Goal: Transaction & Acquisition: Purchase product/service

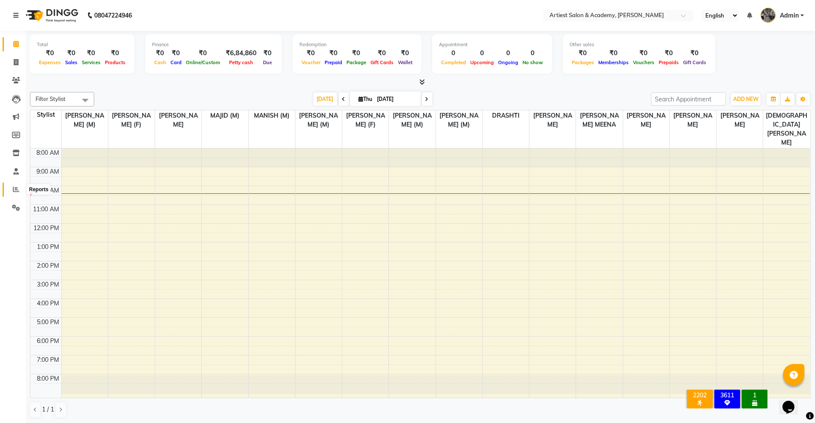
click at [15, 187] on icon at bounding box center [16, 189] width 6 height 6
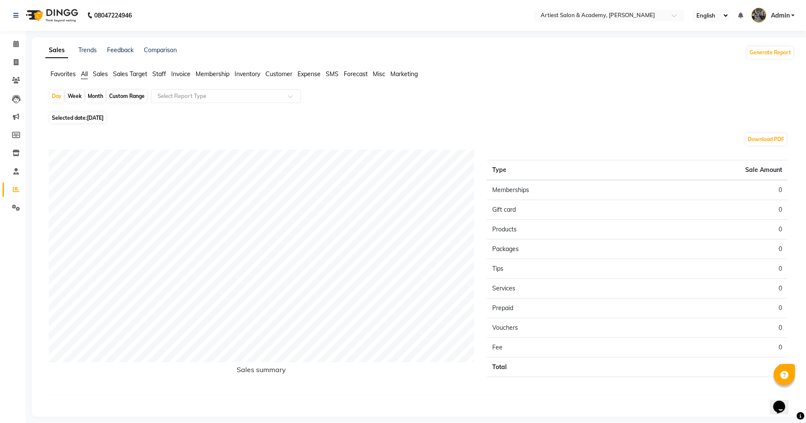
click at [96, 96] on div "Month" at bounding box center [96, 96] width 20 height 12
select select "9"
select select "2025"
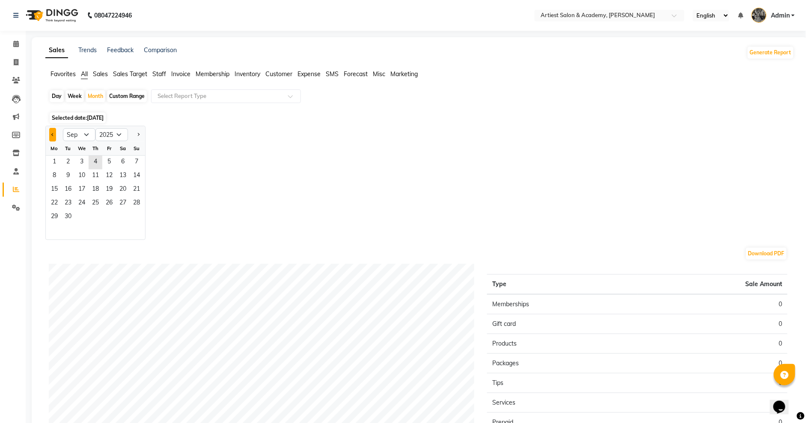
click at [51, 132] on button "Previous month" at bounding box center [52, 135] width 7 height 14
select select "8"
click at [111, 161] on span "1" at bounding box center [109, 163] width 14 height 14
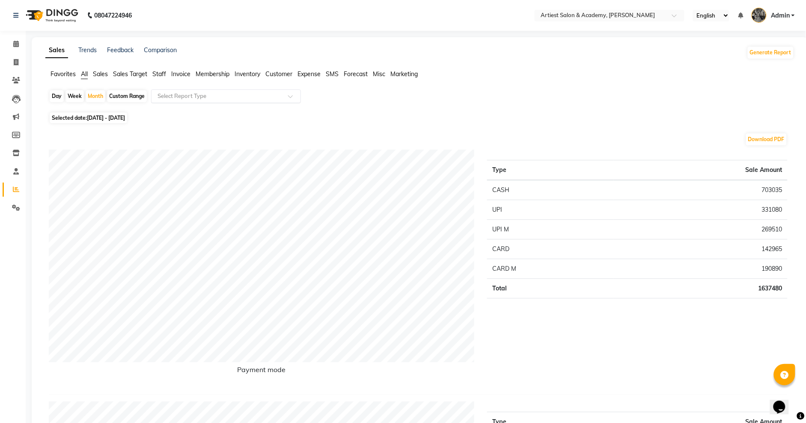
click at [289, 96] on span at bounding box center [293, 99] width 11 height 9
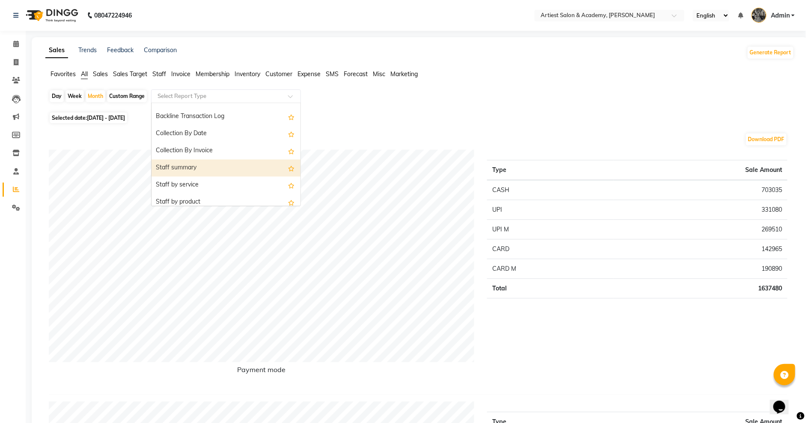
click at [209, 165] on div "Staff summary" at bounding box center [226, 168] width 149 height 17
select select "full_report"
select select "csv"
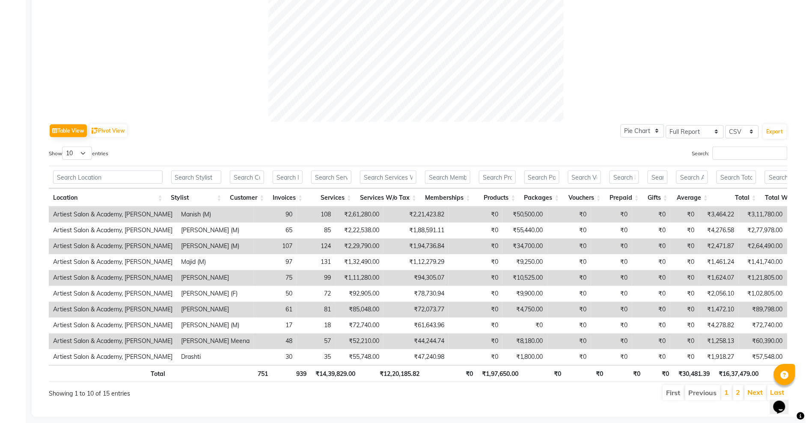
scroll to position [339, 0]
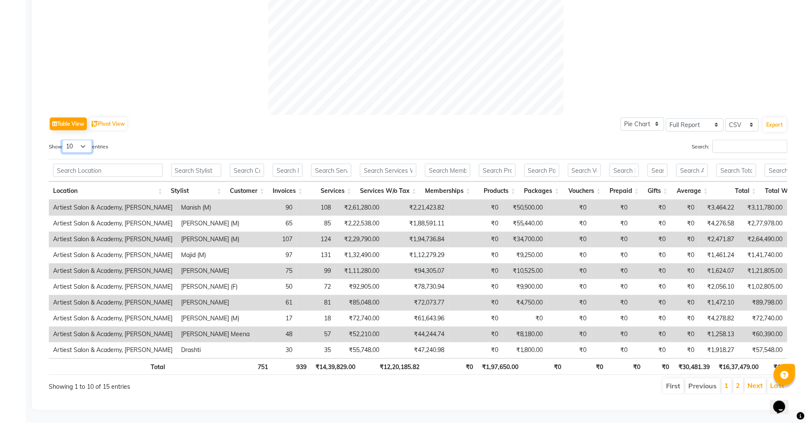
click at [86, 140] on select "10 25 50 100" at bounding box center [77, 146] width 30 height 13
select select "100"
click at [63, 140] on select "10 25 50 100" at bounding box center [77, 146] width 30 height 13
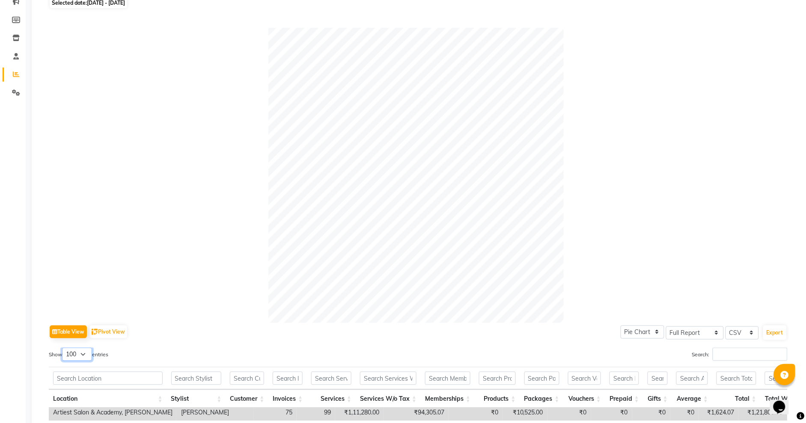
scroll to position [0, 0]
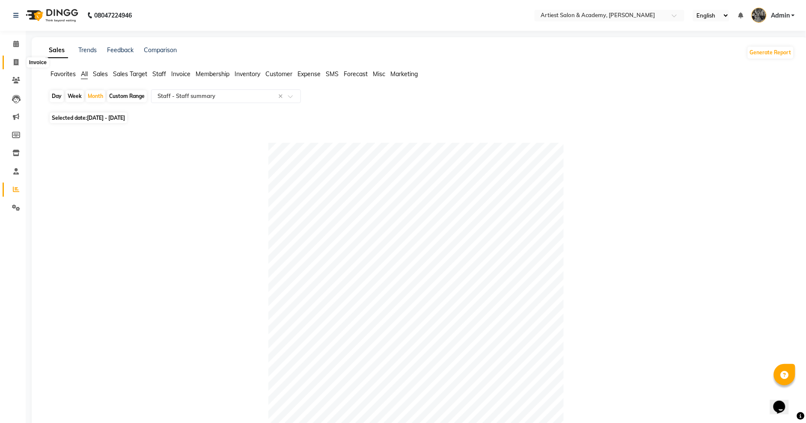
click at [14, 61] on icon at bounding box center [16, 62] width 5 height 6
select select "service"
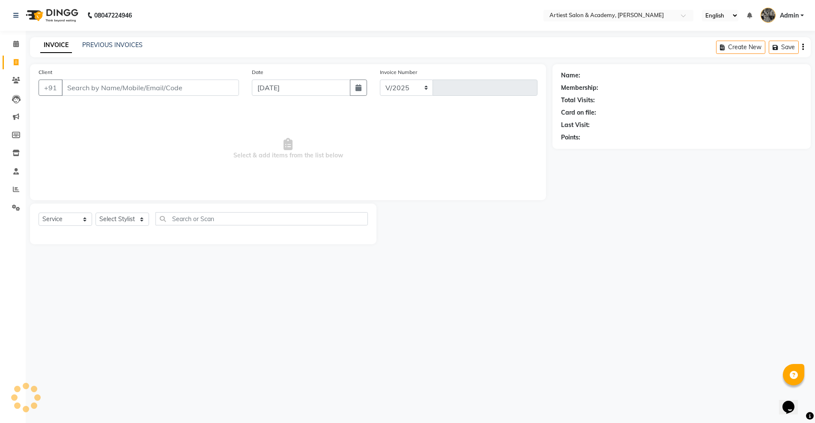
select select "5123"
type input "3458"
click at [127, 45] on link "PREVIOUS INVOICES" at bounding box center [112, 45] width 60 height 8
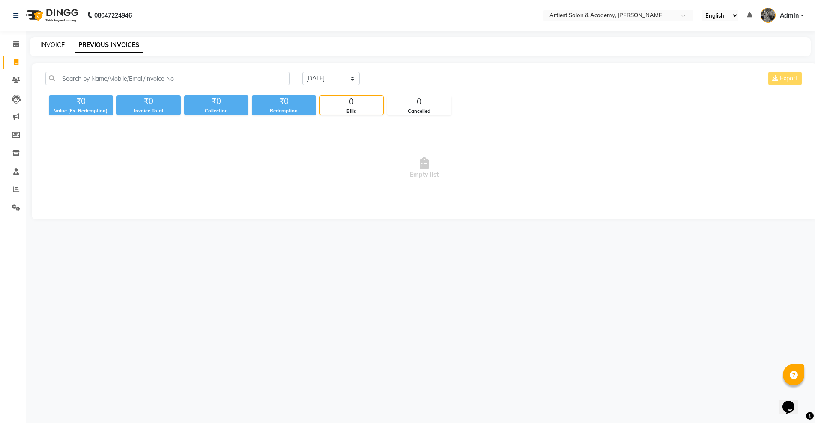
click at [54, 43] on link "INVOICE" at bounding box center [52, 45] width 24 height 8
select select "5123"
select select "service"
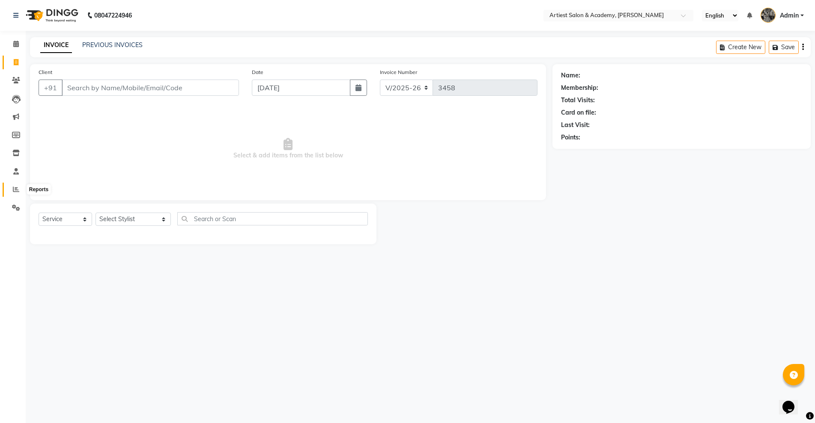
click at [13, 191] on icon at bounding box center [16, 189] width 6 height 6
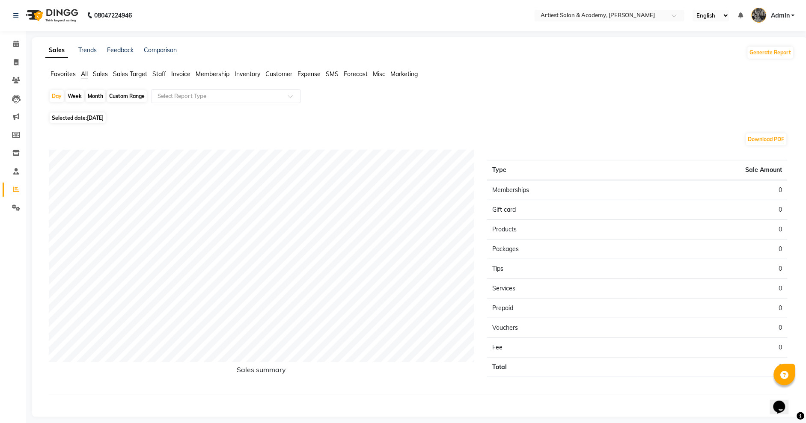
click at [94, 95] on div "Month" at bounding box center [96, 96] width 20 height 12
select select "9"
select select "2025"
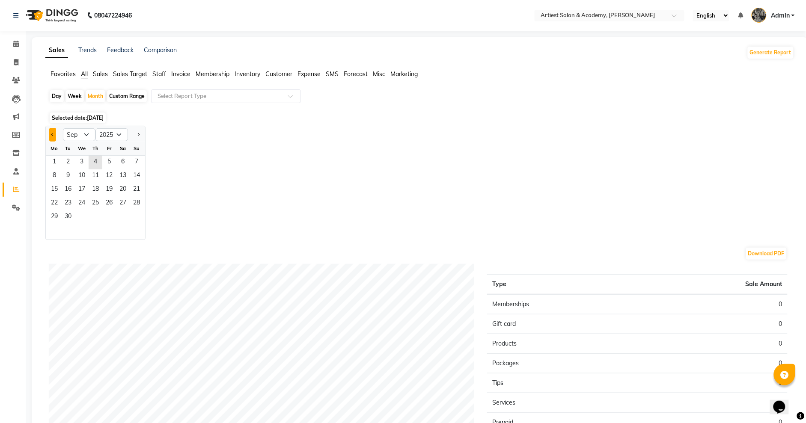
click at [48, 130] on div at bounding box center [54, 135] width 17 height 14
drag, startPoint x: 51, startPoint y: 133, endPoint x: 56, endPoint y: 140, distance: 9.2
click at [50, 133] on button "Previous month" at bounding box center [52, 135] width 7 height 14
select select "8"
click at [108, 160] on span "1" at bounding box center [109, 163] width 14 height 14
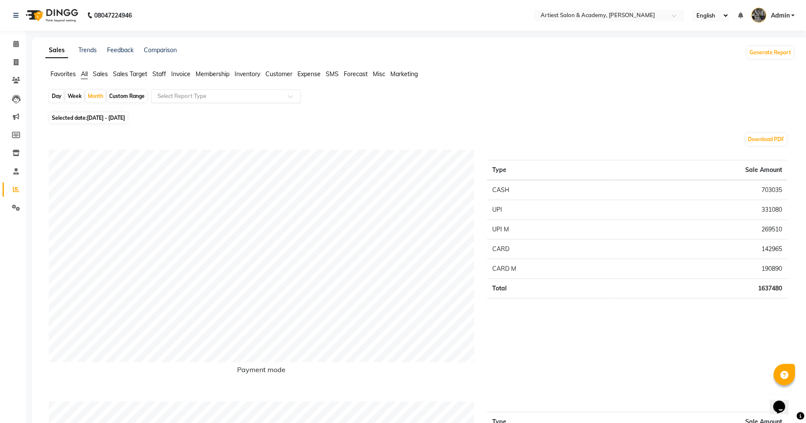
click at [291, 96] on span at bounding box center [293, 99] width 11 height 9
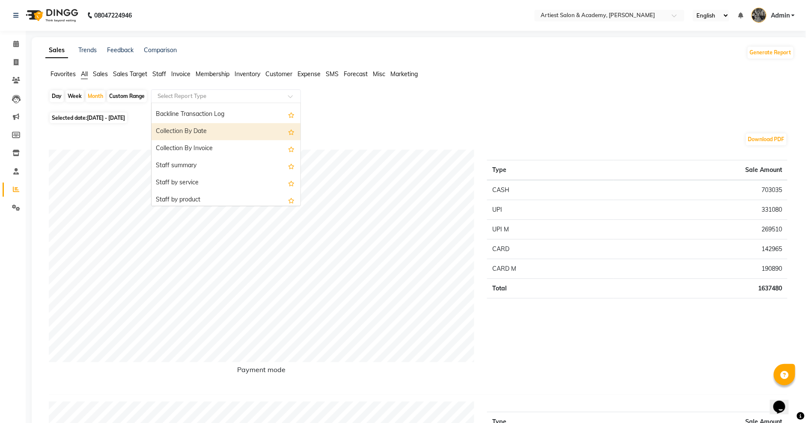
scroll to position [273, 0]
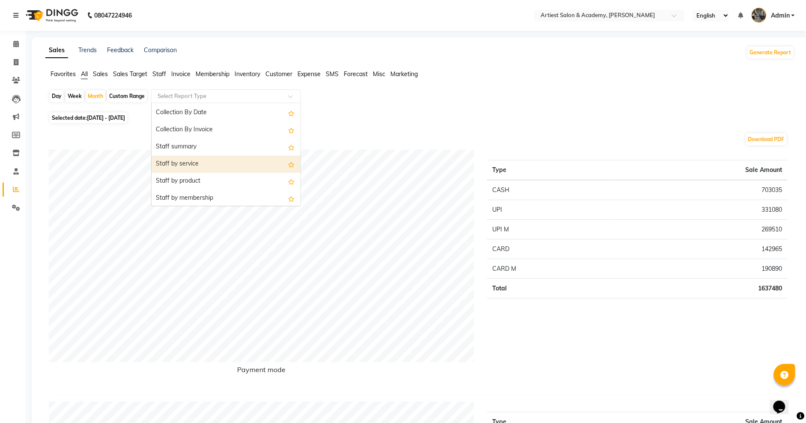
click at [208, 164] on div "Staff by service" at bounding box center [226, 164] width 149 height 17
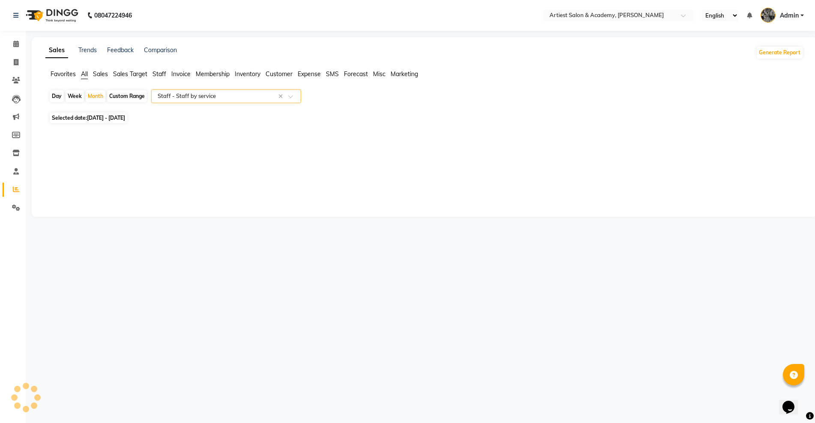
select select "full_report"
select select "csv"
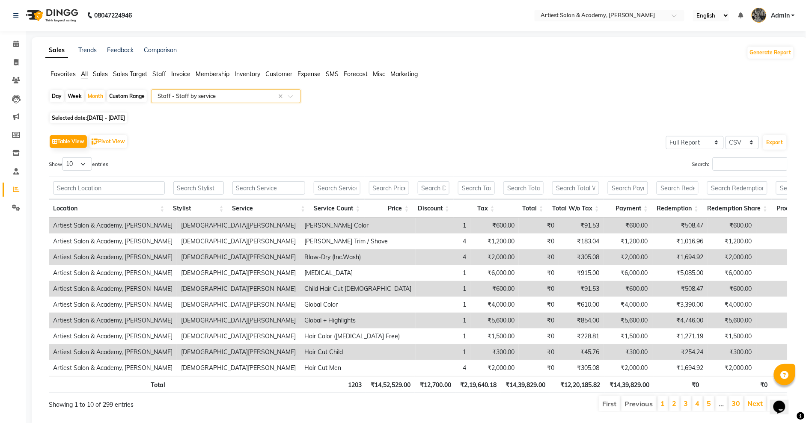
click at [293, 95] on span at bounding box center [293, 99] width 11 height 9
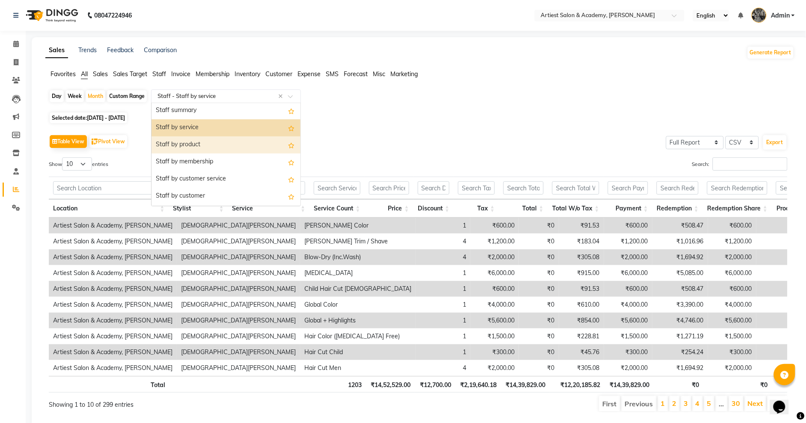
scroll to position [275, 0]
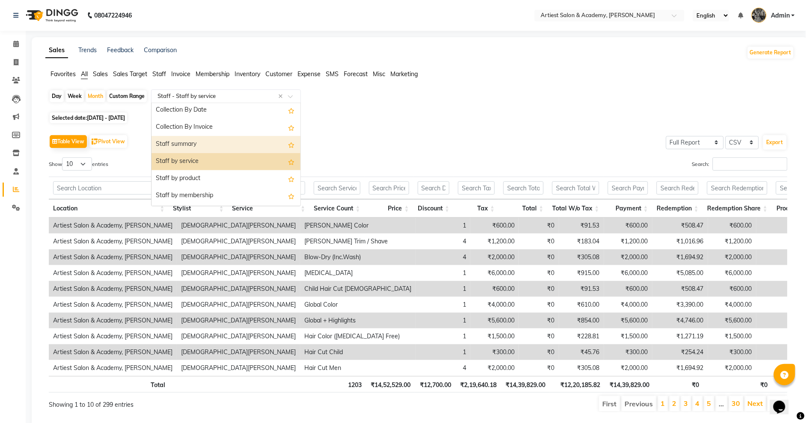
click at [232, 142] on div "Staff summary" at bounding box center [226, 144] width 149 height 17
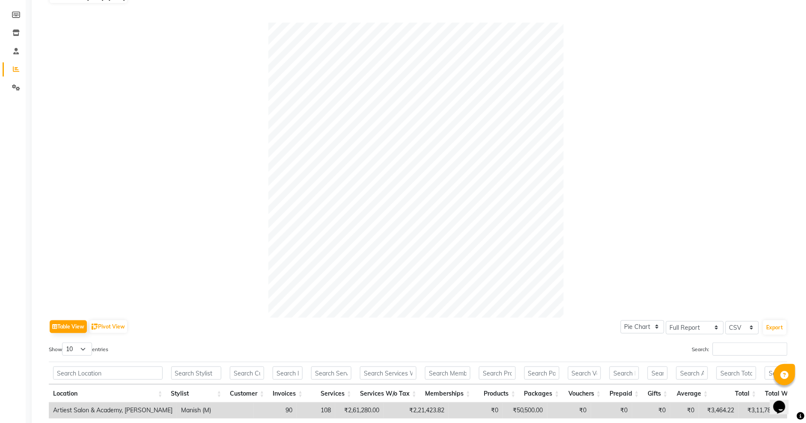
scroll to position [0, 0]
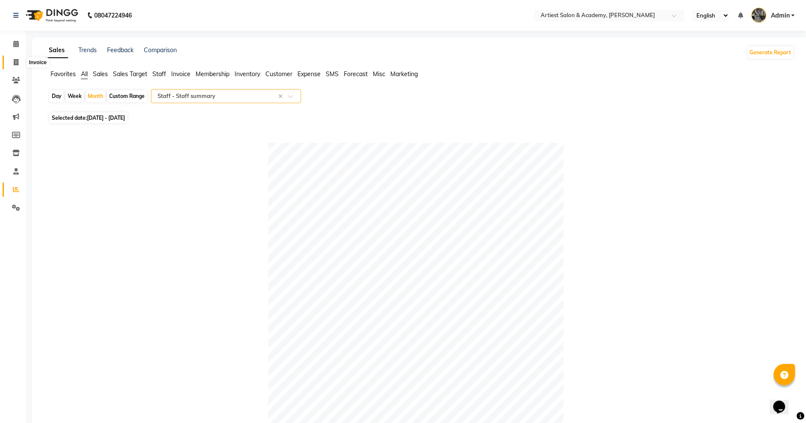
click at [14, 60] on icon at bounding box center [16, 62] width 5 height 6
select select "service"
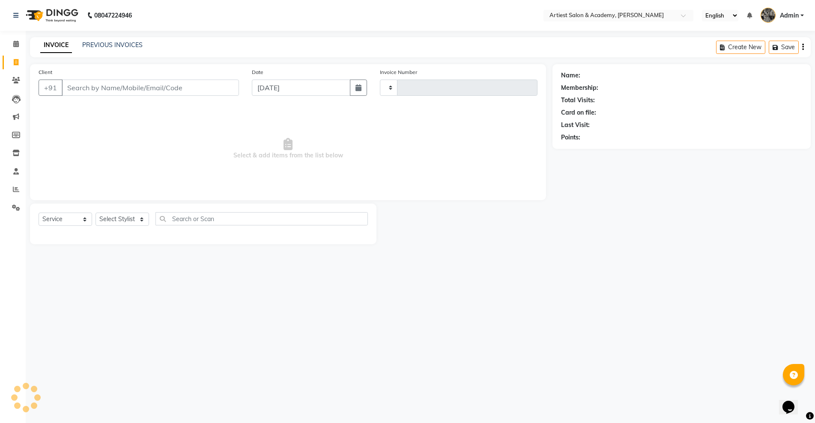
type input "3458"
select select "5123"
click at [119, 45] on link "PREVIOUS INVOICES" at bounding box center [112, 45] width 60 height 8
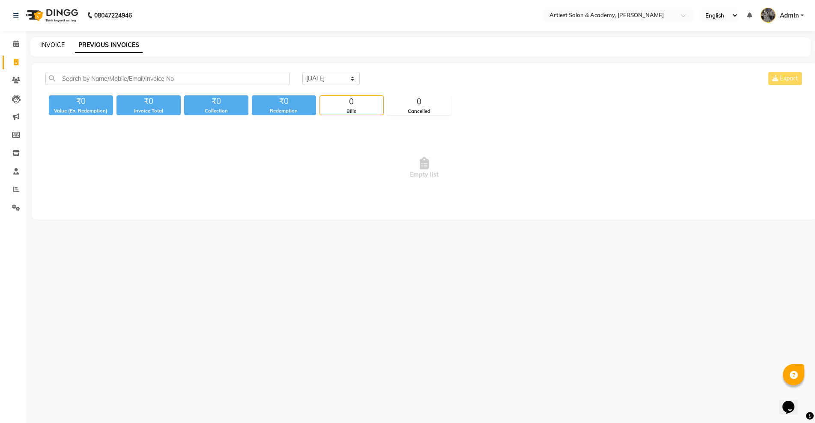
click at [54, 45] on link "INVOICE" at bounding box center [52, 45] width 24 height 8
select select "5123"
select select "service"
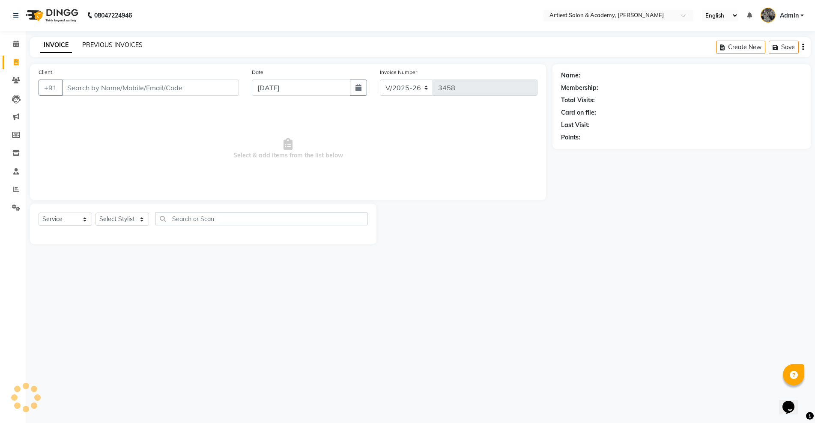
click at [98, 45] on link "PREVIOUS INVOICES" at bounding box center [112, 45] width 60 height 8
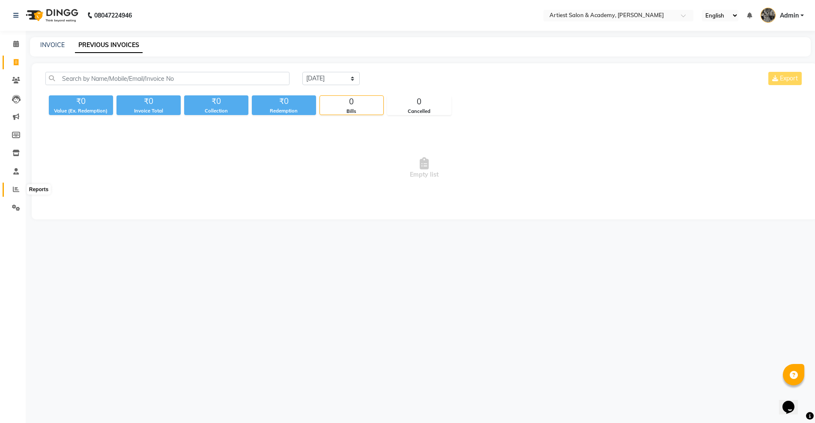
click at [17, 190] on icon at bounding box center [16, 189] width 6 height 6
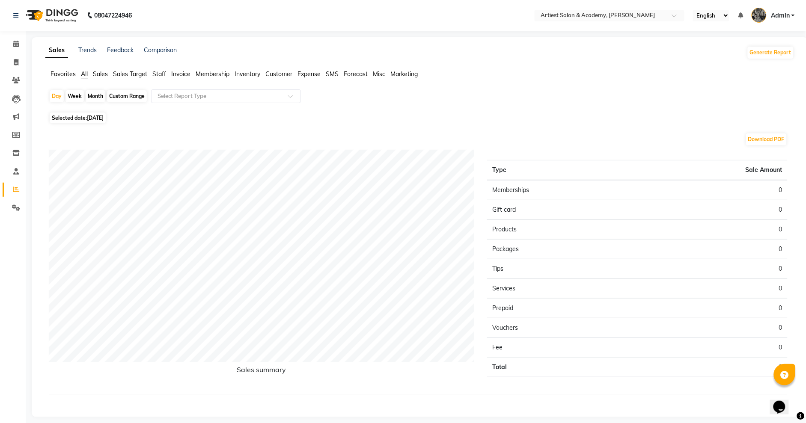
click at [313, 76] on span "Expense" at bounding box center [309, 74] width 23 height 8
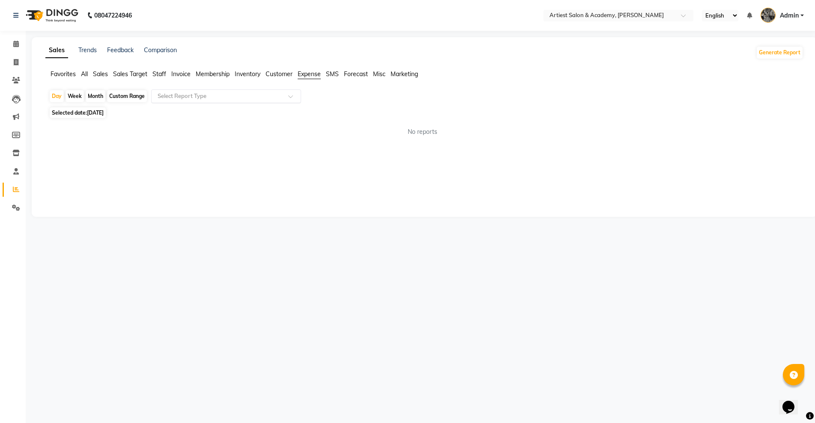
click at [288, 99] on div at bounding box center [226, 96] width 149 height 9
click at [267, 129] on div "Expense" at bounding box center [226, 128] width 149 height 17
click at [96, 96] on div "Month" at bounding box center [96, 96] width 20 height 12
select select "9"
select select "2025"
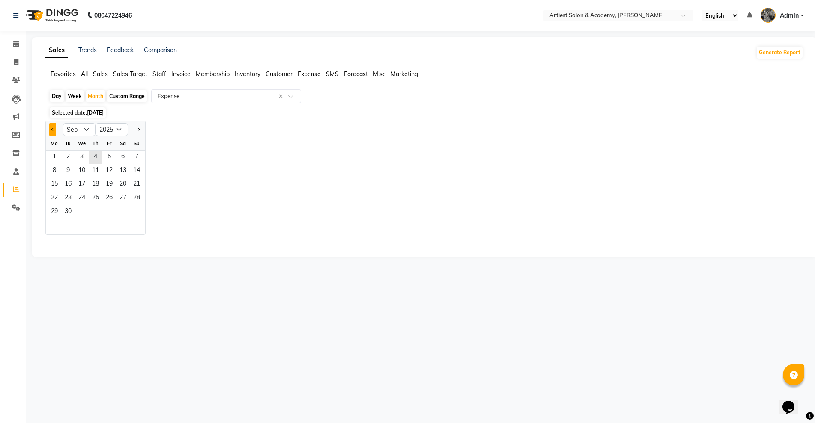
click at [51, 126] on button "Previous month" at bounding box center [52, 130] width 7 height 14
select select "8"
click at [113, 156] on span "1" at bounding box center [109, 158] width 14 height 14
select select "full_report"
select select "csv"
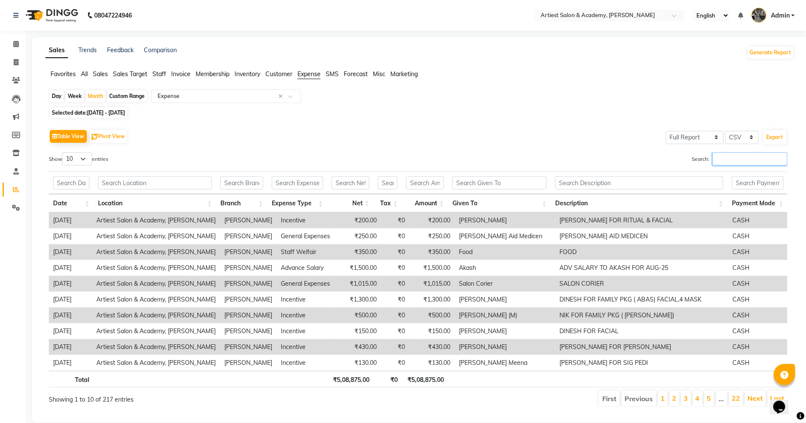
click at [715, 158] on input "Search:" at bounding box center [750, 158] width 75 height 13
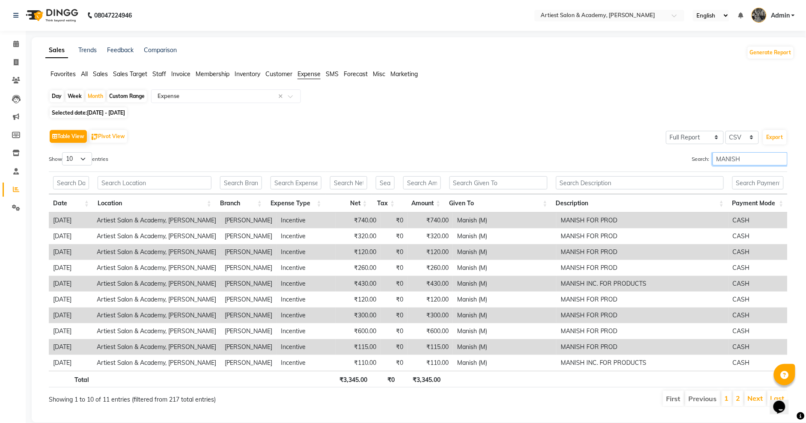
type input "MANISH"
click at [87, 158] on select "10 25 50 100" at bounding box center [77, 158] width 30 height 13
select select "100"
click at [63, 152] on select "10 25 50 100" at bounding box center [77, 158] width 30 height 13
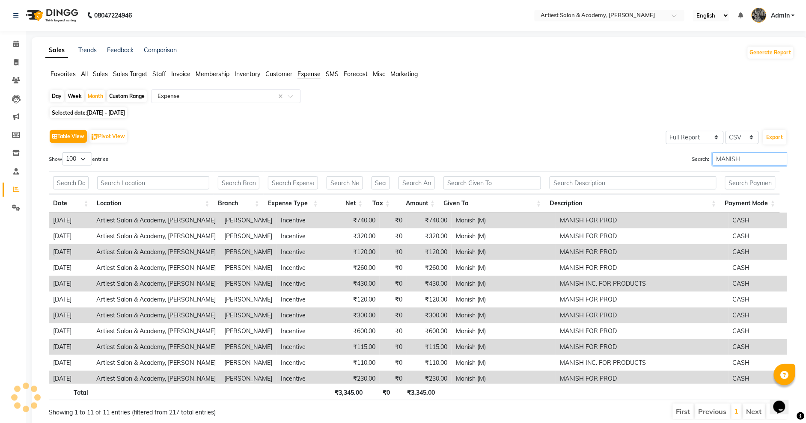
click at [739, 159] on input "MANISH" at bounding box center [750, 158] width 75 height 13
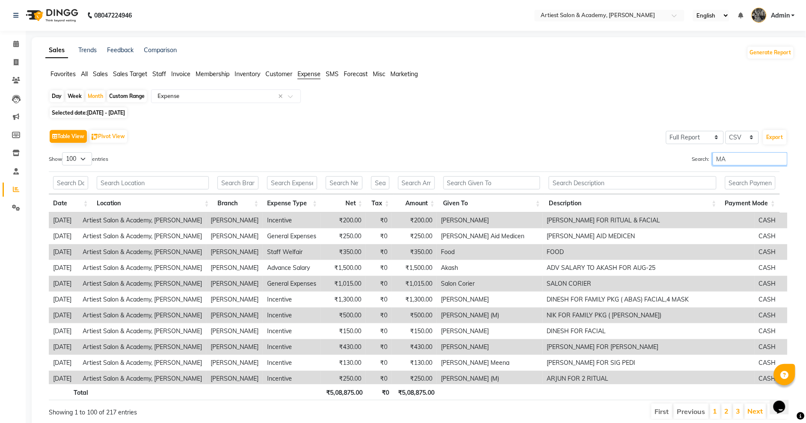
type input "M"
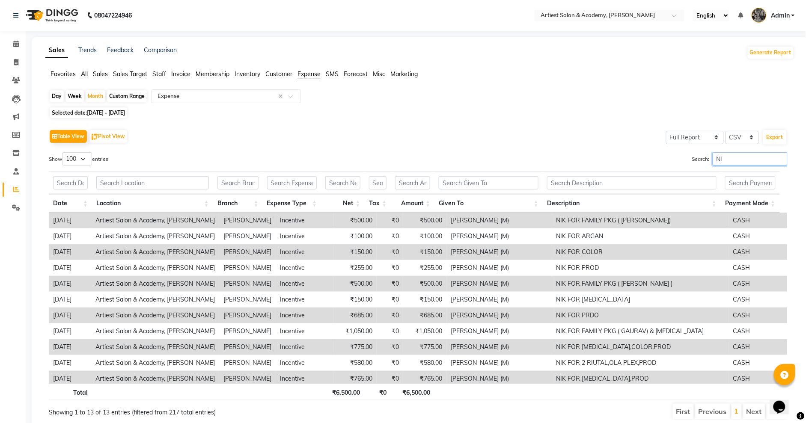
type input "N"
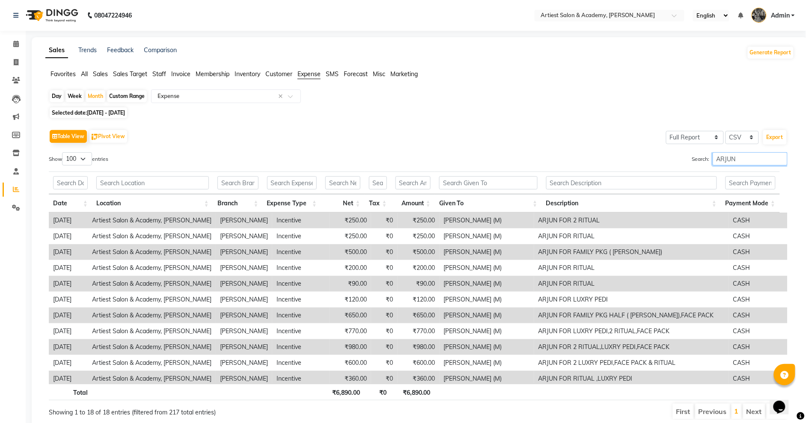
click at [736, 155] on input "ARJUN" at bounding box center [750, 158] width 75 height 13
type input "A"
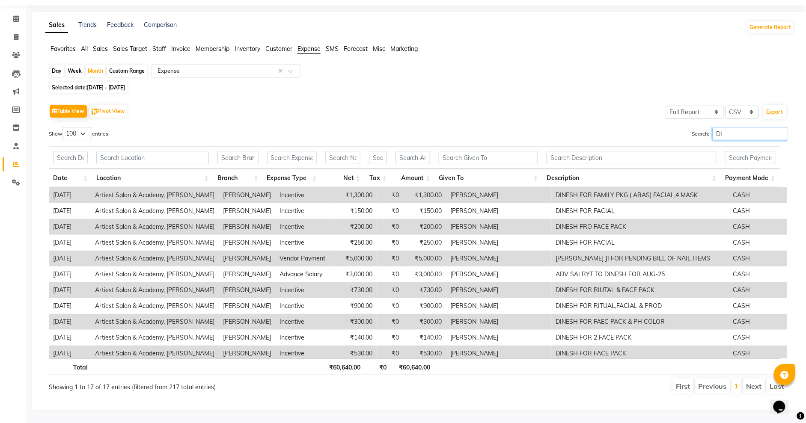
type input "D"
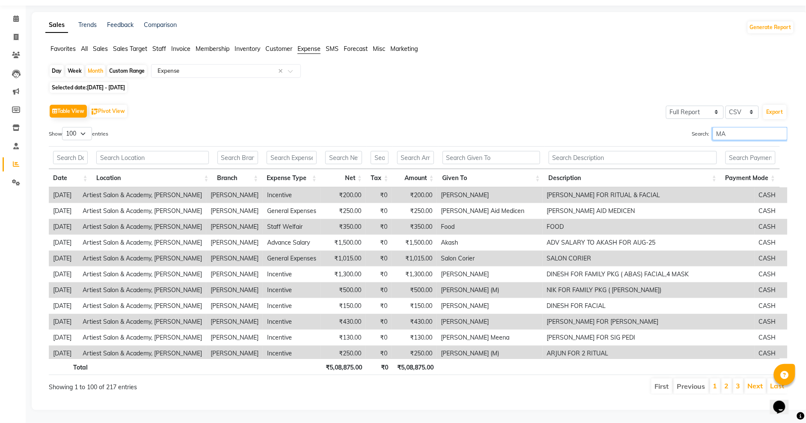
type input "M"
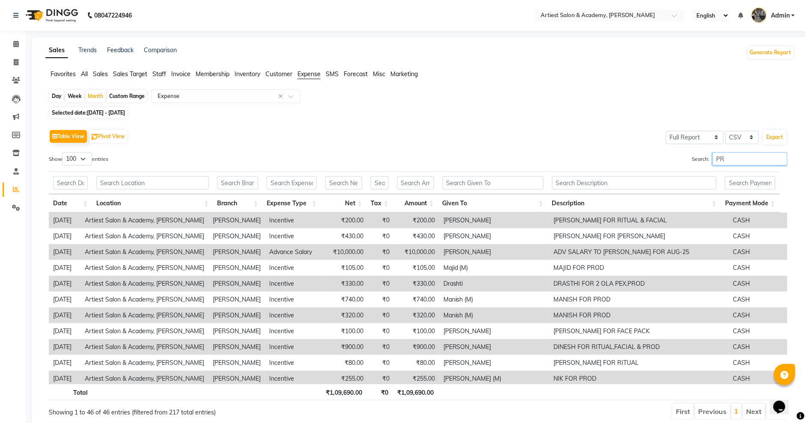
type input "P"
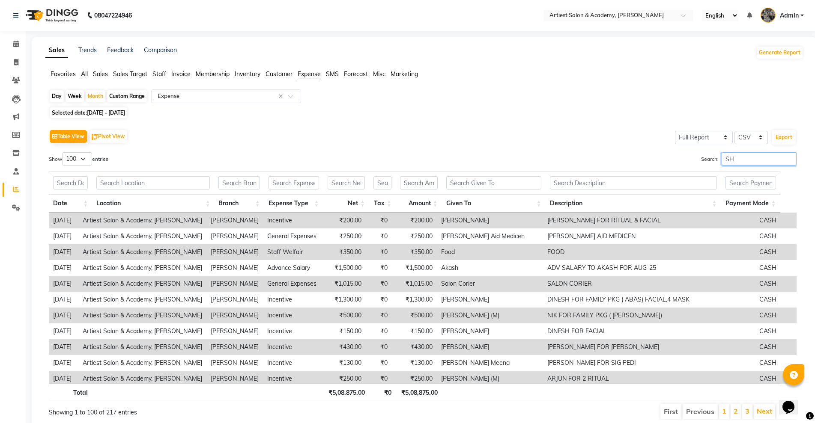
type input "S"
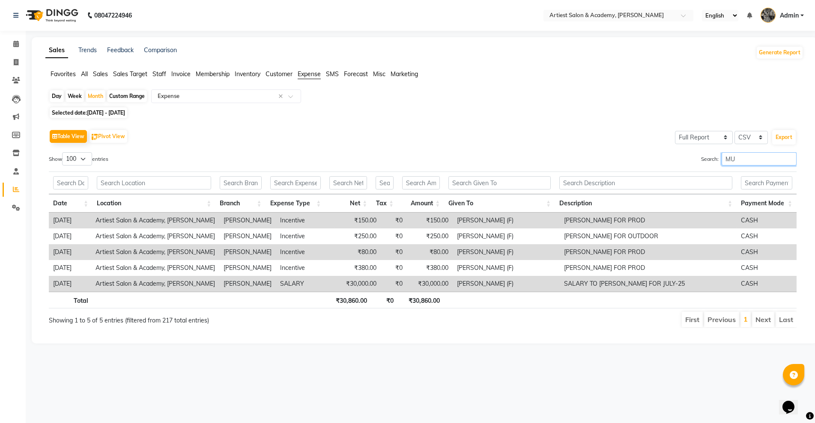
type input "M"
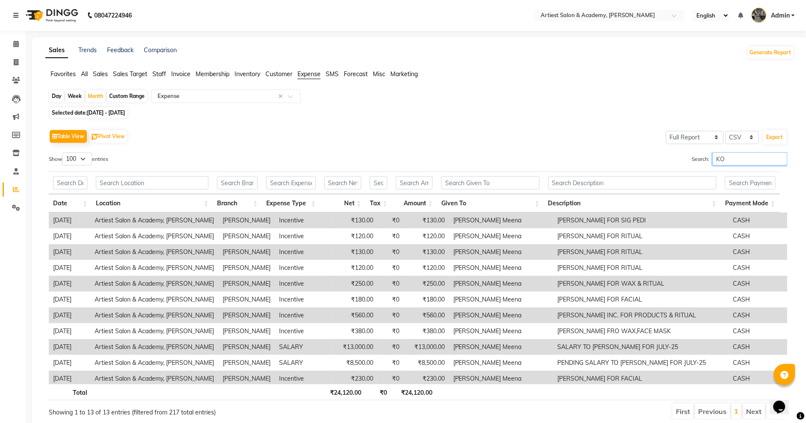
type input "K"
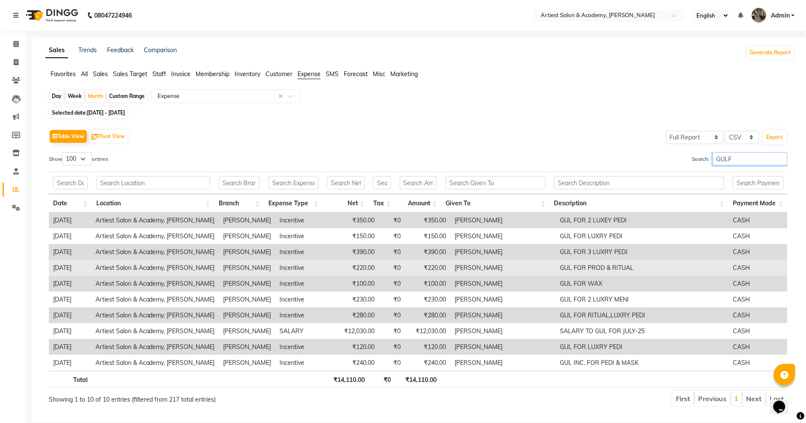
scroll to position [21, 0]
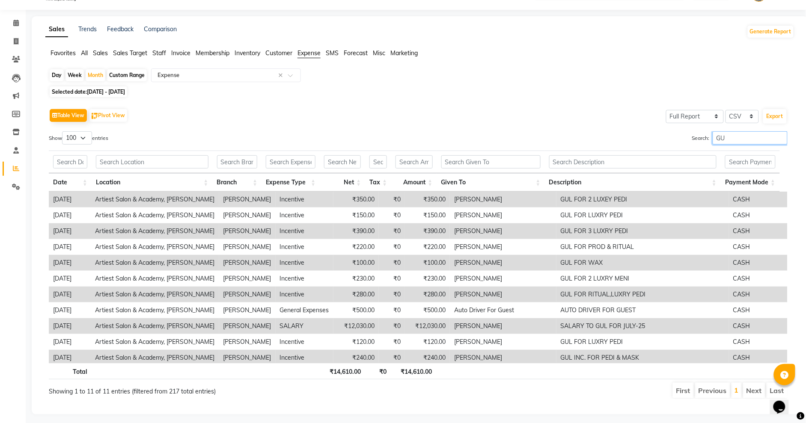
type input "G"
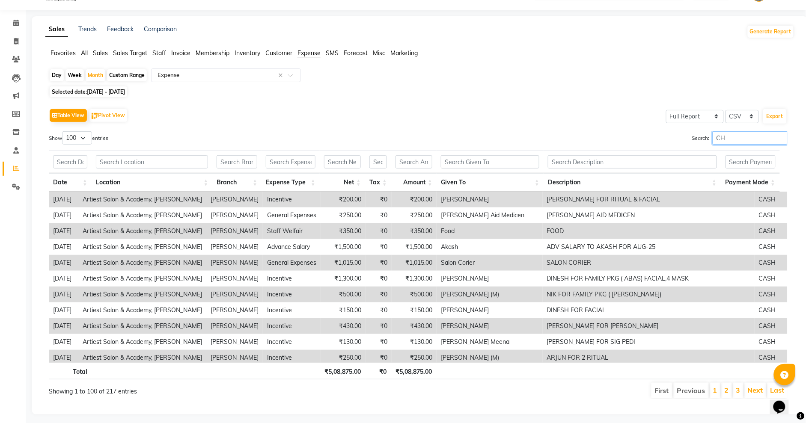
scroll to position [0, 0]
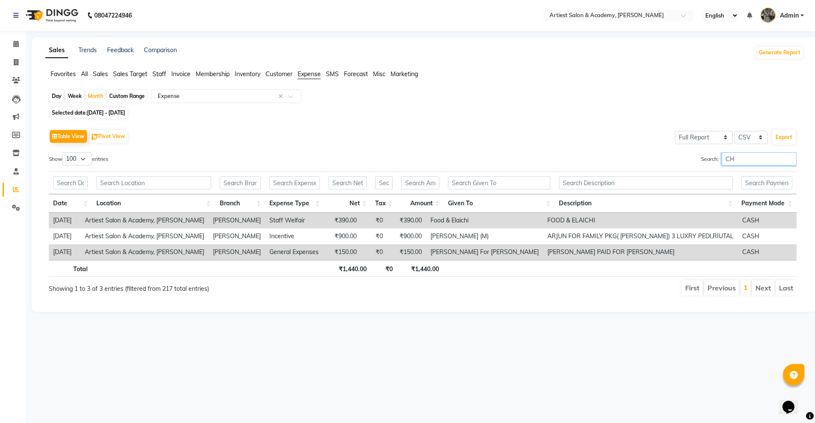
type input "C"
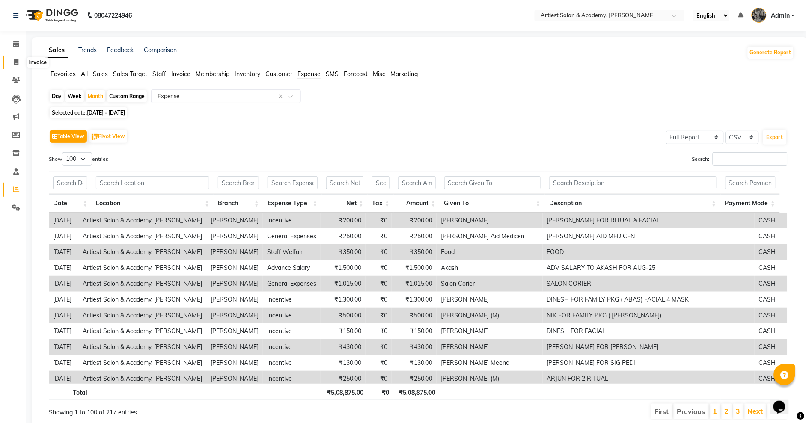
click at [16, 64] on icon at bounding box center [16, 62] width 5 height 6
select select "service"
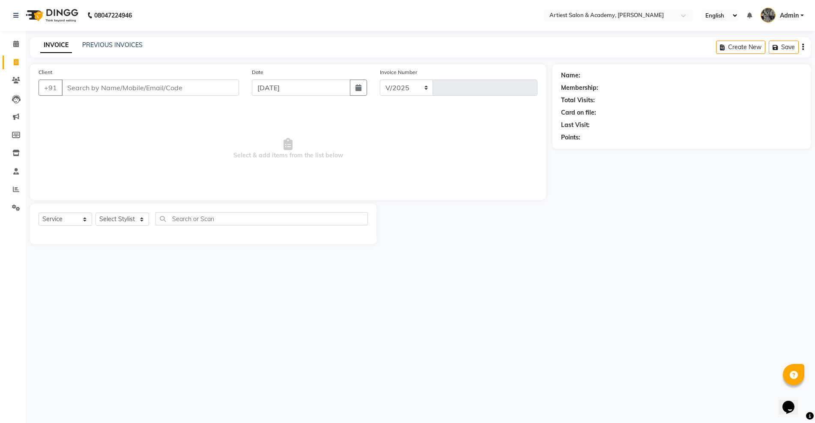
select select "5123"
type input "3458"
drag, startPoint x: 15, startPoint y: 185, endPoint x: 31, endPoint y: 182, distance: 16.0
click at [15, 185] on span at bounding box center [16, 190] width 15 height 10
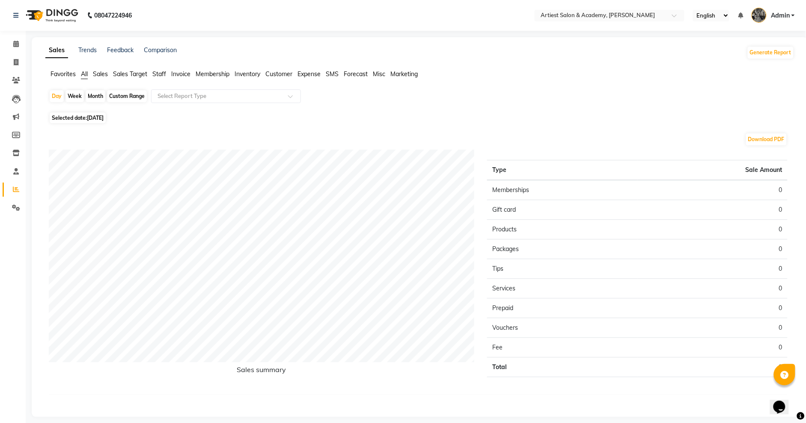
click at [96, 95] on div "Month" at bounding box center [96, 96] width 20 height 12
select select "9"
select select "2025"
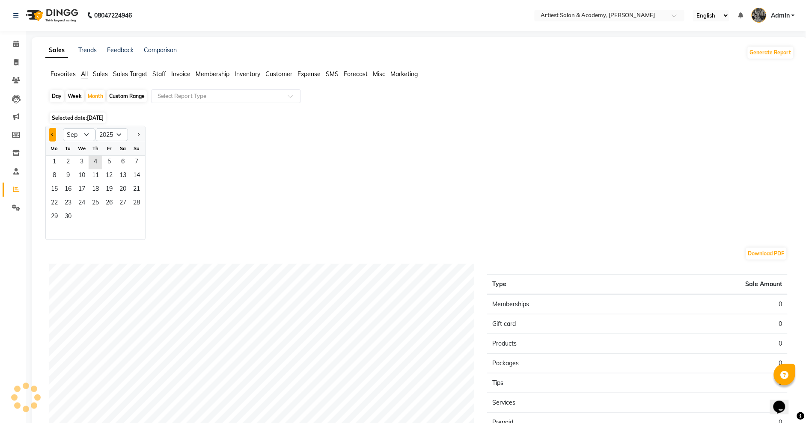
click at [53, 135] on span "Previous month" at bounding box center [52, 134] width 3 height 3
select select "8"
click at [106, 163] on span "1" at bounding box center [109, 163] width 14 height 14
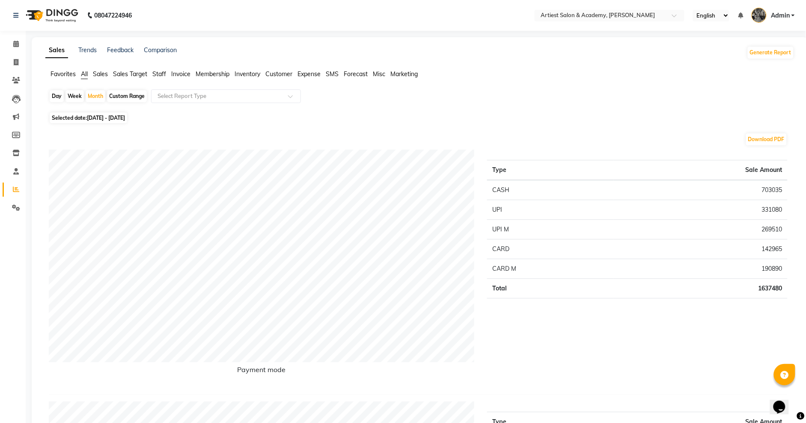
click at [314, 74] on span "Expense" at bounding box center [309, 74] width 23 height 8
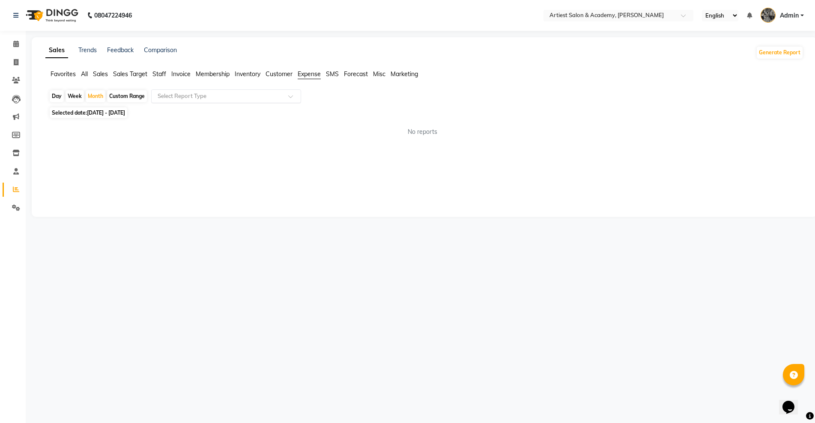
click at [290, 98] on span at bounding box center [293, 99] width 11 height 9
click at [240, 132] on div "Expense" at bounding box center [226, 128] width 149 height 17
select select "full_report"
select select "csv"
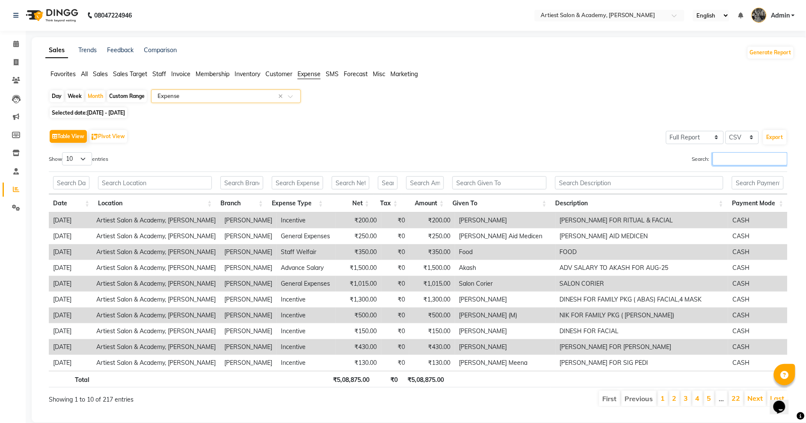
click at [725, 159] on input "Search:" at bounding box center [750, 158] width 75 height 13
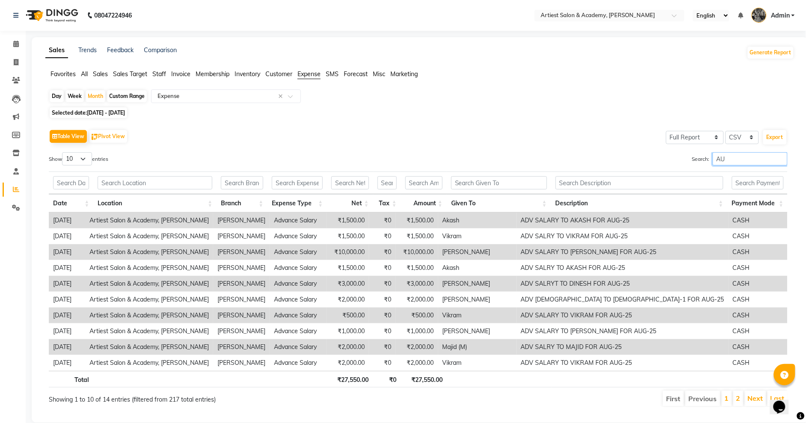
type input "A"
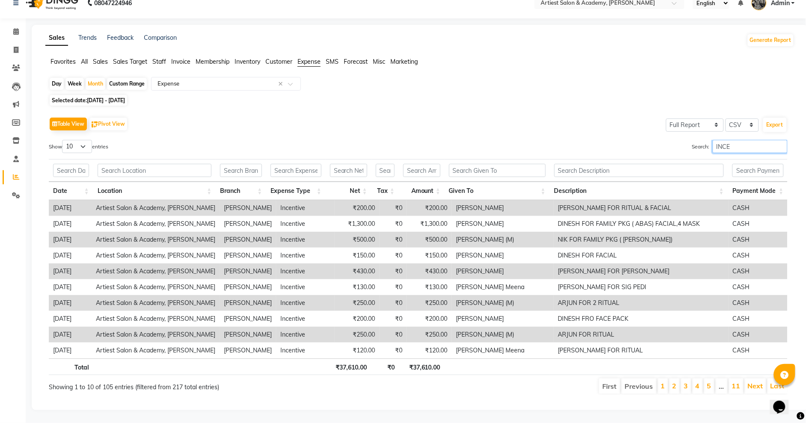
scroll to position [11, 0]
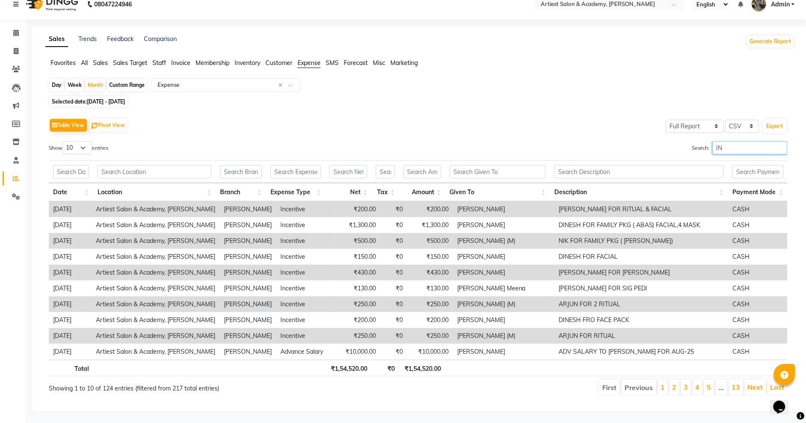
type input "I"
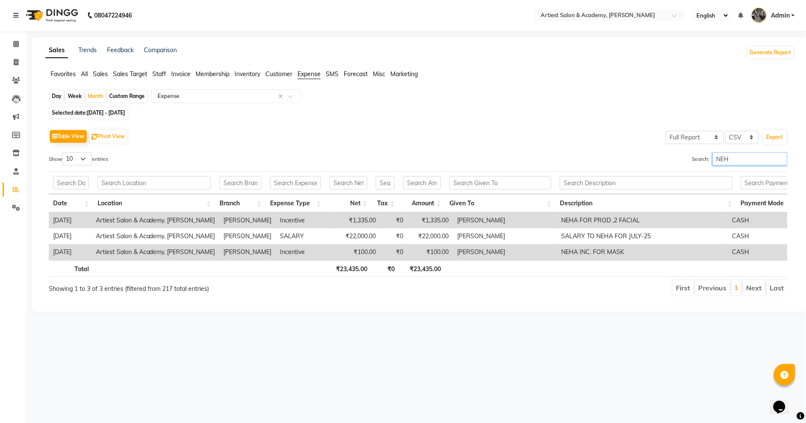
scroll to position [0, 0]
click at [740, 158] on input "NEHA" at bounding box center [758, 158] width 75 height 13
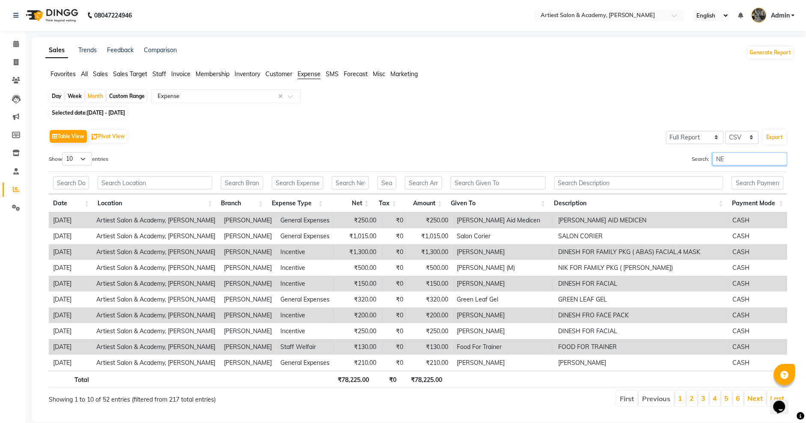
type input "N"
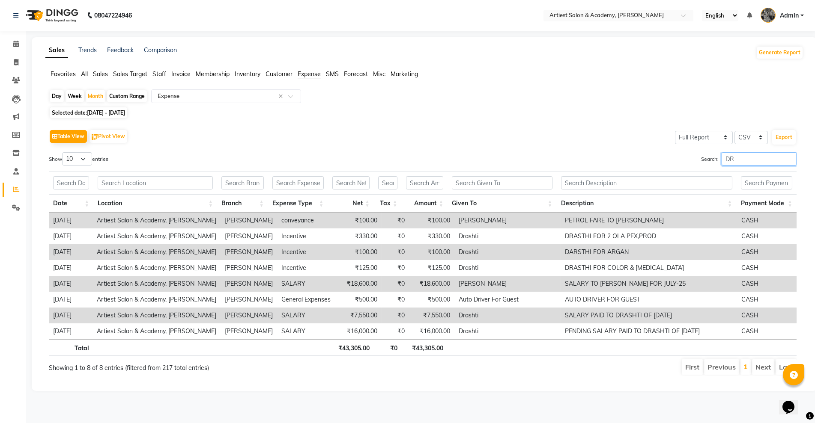
type input "D"
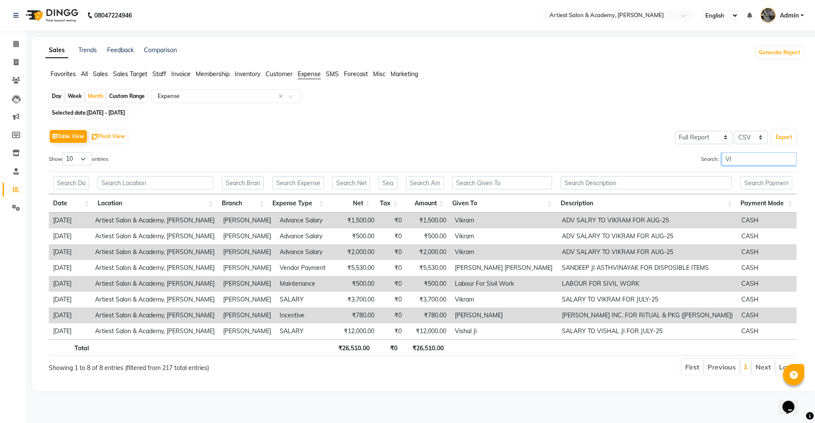
type input "V"
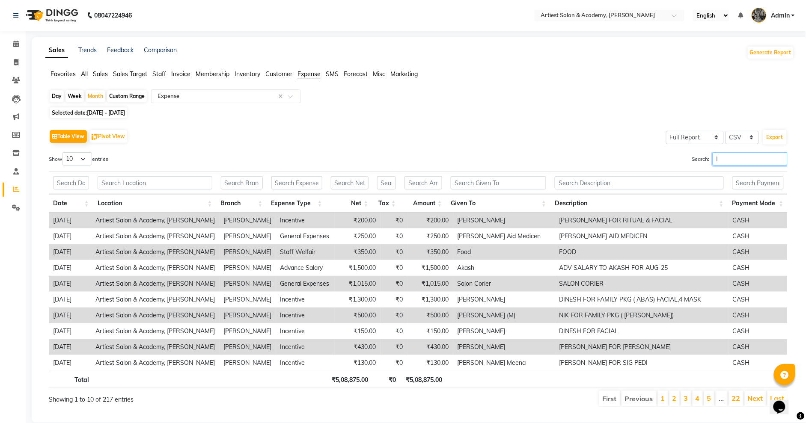
type input "I"
click at [86, 71] on span "All" at bounding box center [84, 74] width 7 height 8
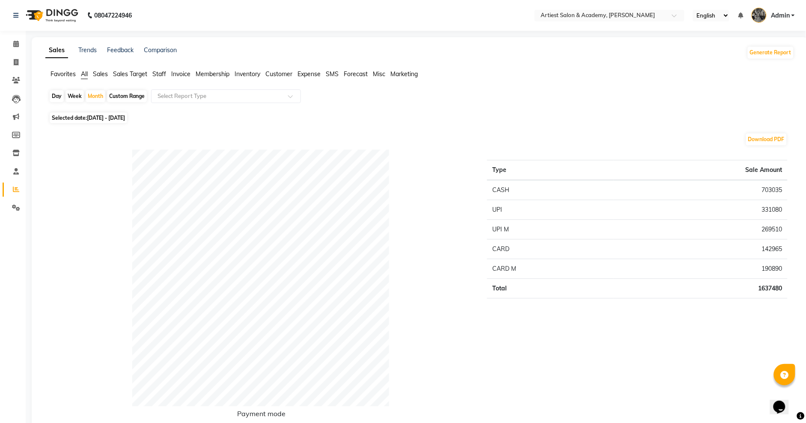
click at [312, 74] on span "Expense" at bounding box center [309, 74] width 23 height 8
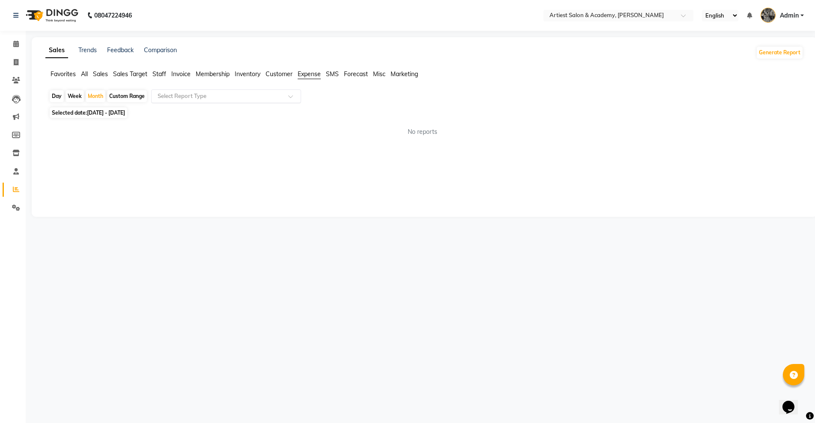
click at [287, 95] on div at bounding box center [226, 96] width 149 height 9
click at [265, 121] on div "Expense" at bounding box center [226, 128] width 149 height 17
select select "full_report"
select select "csv"
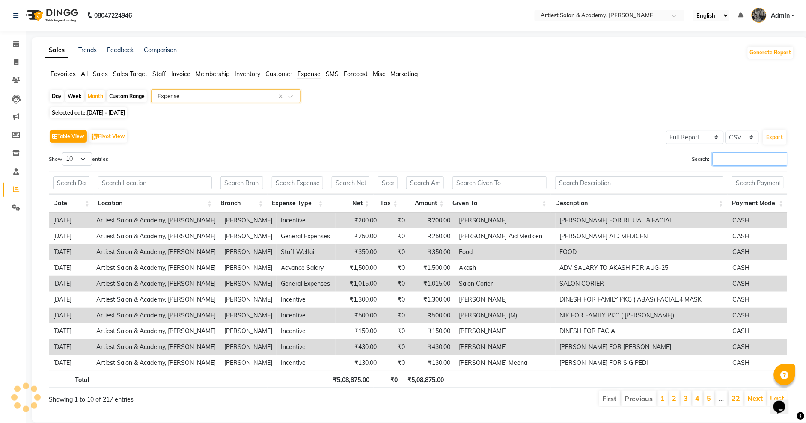
click at [721, 161] on input "Search:" at bounding box center [750, 158] width 75 height 13
type input "M"
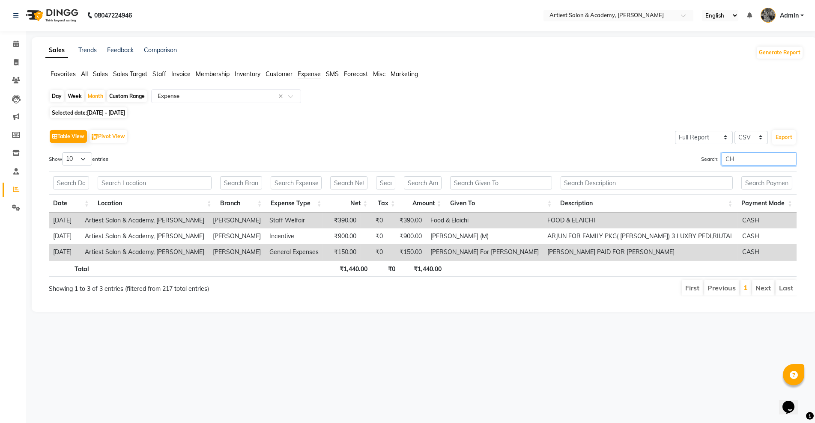
type input "C"
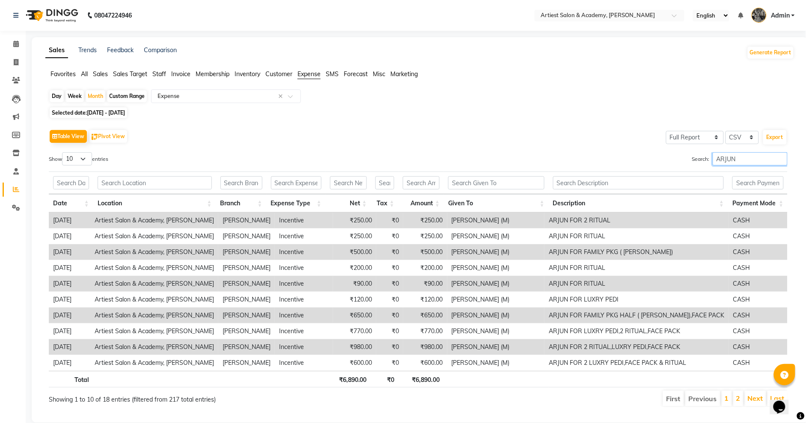
scroll to position [21, 0]
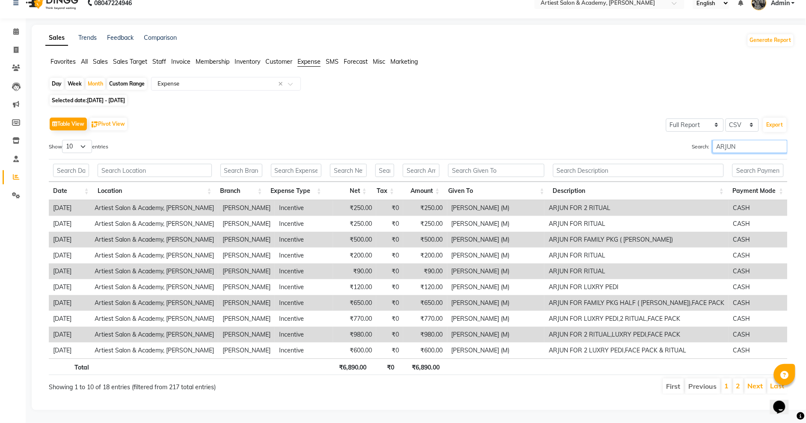
type input "ARJUN"
click at [86, 140] on select "10 25 50 100" at bounding box center [77, 146] width 30 height 13
select select "100"
click at [63, 140] on select "10 25 50 100" at bounding box center [77, 146] width 30 height 13
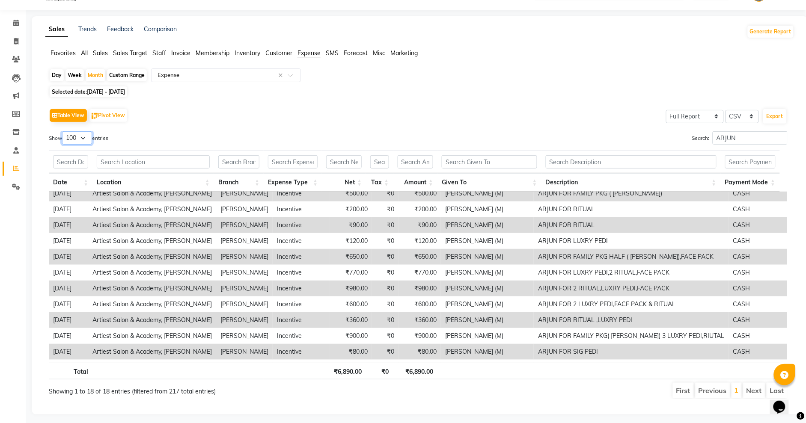
scroll to position [36, 0]
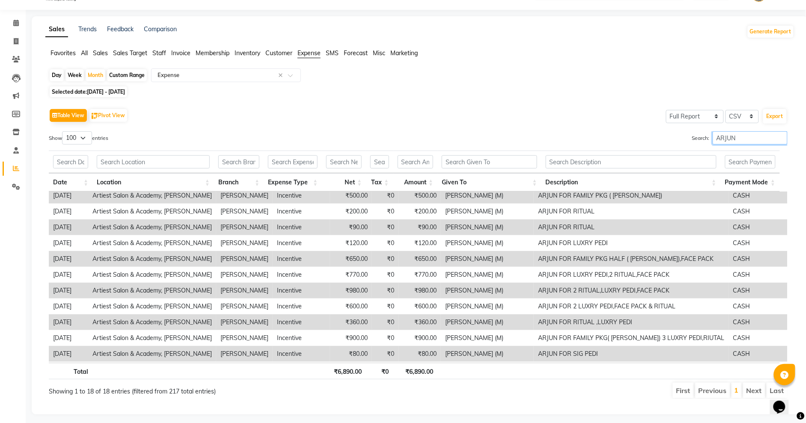
click at [731, 140] on input "ARJUN" at bounding box center [750, 137] width 75 height 13
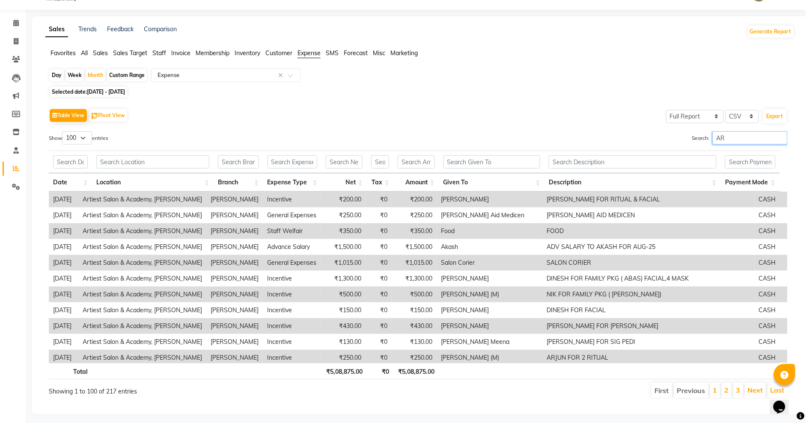
type input "A"
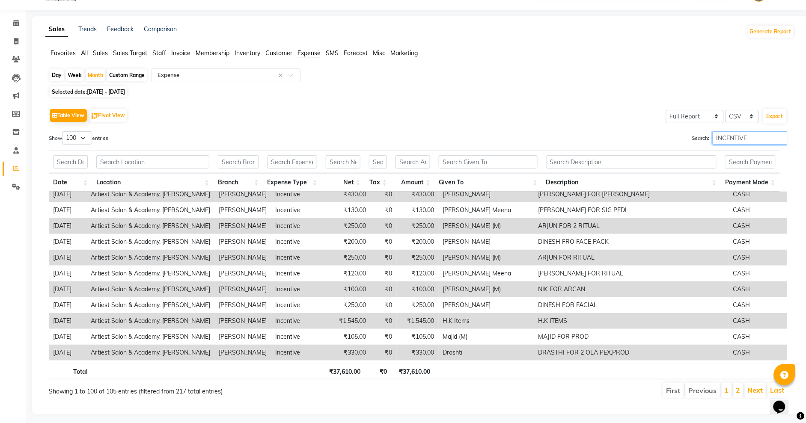
scroll to position [78, 0]
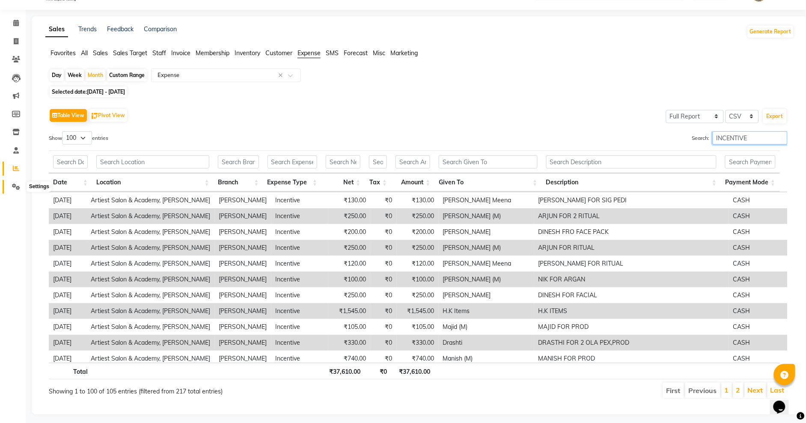
type input "INCENTIVE"
click at [17, 185] on icon at bounding box center [16, 187] width 8 height 6
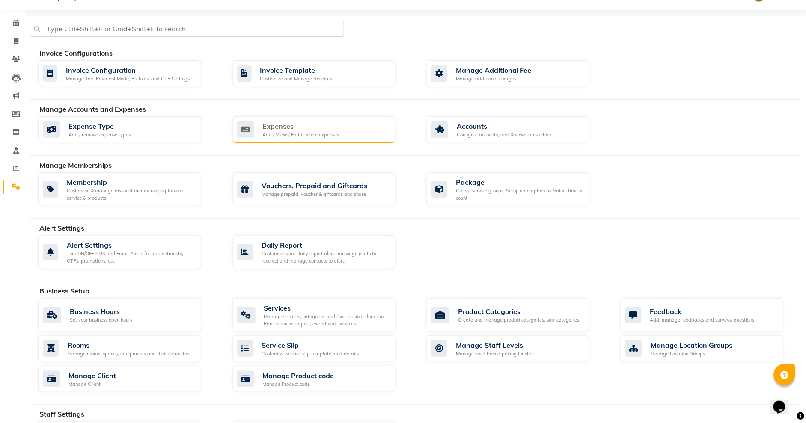
click at [316, 129] on div "Expenses" at bounding box center [301, 126] width 77 height 10
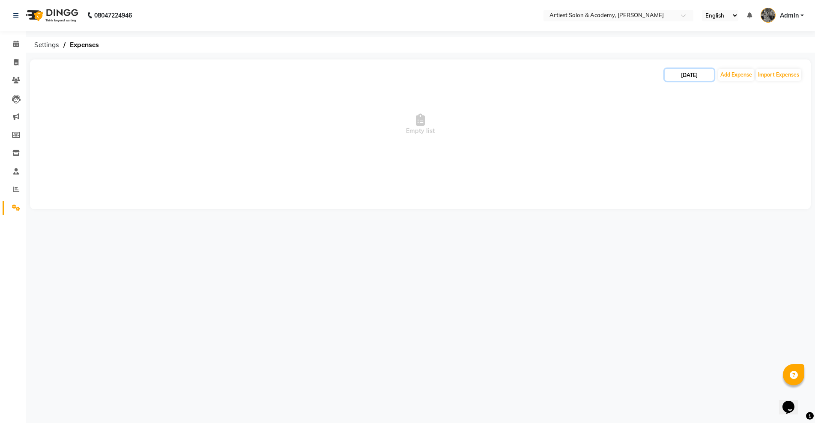
click at [696, 75] on input "[DATE]" at bounding box center [688, 75] width 49 height 12
select select "9"
select select "2025"
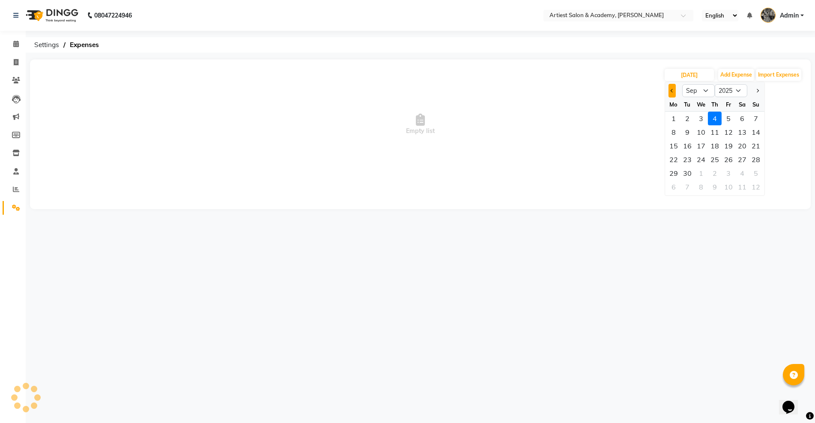
click at [671, 92] on span "Previous month" at bounding box center [671, 90] width 3 height 3
select select "8"
click at [699, 173] on div "27" at bounding box center [701, 174] width 14 height 14
type input "[DATE]"
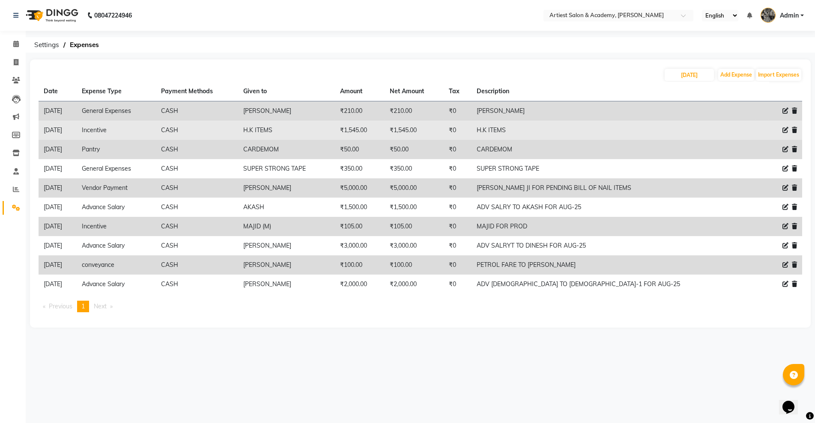
click at [783, 130] on icon at bounding box center [785, 130] width 6 height 6
select select "9750"
select select "1"
select select "4027"
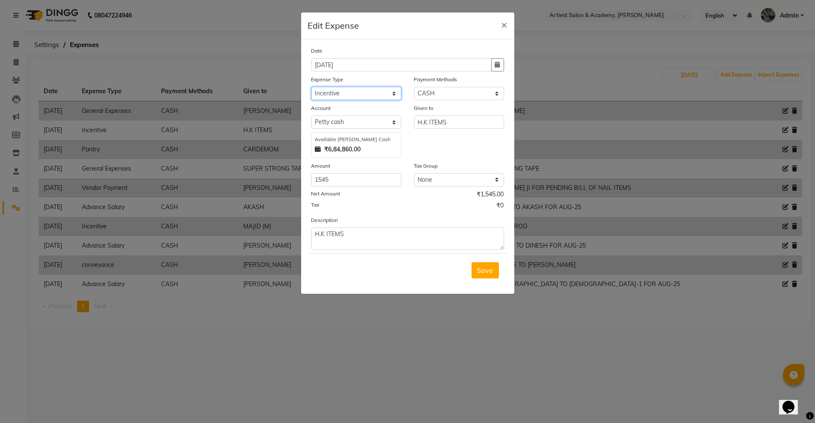
click at [394, 93] on select "Select Advance Salary Bank Deposit conveyance entertainment General Expenses In…" at bounding box center [356, 93] width 90 height 13
select select "9744"
click at [311, 87] on select "Select Advance Salary Bank Deposit conveyance entertainment General Expenses In…" at bounding box center [356, 93] width 90 height 13
click at [492, 272] on button "Save" at bounding box center [484, 270] width 27 height 16
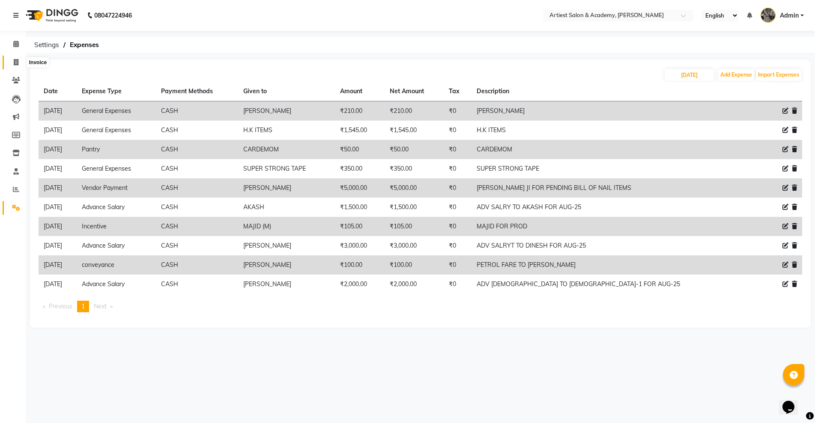
click at [16, 61] on icon at bounding box center [16, 62] width 5 height 6
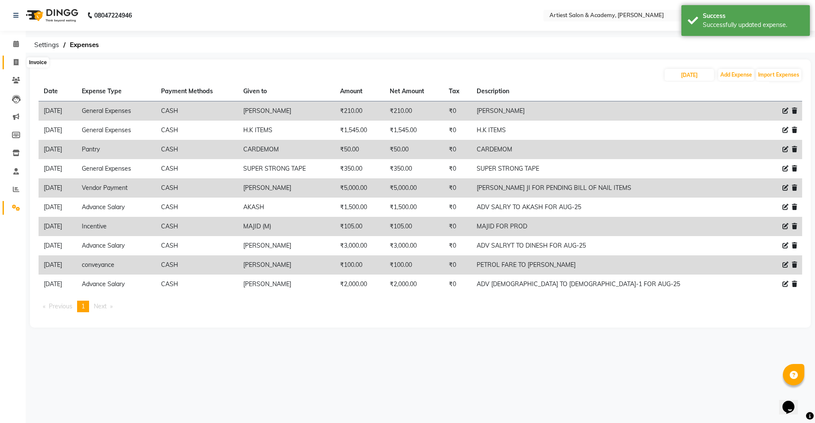
select select "5123"
select select "service"
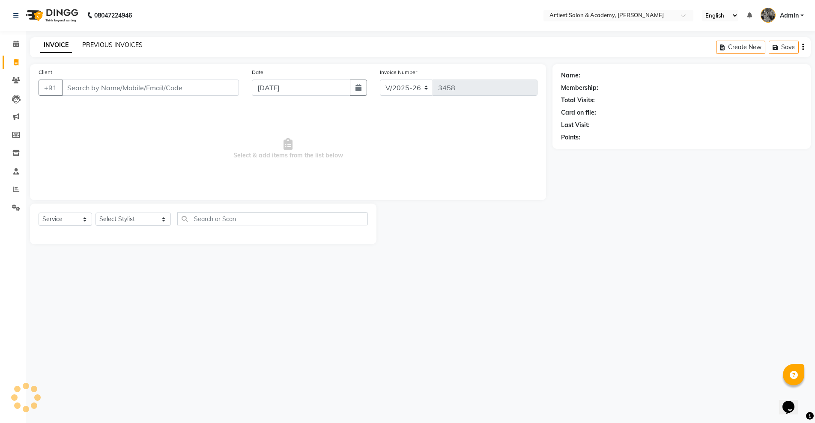
click at [132, 45] on link "PREVIOUS INVOICES" at bounding box center [112, 45] width 60 height 8
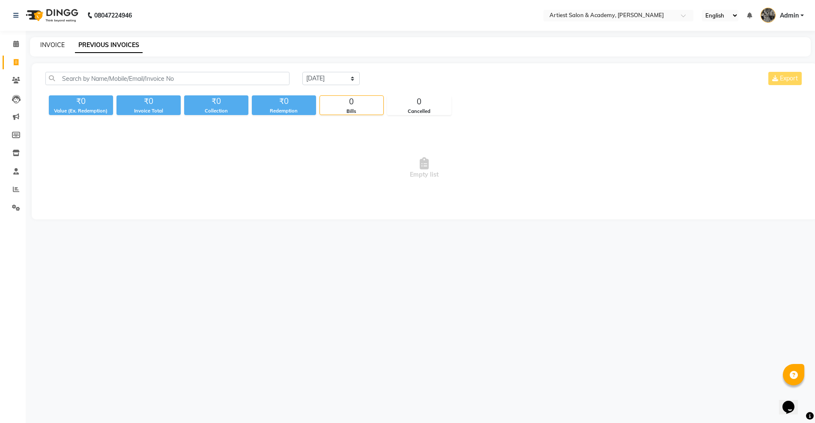
click at [51, 43] on link "INVOICE" at bounding box center [52, 45] width 24 height 8
select select "5123"
select select "service"
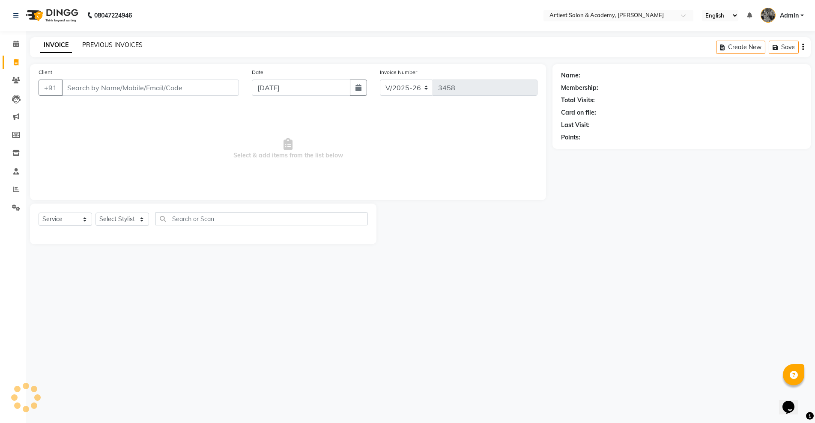
click at [109, 47] on link "PREVIOUS INVOICES" at bounding box center [112, 45] width 60 height 8
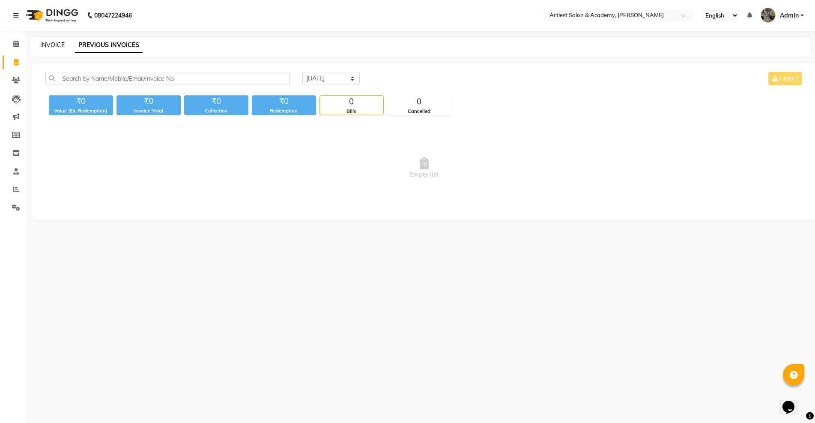
click at [53, 43] on link "INVOICE" at bounding box center [52, 45] width 24 height 8
select select "service"
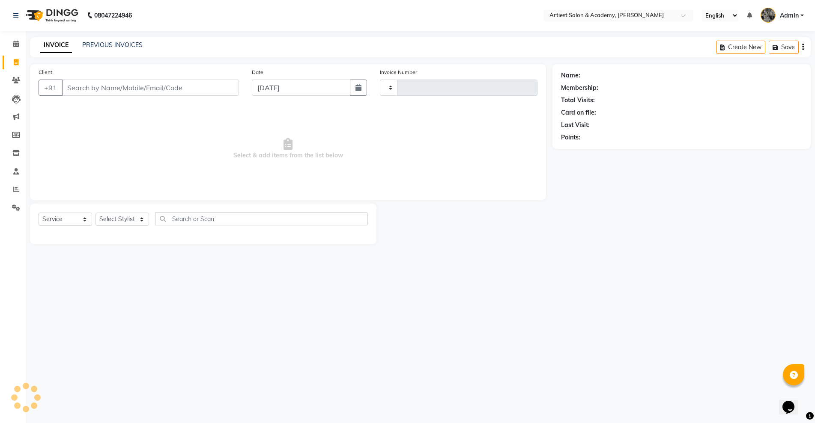
type input "3458"
select select "5123"
click at [16, 190] on icon at bounding box center [16, 189] width 6 height 6
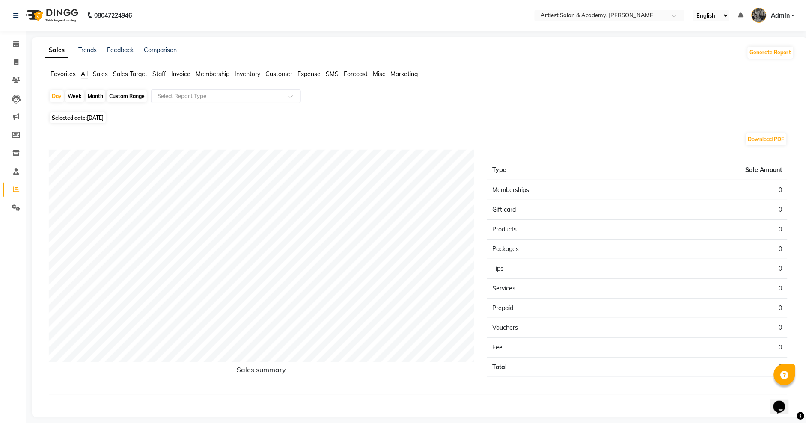
click at [96, 94] on div "Month" at bounding box center [96, 96] width 20 height 12
select select "9"
select select "2025"
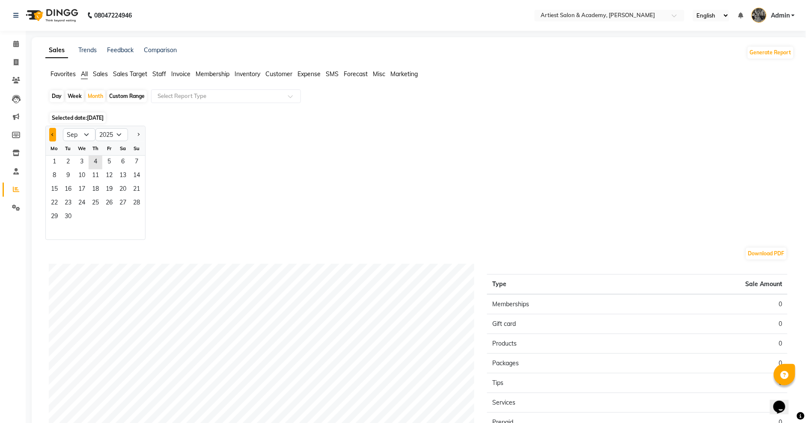
click at [51, 132] on button "Previous month" at bounding box center [52, 135] width 7 height 14
select select "8"
click at [109, 159] on span "1" at bounding box center [109, 163] width 14 height 14
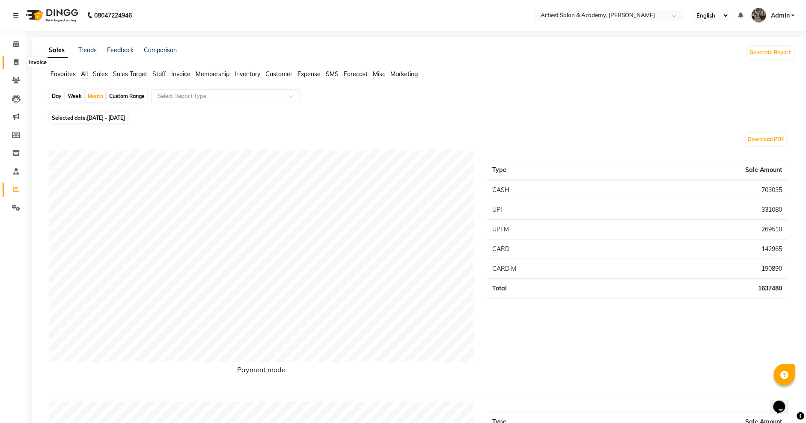
click at [16, 63] on icon at bounding box center [16, 62] width 5 height 6
select select "service"
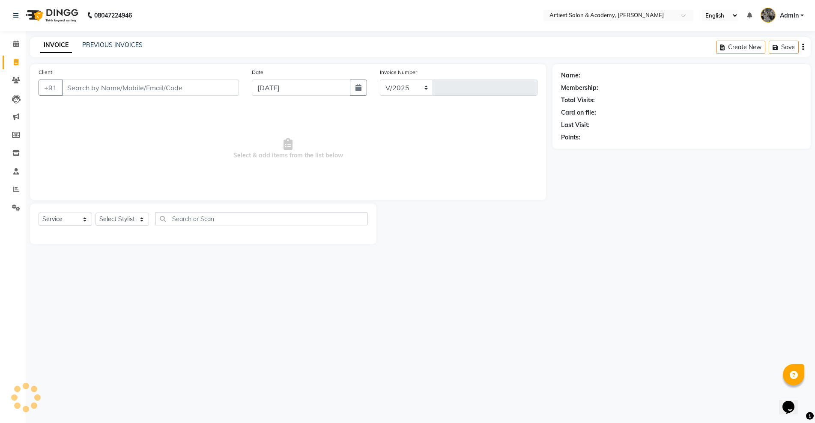
select select "5123"
type input "3458"
click at [94, 88] on input "Client" at bounding box center [150, 88] width 177 height 16
type input "7297921695"
click at [225, 88] on span "Add Client" at bounding box center [217, 87] width 34 height 9
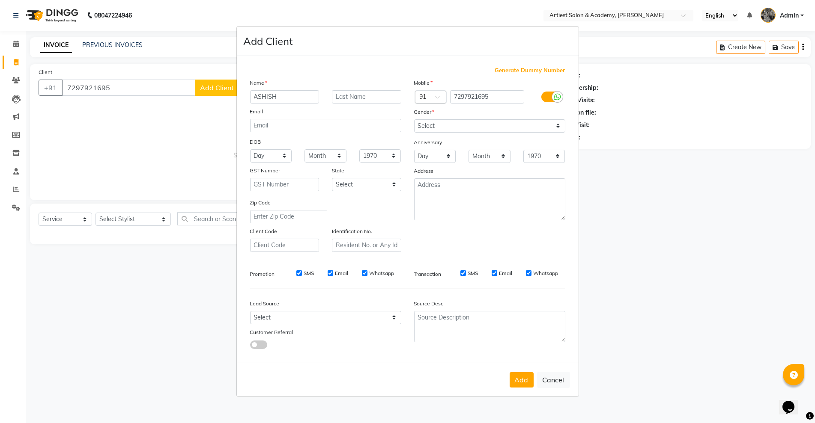
type input "ASHISH"
click at [360, 95] on input "text" at bounding box center [366, 96] width 69 height 13
type input "GAUR"
click at [435, 125] on select "Select [DEMOGRAPHIC_DATA] [DEMOGRAPHIC_DATA] Other Prefer Not To Say" at bounding box center [489, 125] width 151 height 13
select select "[DEMOGRAPHIC_DATA]"
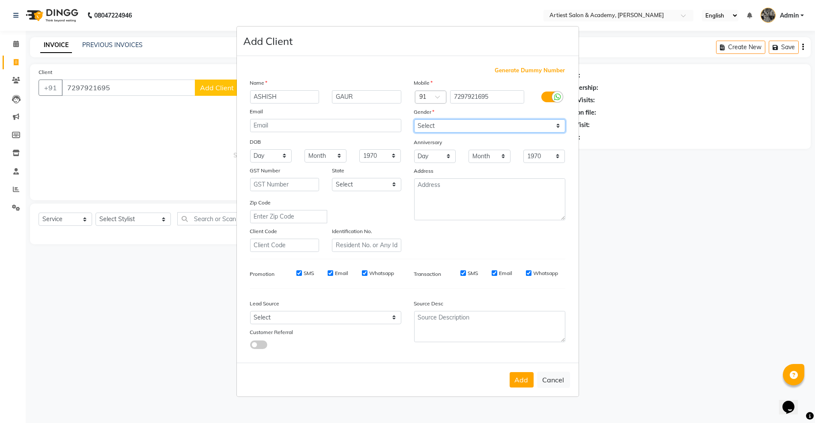
click at [414, 119] on select "Select [DEMOGRAPHIC_DATA] [DEMOGRAPHIC_DATA] Other Prefer Not To Say" at bounding box center [489, 125] width 151 height 13
click at [515, 379] on button "Add" at bounding box center [521, 379] width 24 height 15
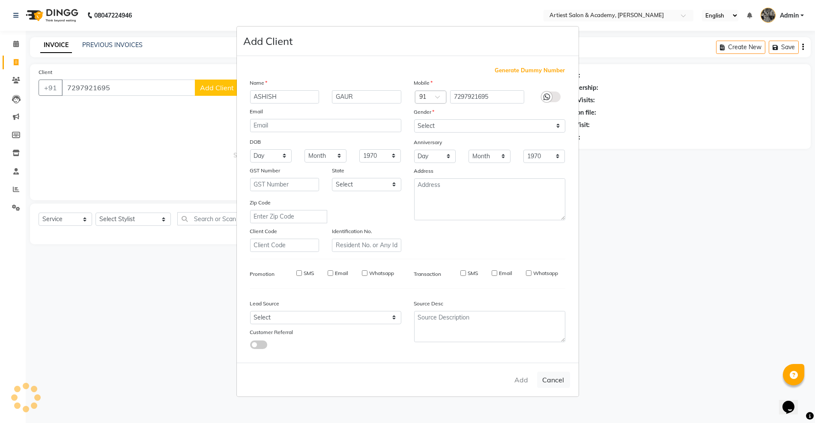
select select
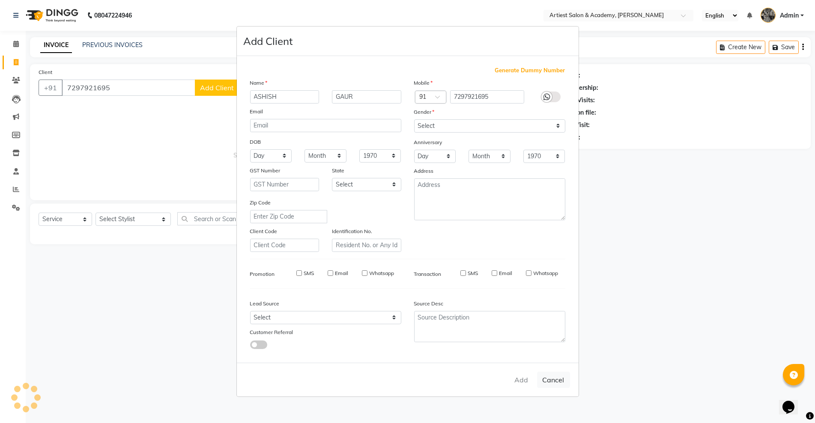
select select
checkbox input "false"
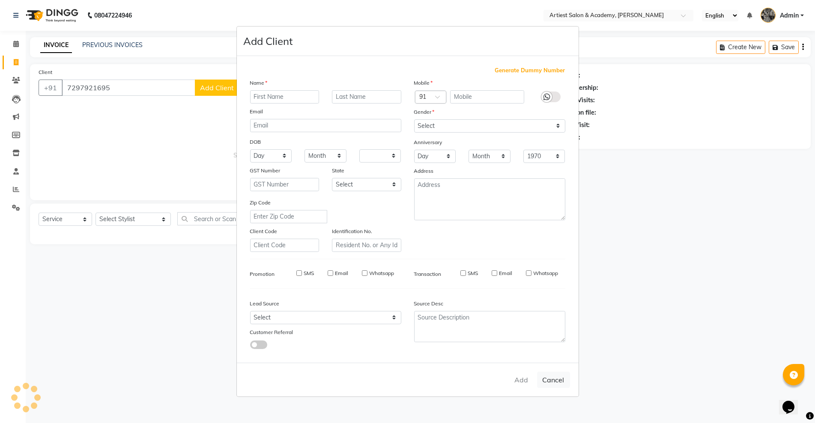
checkbox input "false"
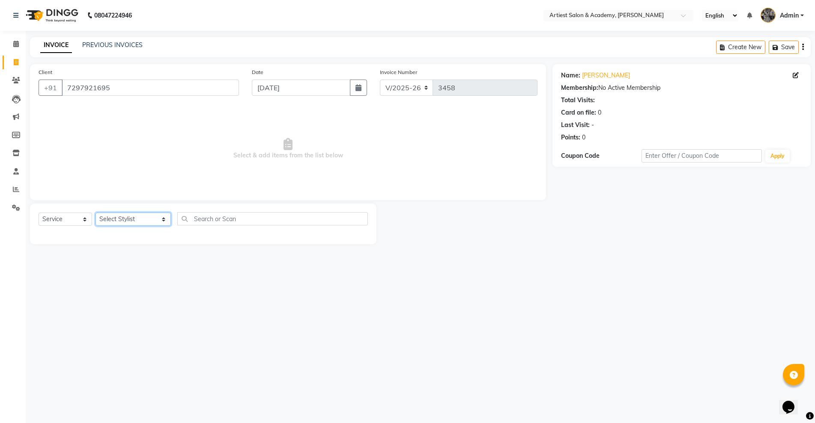
click at [141, 222] on select "Select Stylist [PERSON_NAME] (M) [PERSON_NAME] (F) [PERSON_NAME] [PERSON_NAME] …" at bounding box center [132, 219] width 75 height 13
select select "35982"
click at [95, 213] on select "Select Stylist [PERSON_NAME] (M) [PERSON_NAME] (F) [PERSON_NAME] [PERSON_NAME] …" at bounding box center [132, 219] width 75 height 13
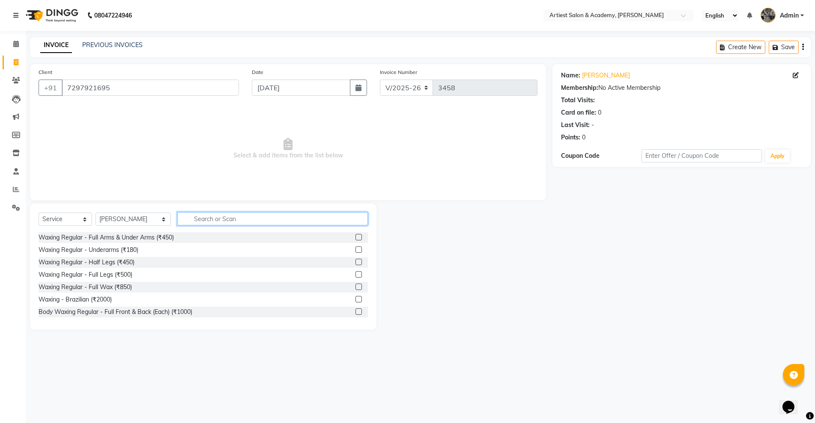
click at [188, 217] on input "text" at bounding box center [272, 218] width 190 height 13
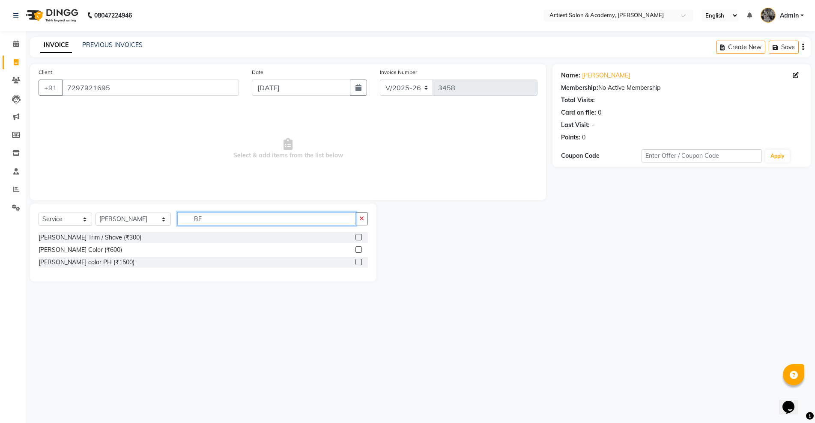
type input "BE"
click at [359, 236] on label at bounding box center [358, 237] width 6 height 6
click at [359, 236] on input "checkbox" at bounding box center [358, 238] width 6 height 6
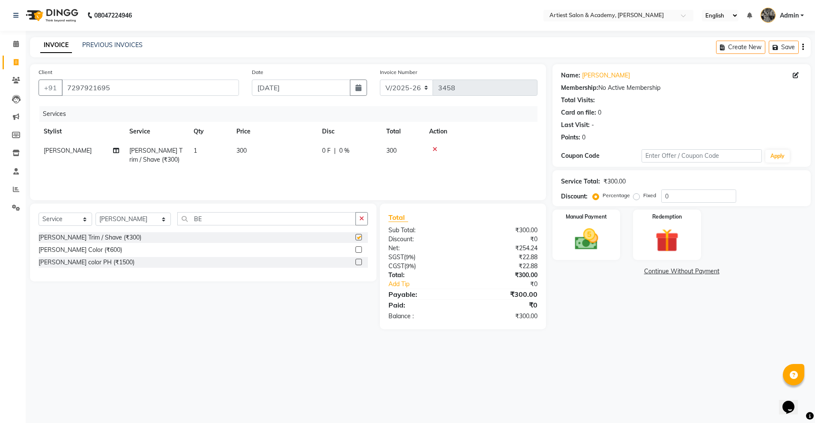
checkbox input "false"
click at [578, 247] on img at bounding box center [585, 240] width 39 height 28
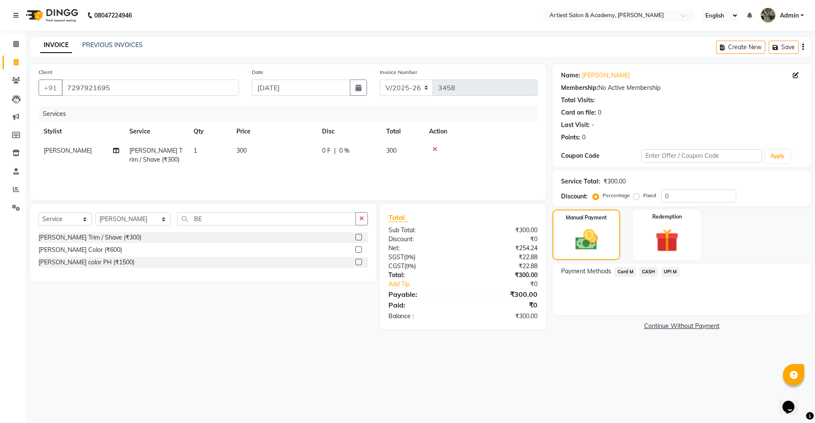
click at [670, 271] on span "UPI M" at bounding box center [670, 272] width 18 height 10
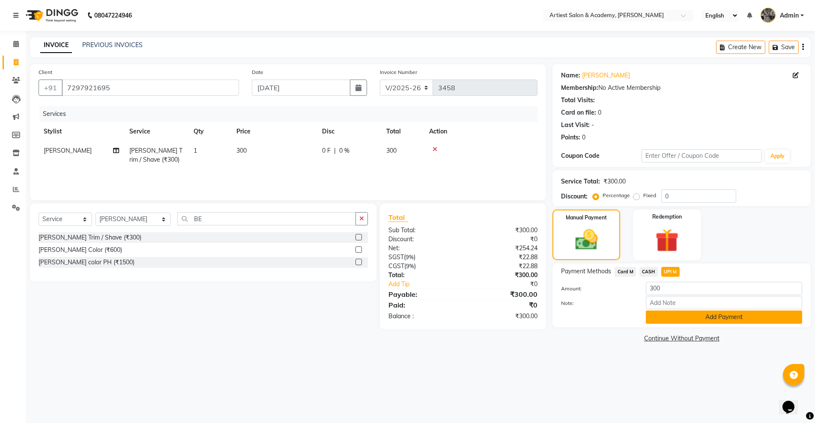
click at [736, 320] on button "Add Payment" at bounding box center [724, 317] width 156 height 13
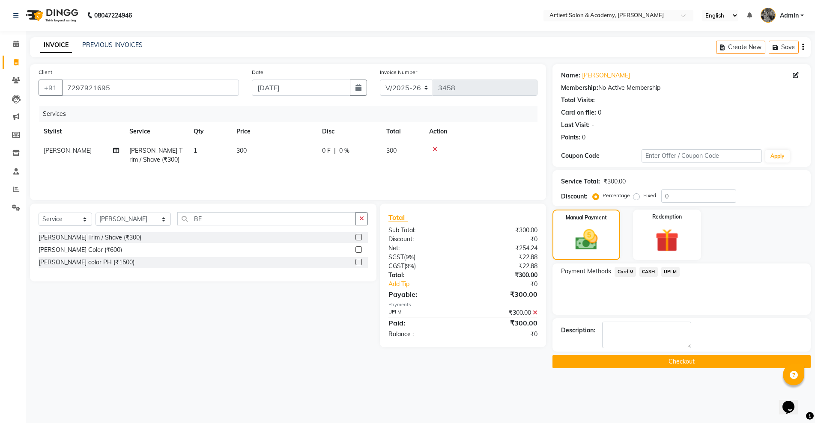
click at [693, 357] on button "Checkout" at bounding box center [681, 361] width 258 height 13
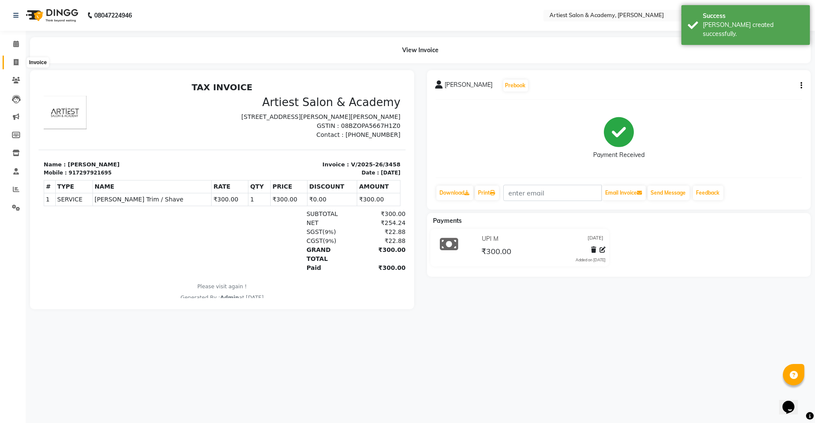
click at [17, 63] on icon at bounding box center [16, 62] width 5 height 6
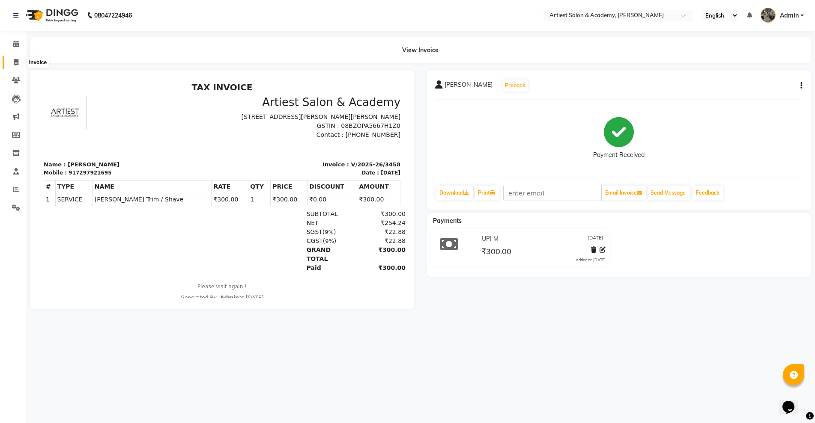
select select "service"
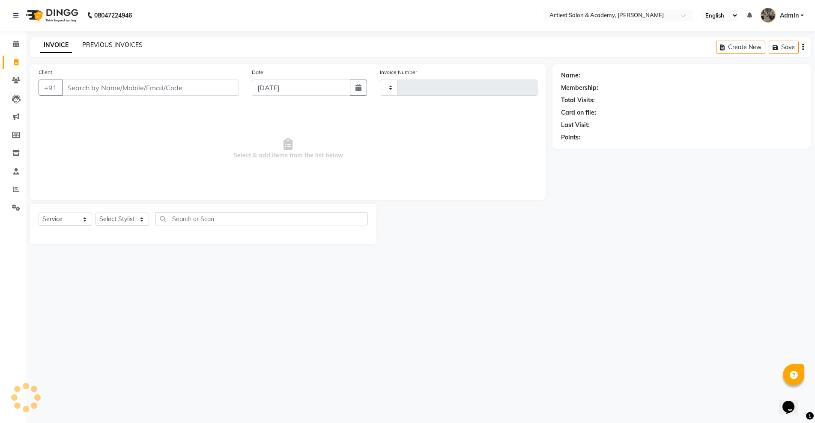
type input "3459"
select select "5123"
click at [121, 41] on link "PREVIOUS INVOICES" at bounding box center [112, 45] width 60 height 8
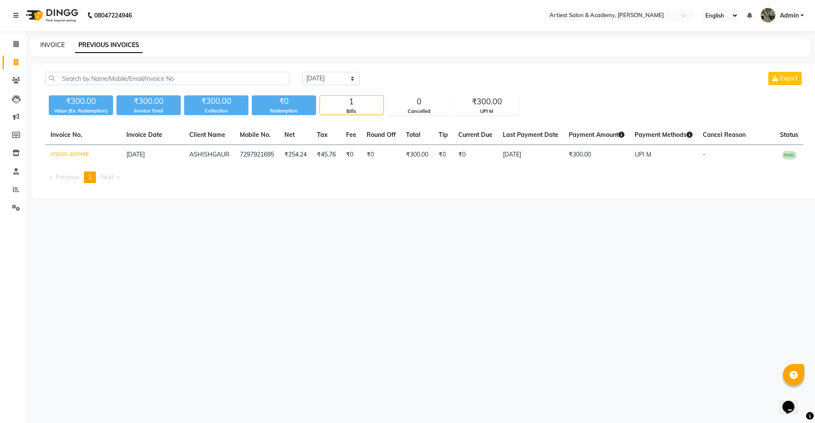
click at [60, 46] on link "INVOICE" at bounding box center [52, 45] width 24 height 8
select select "service"
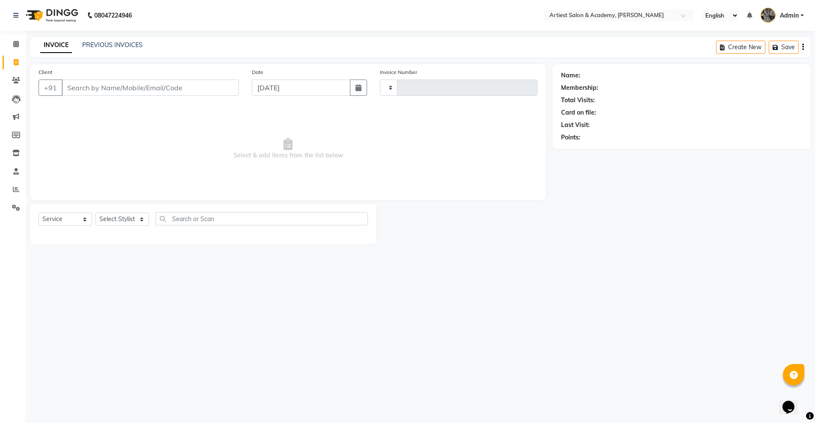
type input "3459"
select select "5123"
click at [114, 45] on link "PREVIOUS INVOICES" at bounding box center [112, 45] width 60 height 8
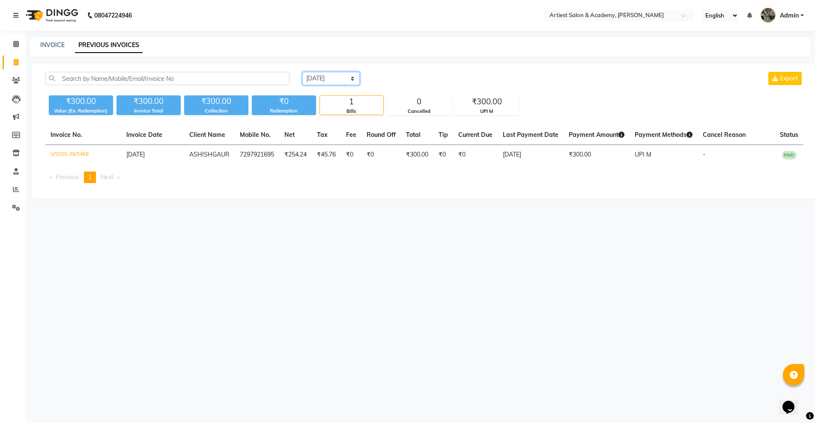
click at [351, 80] on select "[DATE] [DATE] Custom Range" at bounding box center [330, 78] width 57 height 13
select select "[DATE]"
click at [302, 72] on select "[DATE] [DATE] Custom Range" at bounding box center [330, 78] width 57 height 13
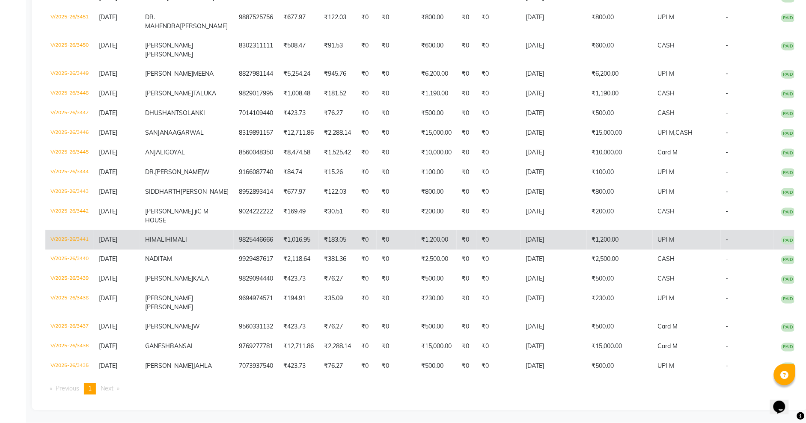
scroll to position [375, 0]
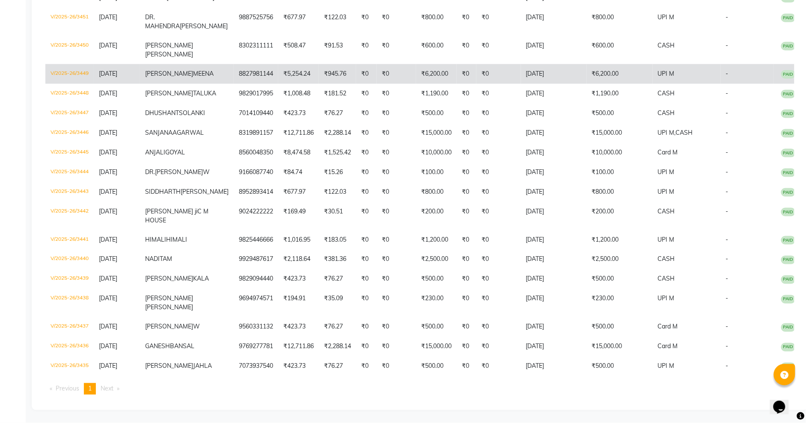
select select "service"
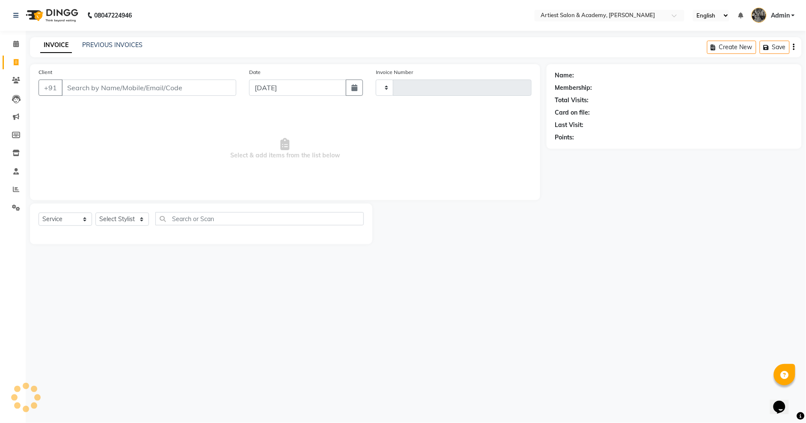
type input "3459"
select select "5123"
click at [108, 48] on div "PREVIOUS INVOICES" at bounding box center [112, 45] width 60 height 9
click at [101, 45] on link "PREVIOUS INVOICES" at bounding box center [112, 45] width 60 height 8
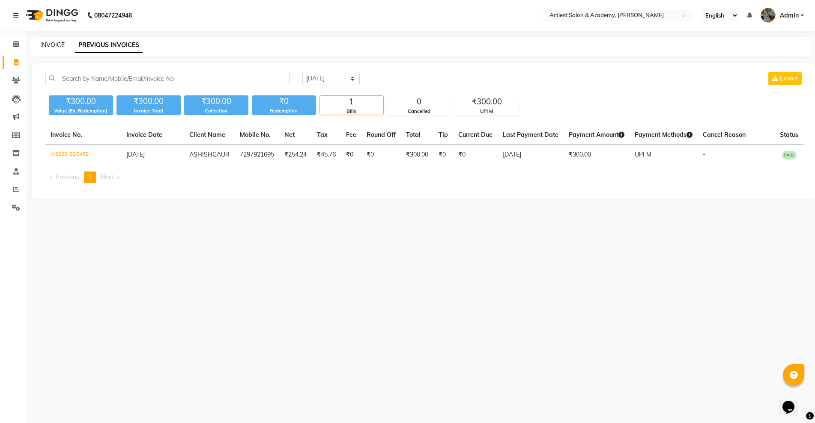
click at [52, 46] on link "INVOICE" at bounding box center [52, 45] width 24 height 8
select select "5123"
select select "service"
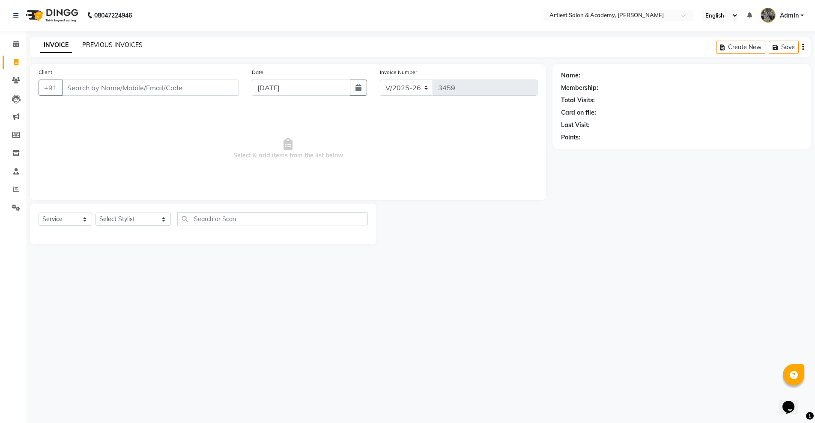
click at [108, 44] on link "PREVIOUS INVOICES" at bounding box center [112, 45] width 60 height 8
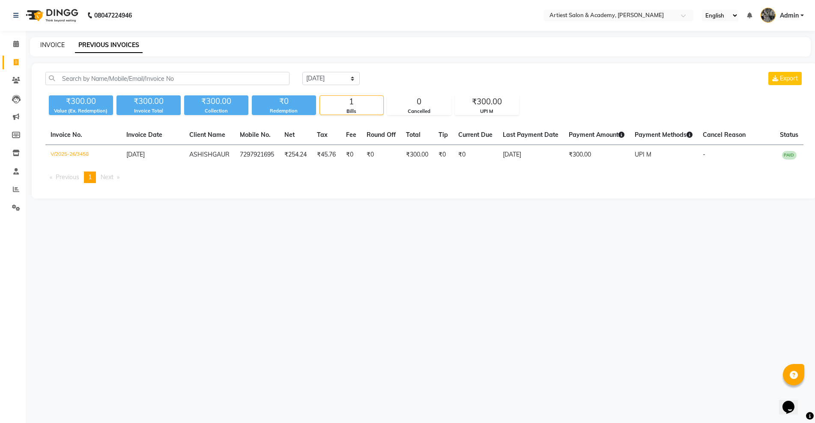
click at [53, 43] on link "INVOICE" at bounding box center [52, 45] width 24 height 8
select select "service"
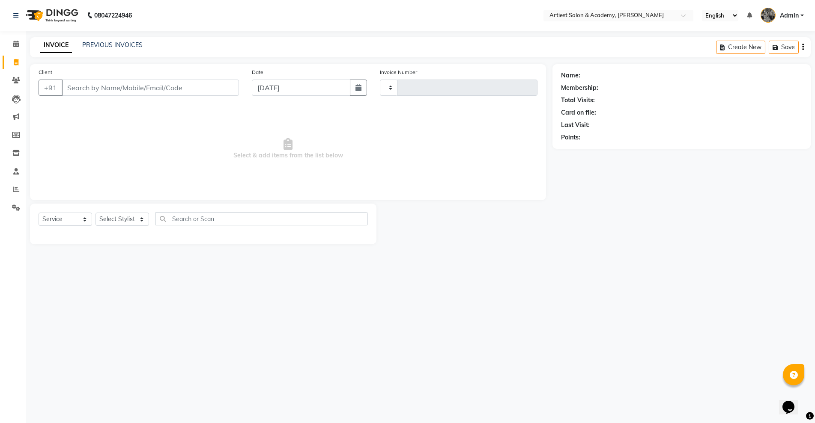
type input "3459"
select select "5123"
click at [120, 45] on link "PREVIOUS INVOICES" at bounding box center [112, 45] width 60 height 8
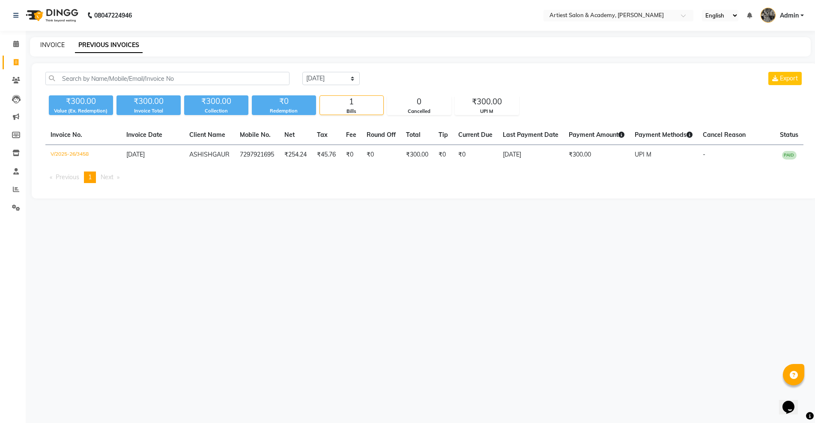
click at [52, 45] on link "INVOICE" at bounding box center [52, 45] width 24 height 8
select select "5123"
select select "service"
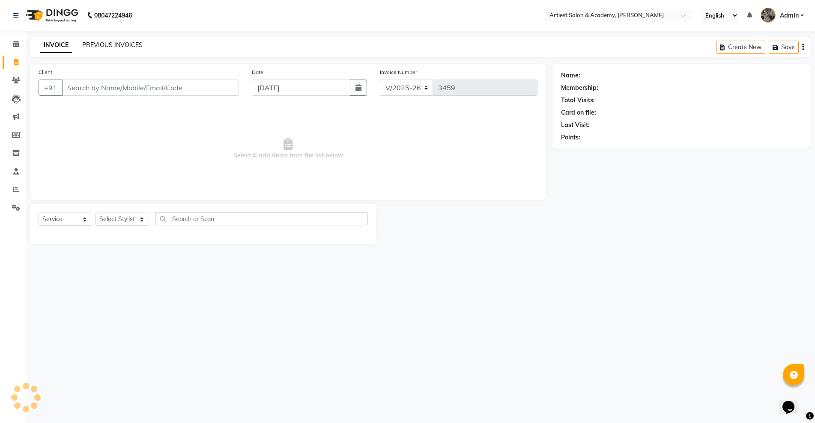
click at [117, 45] on link "PREVIOUS INVOICES" at bounding box center [112, 45] width 60 height 8
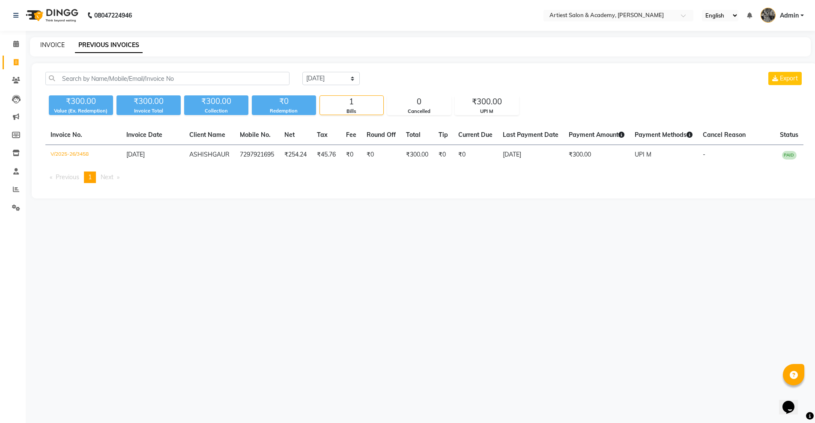
click at [51, 44] on link "INVOICE" at bounding box center [52, 45] width 24 height 8
select select "5123"
select select "service"
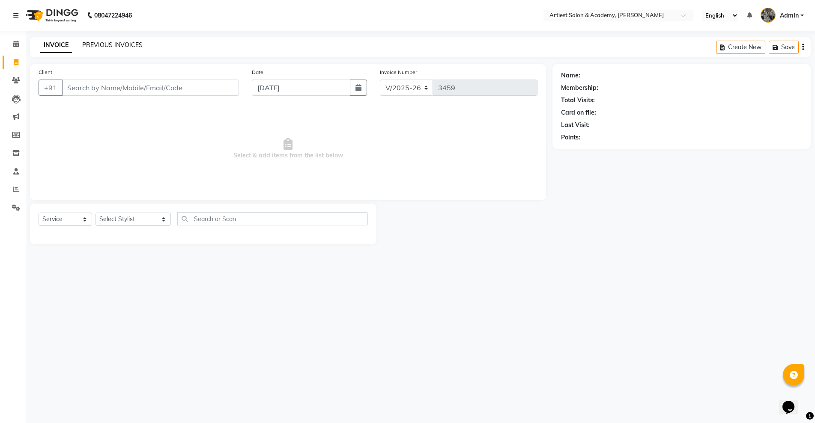
click at [113, 45] on link "PREVIOUS INVOICES" at bounding box center [112, 45] width 60 height 8
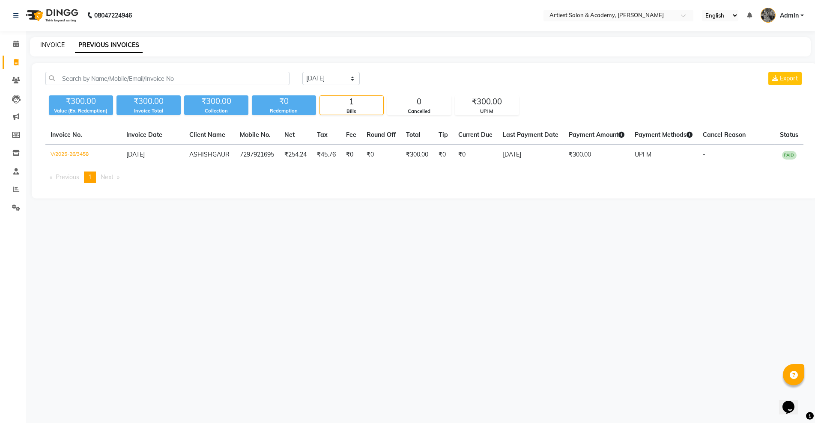
click at [45, 45] on link "INVOICE" at bounding box center [52, 45] width 24 height 8
select select "service"
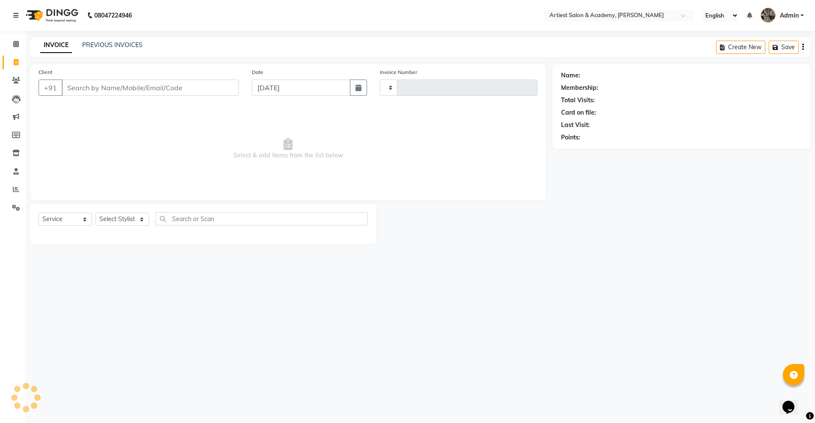
type input "3459"
select select "5123"
click at [102, 46] on link "PREVIOUS INVOICES" at bounding box center [112, 45] width 60 height 8
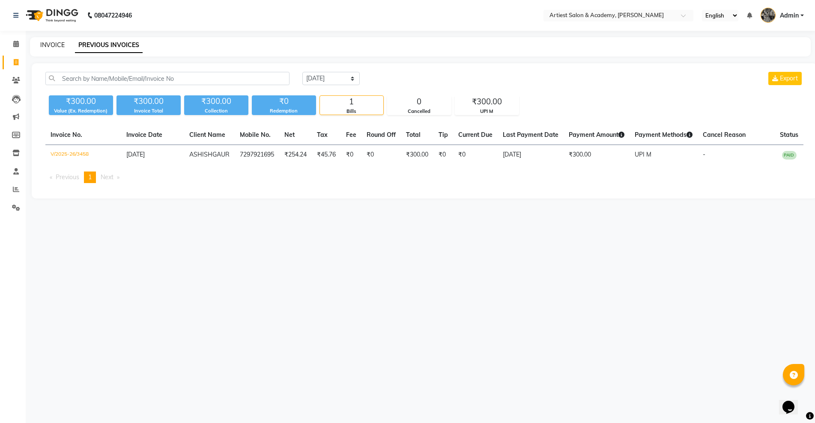
click at [49, 45] on link "INVOICE" at bounding box center [52, 45] width 24 height 8
select select "service"
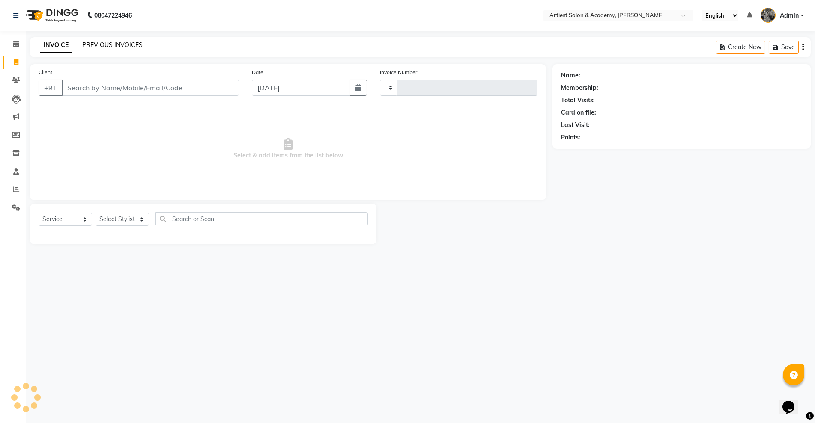
type input "3459"
select select "5123"
click at [95, 46] on link "PREVIOUS INVOICES" at bounding box center [112, 45] width 60 height 8
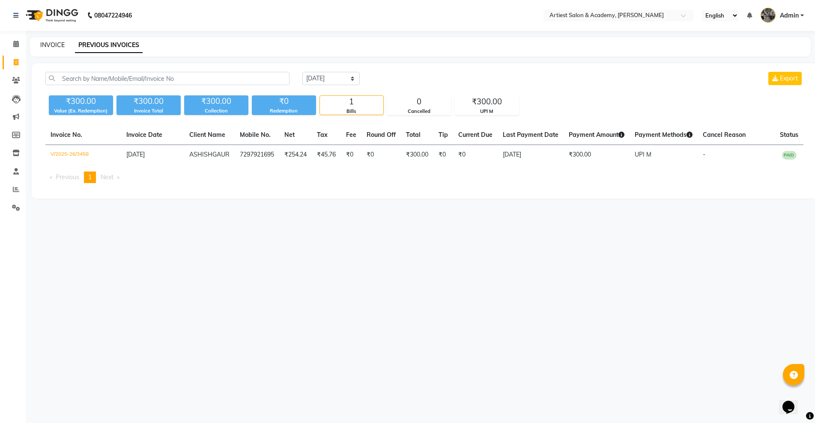
click at [54, 46] on link "INVOICE" at bounding box center [52, 45] width 24 height 8
select select "5123"
select select "service"
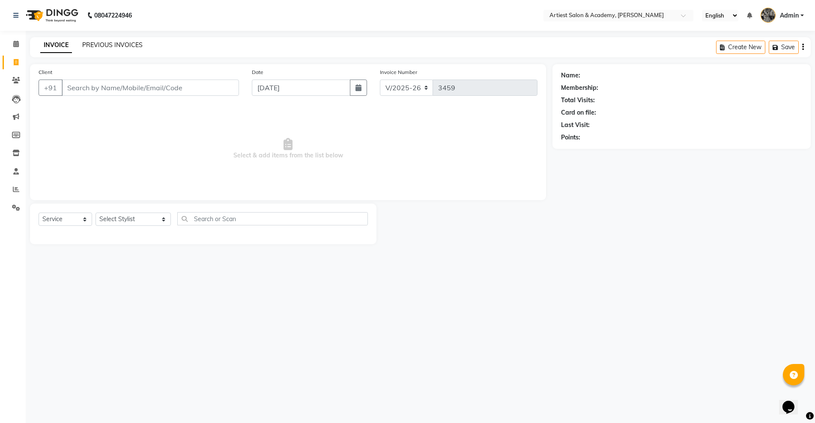
click at [116, 46] on link "PREVIOUS INVOICES" at bounding box center [112, 45] width 60 height 8
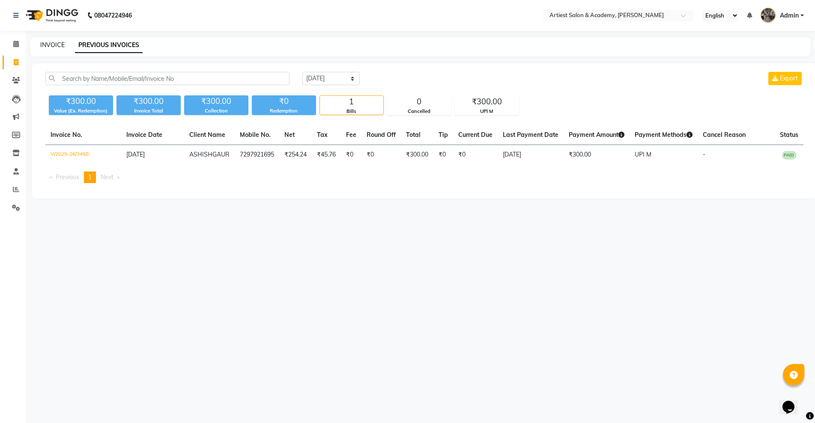
click at [48, 43] on link "INVOICE" at bounding box center [52, 45] width 24 height 8
select select "5123"
select select "service"
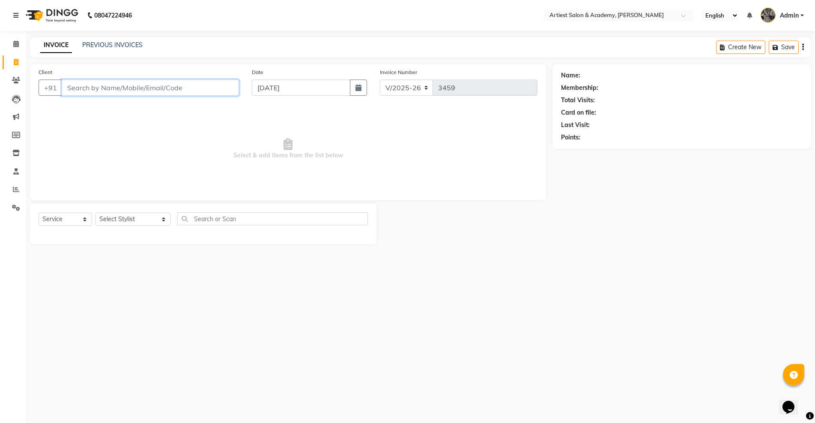
click at [91, 89] on input "Client" at bounding box center [150, 88] width 177 height 16
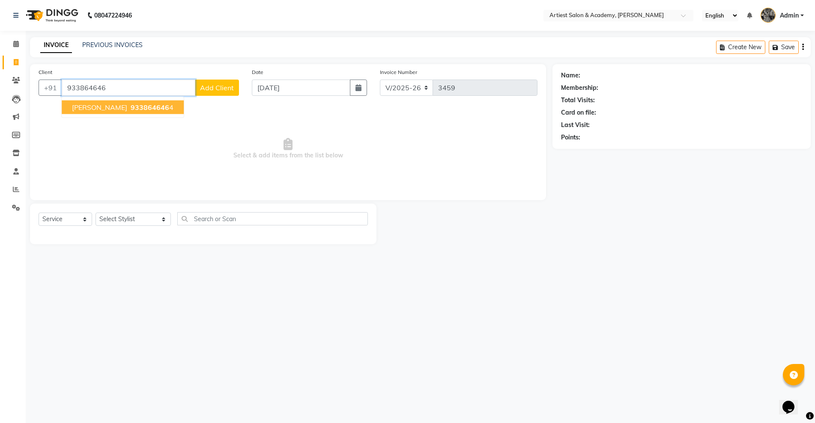
click at [123, 106] on button "[PERSON_NAME] 933864646 4" at bounding box center [123, 108] width 122 height 14
type input "9338646464"
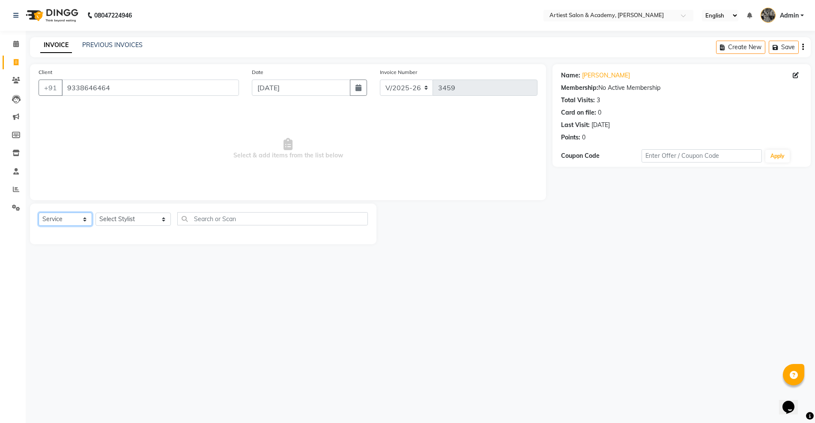
click at [83, 219] on select "Select Service Product Membership Package Voucher Prepaid Gift Card" at bounding box center [66, 219] width 54 height 13
click at [140, 214] on select "Select Stylist [PERSON_NAME] (M) [PERSON_NAME] (F) [PERSON_NAME] [PERSON_NAME] …" at bounding box center [132, 219] width 75 height 13
select select "33208"
click at [95, 213] on select "Select Stylist [PERSON_NAME] (M) [PERSON_NAME] (F) [PERSON_NAME] [PERSON_NAME] …" at bounding box center [132, 219] width 75 height 13
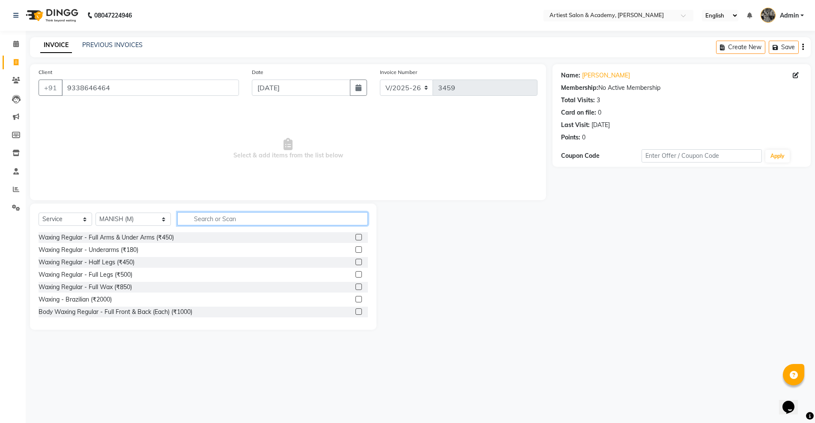
click at [191, 218] on input "text" at bounding box center [272, 218] width 190 height 13
type input "HAIR"
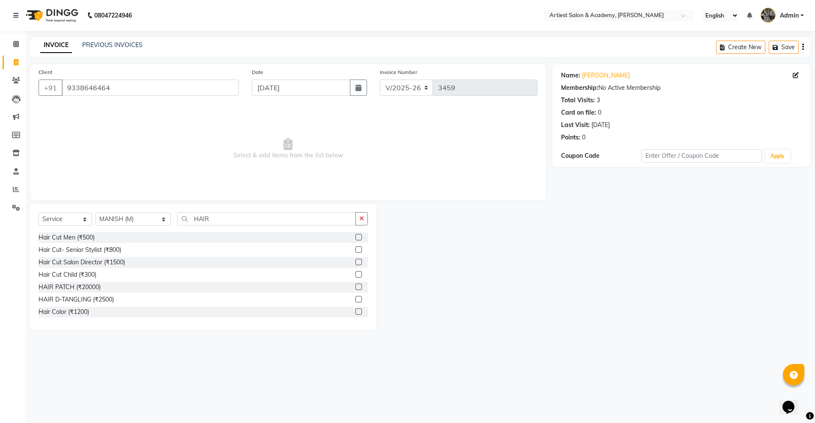
click at [355, 238] on label at bounding box center [358, 237] width 6 height 6
click at [355, 238] on input "checkbox" at bounding box center [358, 238] width 6 height 6
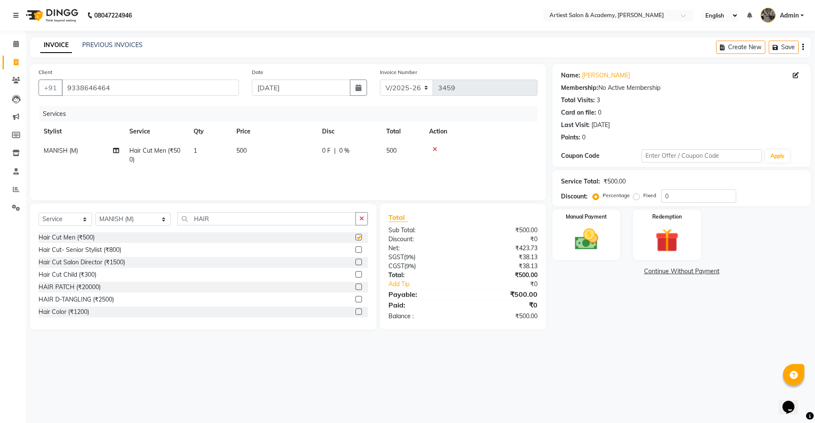
checkbox input "false"
click at [196, 220] on input "HAIR" at bounding box center [266, 218] width 178 height 13
type input "H"
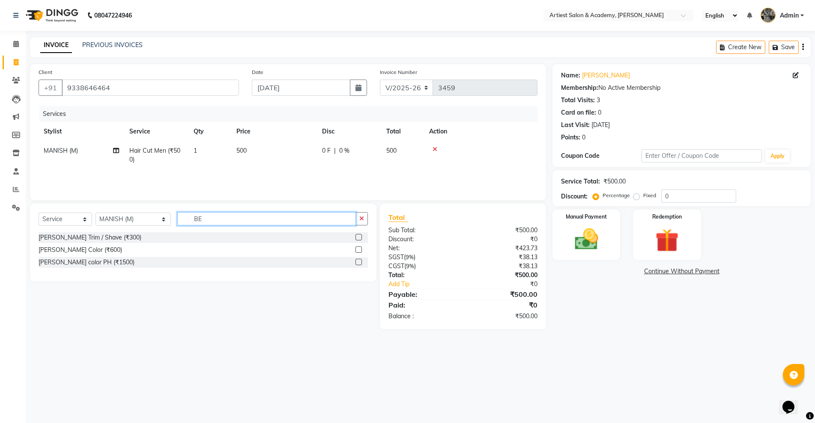
type input "BE"
click at [359, 235] on label at bounding box center [358, 237] width 6 height 6
click at [359, 235] on input "checkbox" at bounding box center [358, 238] width 6 height 6
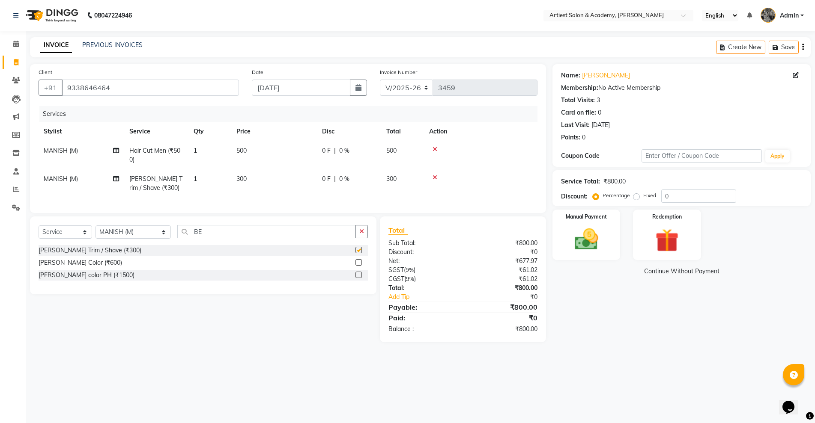
checkbox input "false"
drag, startPoint x: 142, startPoint y: 241, endPoint x: 137, endPoint y: 241, distance: 5.2
click at [142, 239] on select "Select Stylist [PERSON_NAME] (M) [PERSON_NAME] (F) [PERSON_NAME] [PERSON_NAME] …" at bounding box center [132, 232] width 75 height 13
select select "33211"
click at [95, 234] on select "Select Stylist [PERSON_NAME] (M) [PERSON_NAME] (F) [PERSON_NAME] [PERSON_NAME] …" at bounding box center [132, 232] width 75 height 13
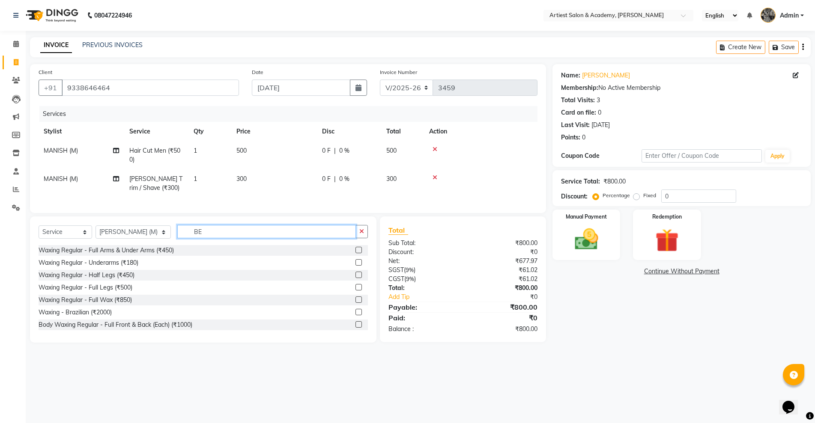
click at [200, 238] on input "BE" at bounding box center [266, 231] width 178 height 13
type input "B"
type input "HAIR"
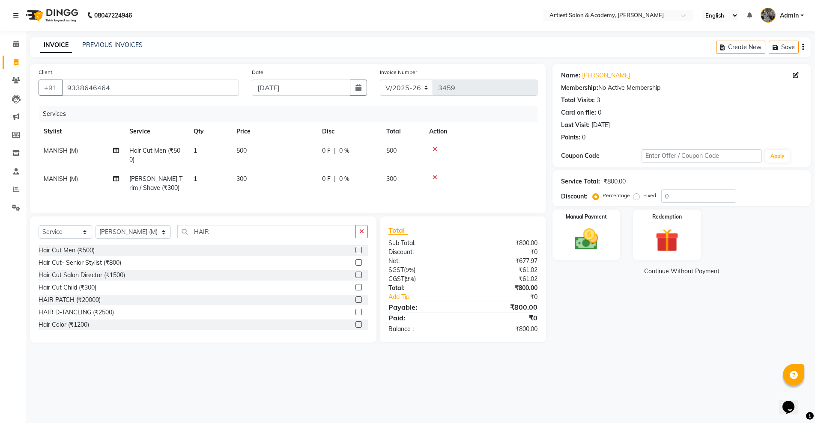
click at [355, 253] on label at bounding box center [358, 250] width 6 height 6
click at [355, 253] on input "checkbox" at bounding box center [358, 251] width 6 height 6
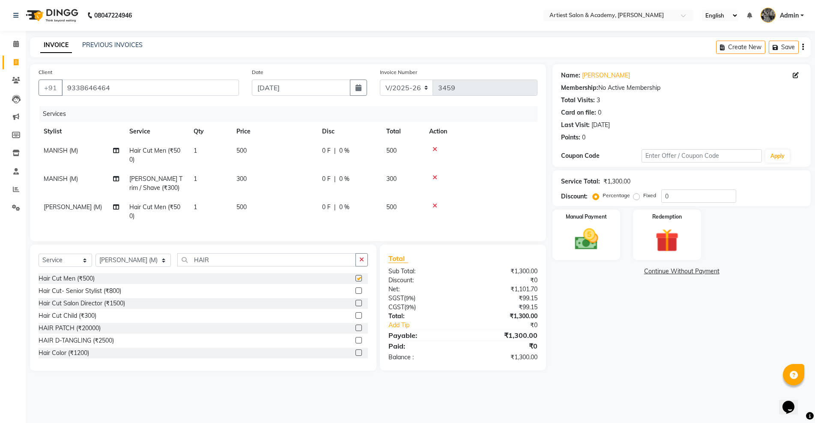
checkbox input "false"
click at [143, 267] on select "Select Stylist [PERSON_NAME] (M) [PERSON_NAME] (F) [PERSON_NAME] [PERSON_NAME] …" at bounding box center [132, 260] width 75 height 13
select select "35982"
click at [95, 262] on select "Select Stylist [PERSON_NAME] (M) [PERSON_NAME] (F) [PERSON_NAME] [PERSON_NAME] …" at bounding box center [132, 260] width 75 height 13
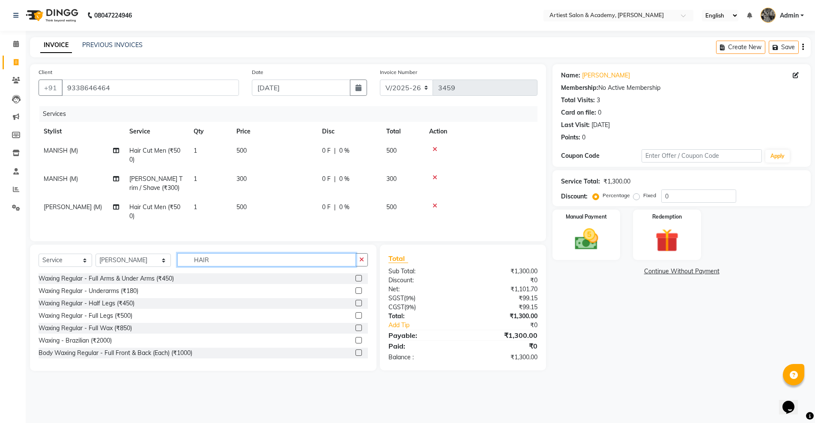
click at [193, 264] on input "HAIR" at bounding box center [266, 259] width 178 height 13
type input "H"
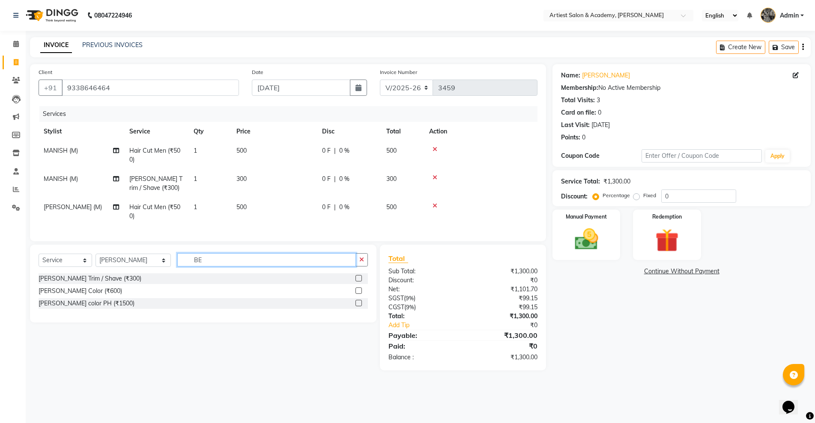
type input "BE"
click at [360, 282] on label at bounding box center [358, 278] width 6 height 6
click at [360, 282] on input "checkbox" at bounding box center [358, 279] width 6 height 6
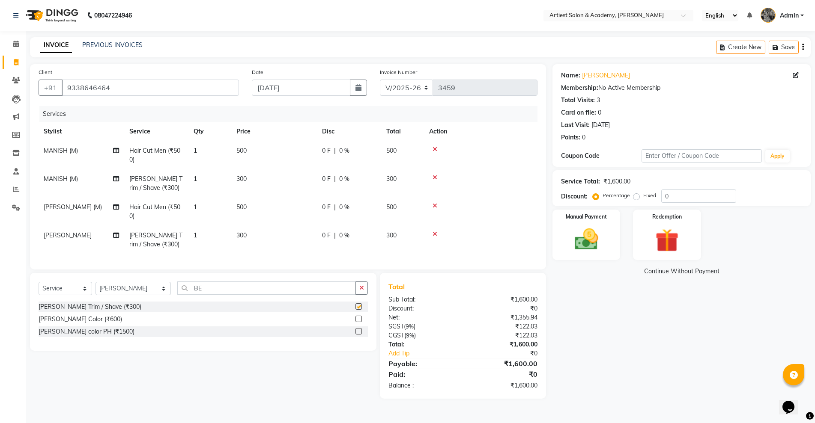
checkbox input "false"
click at [584, 243] on img at bounding box center [585, 240] width 39 height 28
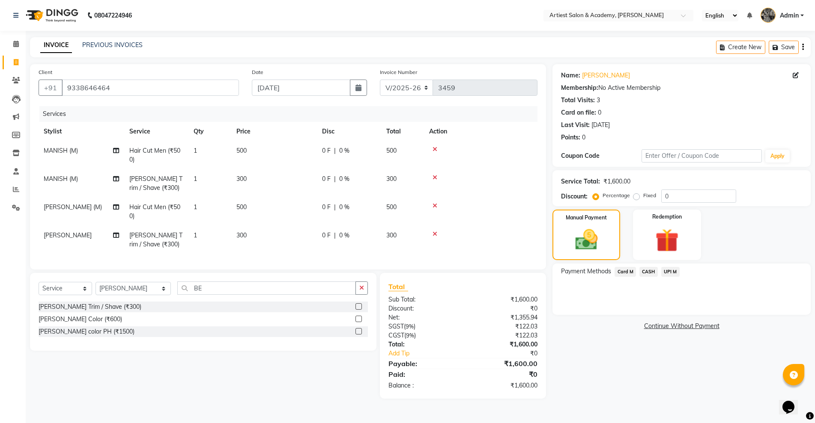
click at [622, 273] on span "Card M" at bounding box center [624, 272] width 21 height 10
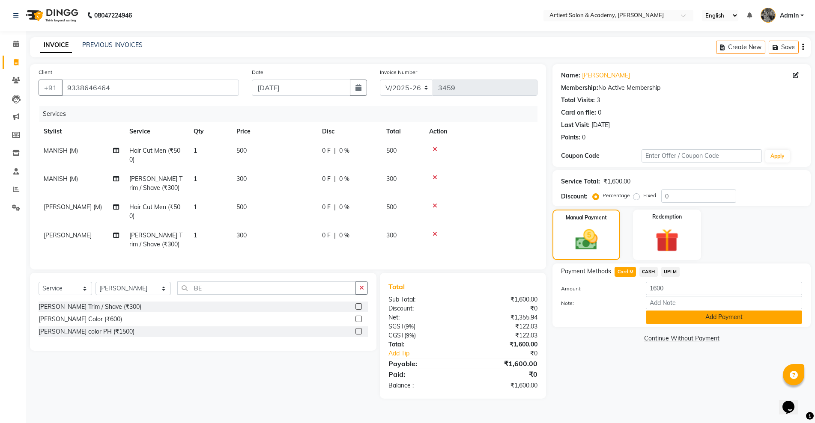
click at [714, 319] on button "Add Payment" at bounding box center [724, 317] width 156 height 13
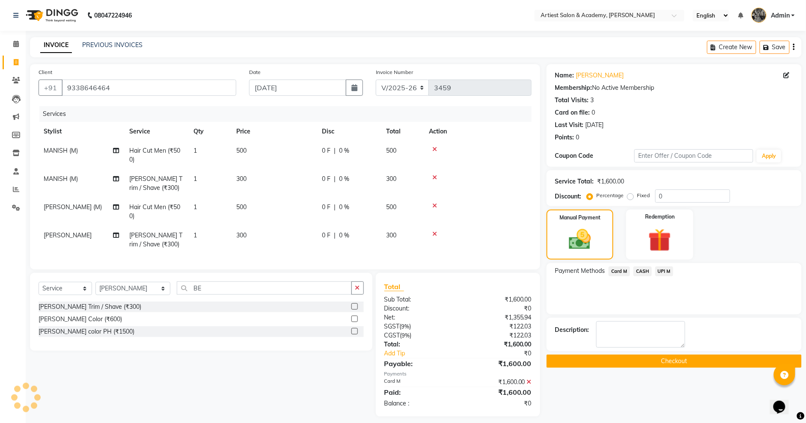
click at [662, 362] on button "Checkout" at bounding box center [674, 361] width 255 height 13
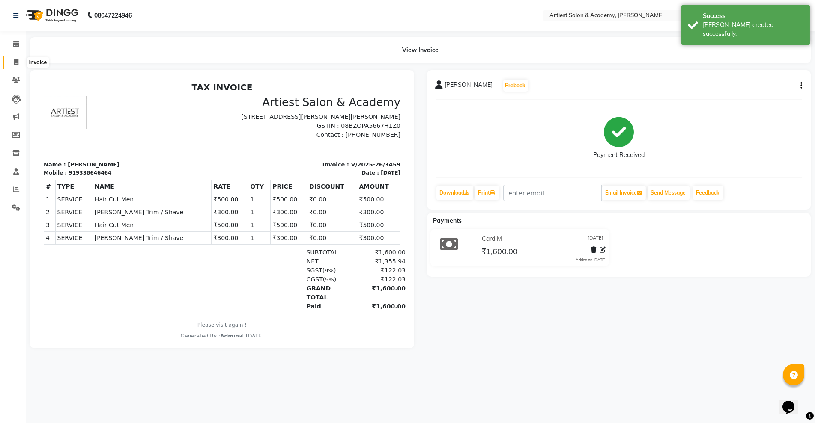
click at [13, 58] on span at bounding box center [16, 63] width 15 height 10
select select "5123"
select select "service"
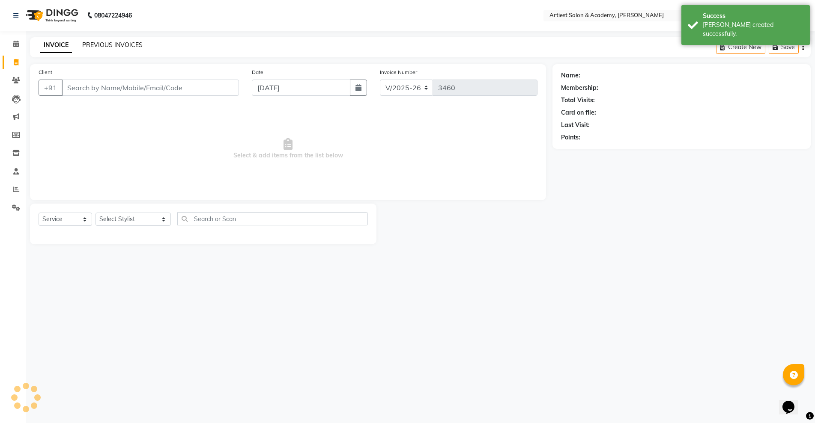
click at [117, 48] on link "PREVIOUS INVOICES" at bounding box center [112, 45] width 60 height 8
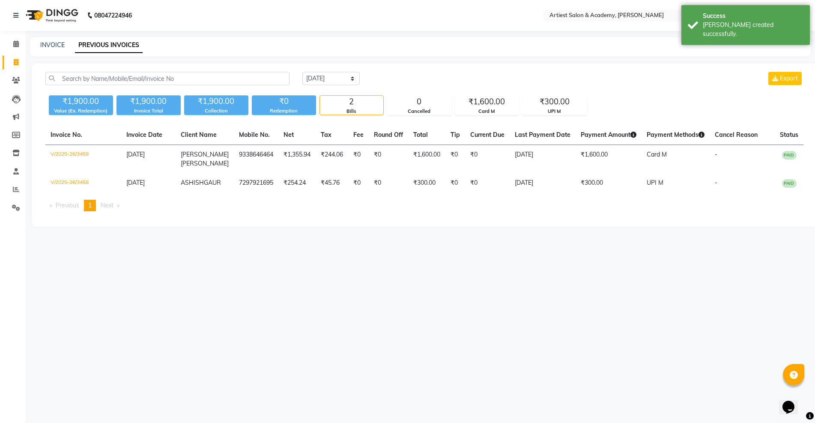
click at [45, 41] on div "INVOICE" at bounding box center [52, 45] width 24 height 9
click at [55, 44] on link "INVOICE" at bounding box center [52, 45] width 24 height 8
select select "5123"
select select "service"
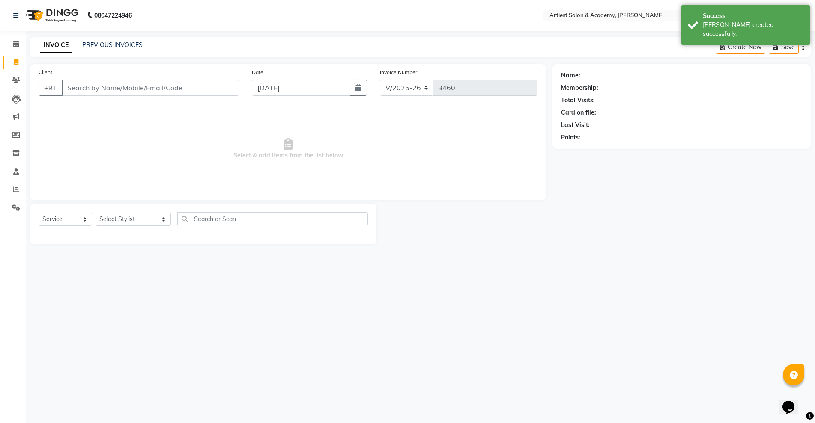
click at [81, 92] on input "Client" at bounding box center [150, 88] width 177 height 16
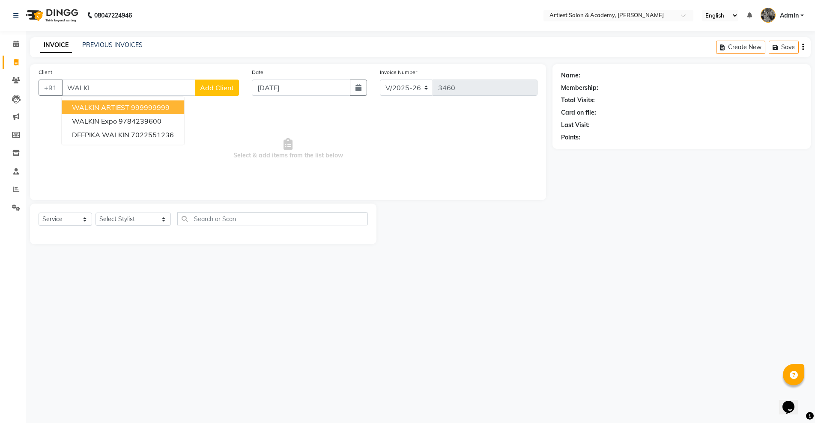
click at [127, 104] on span "WALKIN ARTIEST" at bounding box center [100, 107] width 57 height 9
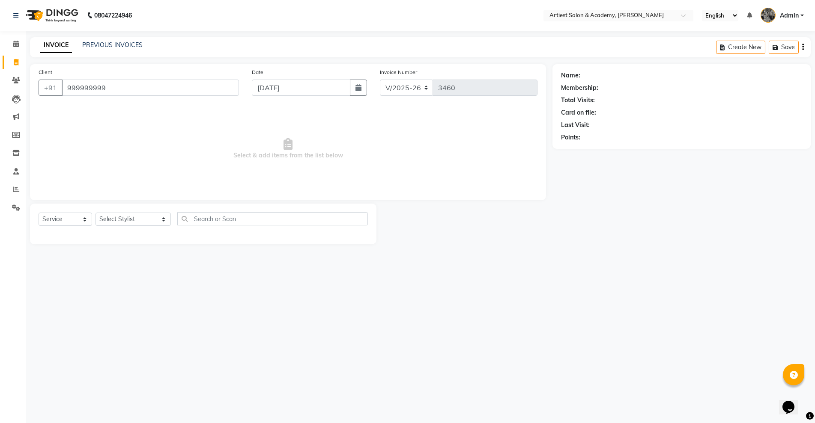
type input "999999999"
click at [139, 217] on select "Select Stylist [PERSON_NAME] (M) [PERSON_NAME] (F) [PERSON_NAME] [PERSON_NAME] …" at bounding box center [132, 219] width 75 height 13
select select "52830"
click at [95, 213] on select "Select Stylist [PERSON_NAME] (M) [PERSON_NAME] (F) [PERSON_NAME] [PERSON_NAME] …" at bounding box center [132, 219] width 75 height 13
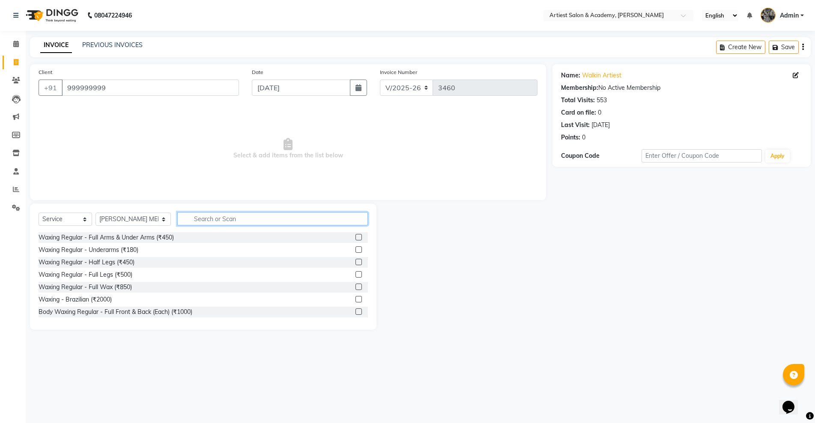
click at [191, 219] on input "text" at bounding box center [272, 218] width 190 height 13
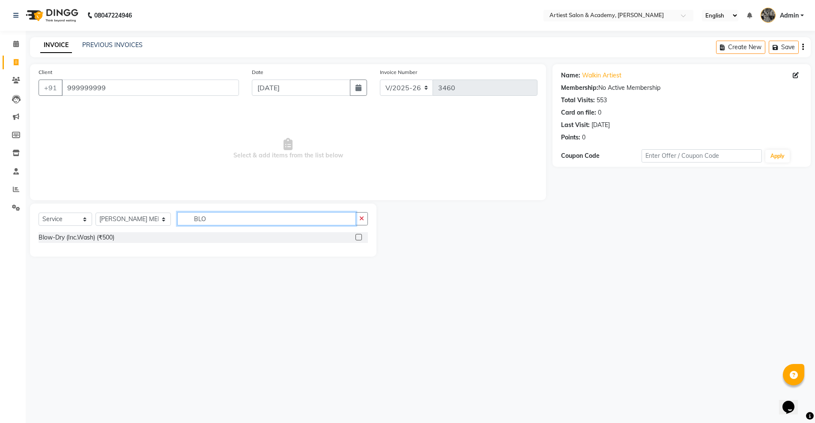
type input "BLO"
click at [359, 236] on label at bounding box center [358, 237] width 6 height 6
click at [359, 236] on input "checkbox" at bounding box center [358, 238] width 6 height 6
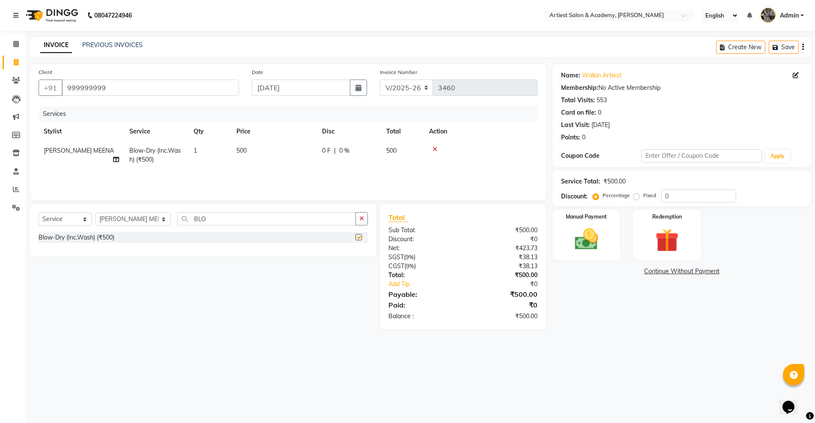
checkbox input "false"
click at [585, 244] on img at bounding box center [585, 240] width 39 height 28
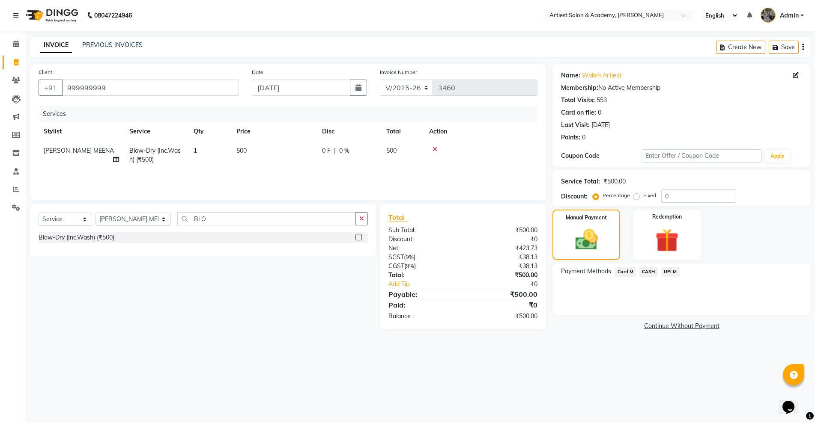
click at [646, 271] on span "CASH" at bounding box center [648, 272] width 18 height 10
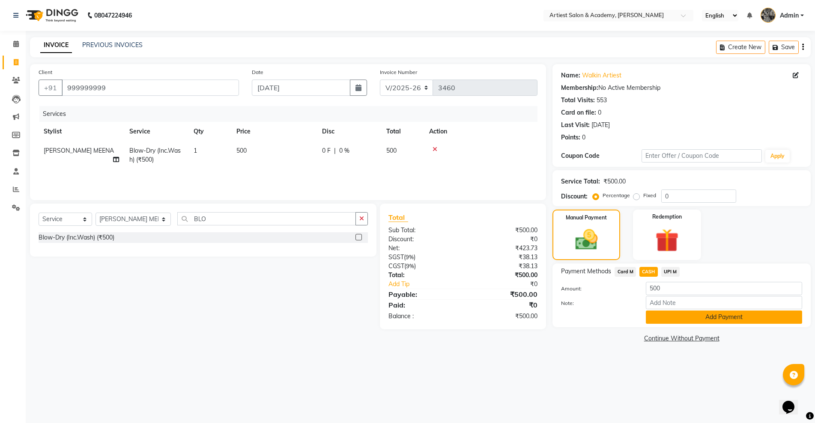
click at [726, 319] on button "Add Payment" at bounding box center [724, 317] width 156 height 13
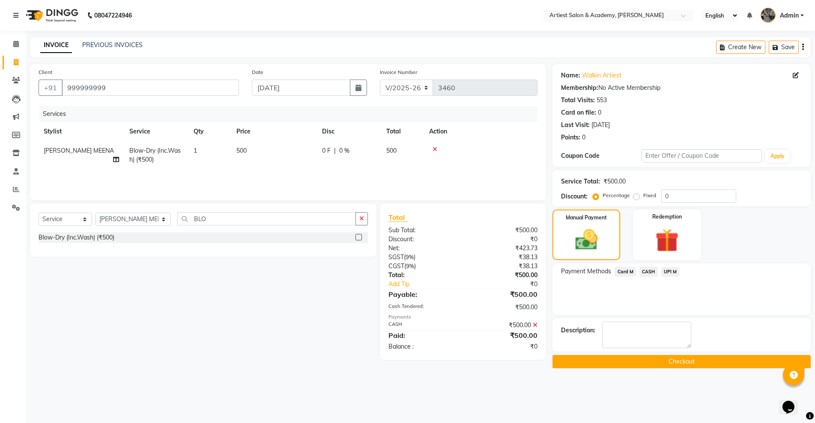
click at [696, 363] on button "Checkout" at bounding box center [681, 361] width 258 height 13
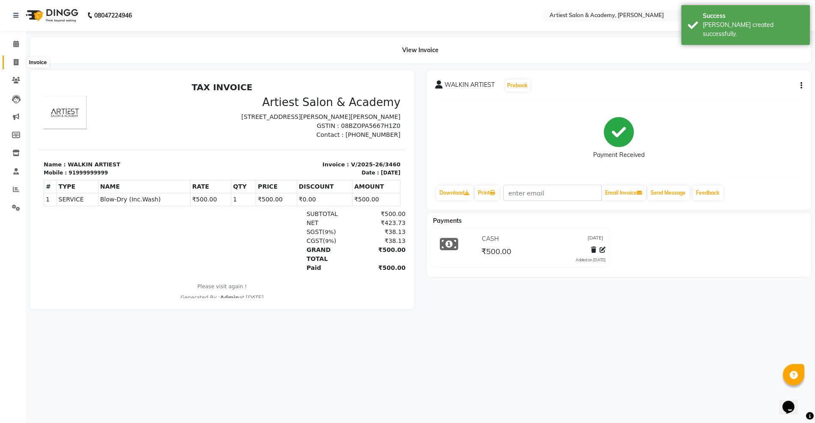
click at [17, 60] on icon at bounding box center [16, 62] width 5 height 6
select select "5123"
select select "service"
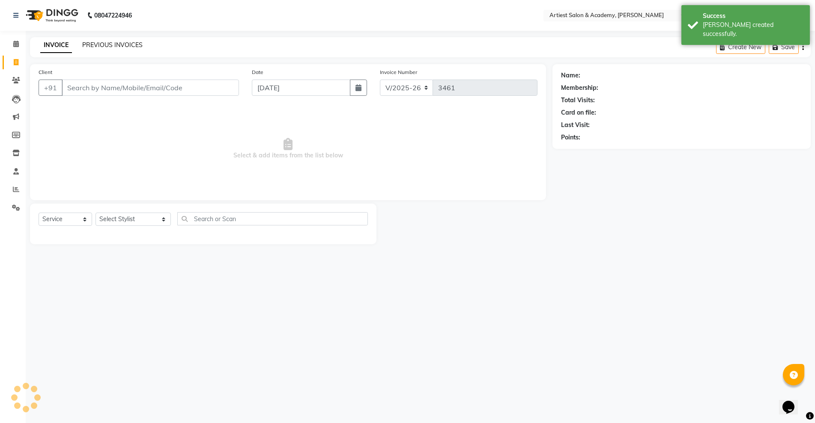
click at [106, 46] on link "PREVIOUS INVOICES" at bounding box center [112, 45] width 60 height 8
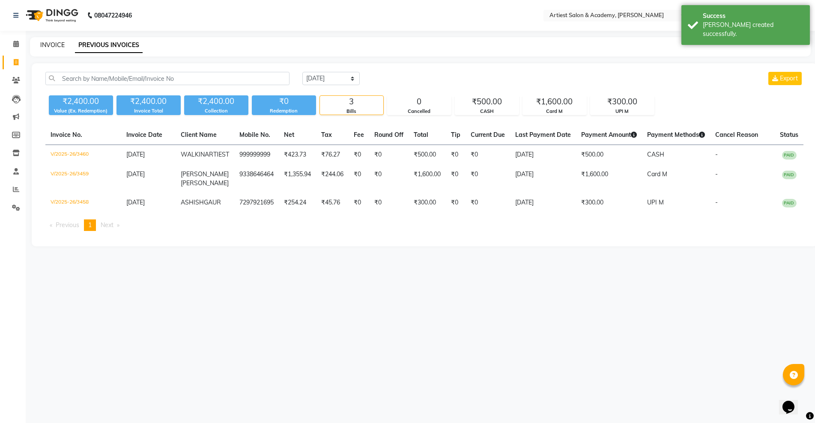
click at [52, 43] on link "INVOICE" at bounding box center [52, 45] width 24 height 8
select select "5123"
select select "service"
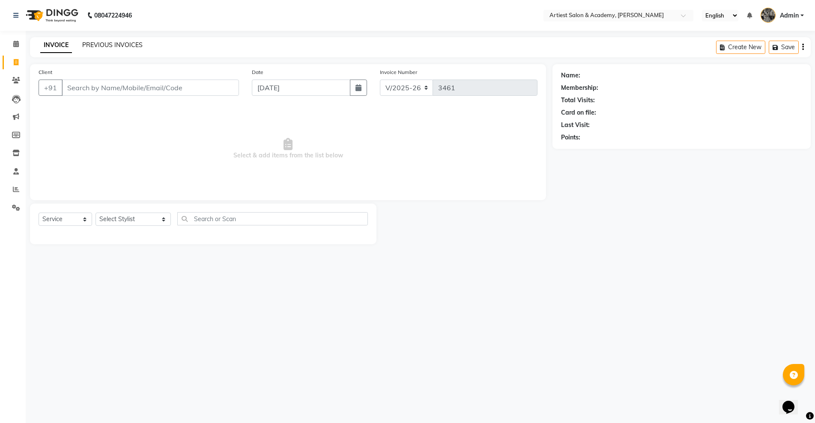
click at [119, 44] on link "PREVIOUS INVOICES" at bounding box center [112, 45] width 60 height 8
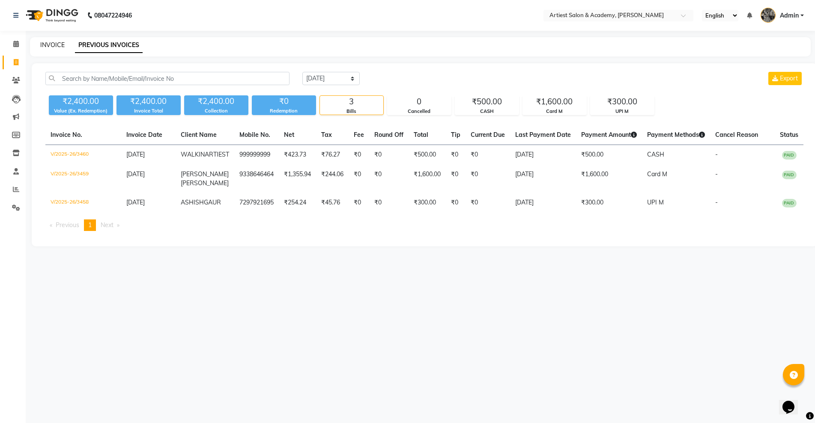
click at [51, 41] on link "INVOICE" at bounding box center [52, 45] width 24 height 8
select select "5123"
select select "service"
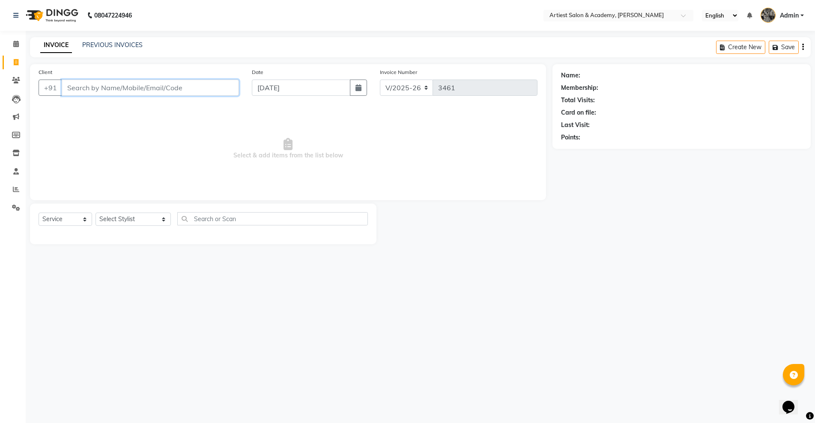
click at [80, 88] on input "Client" at bounding box center [150, 88] width 177 height 16
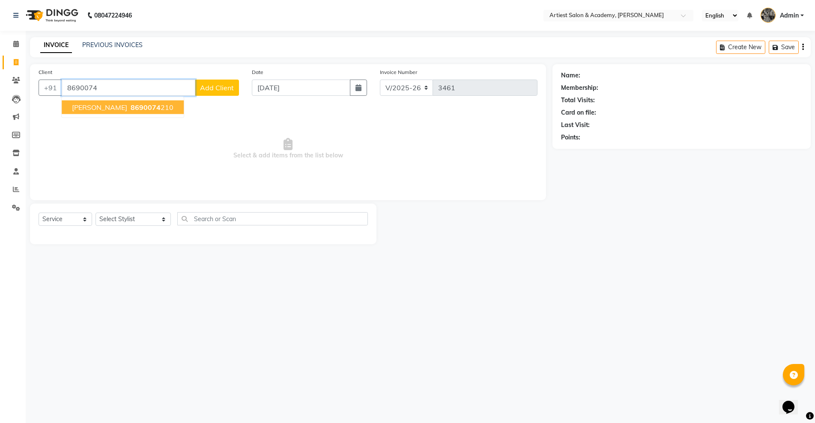
click at [170, 107] on ngb-highlight "8690074 210" at bounding box center [151, 107] width 45 height 9
type input "8690074210"
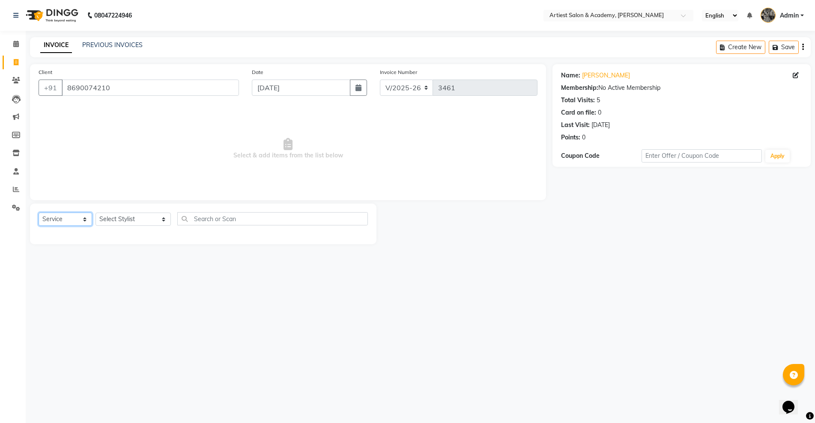
click at [84, 217] on select "Select Service Product Membership Package Voucher Prepaid Gift Card" at bounding box center [66, 219] width 54 height 13
select select "product"
click at [39, 213] on select "Select Service Product Membership Package Voucher Prepaid Gift Card" at bounding box center [66, 219] width 54 height 13
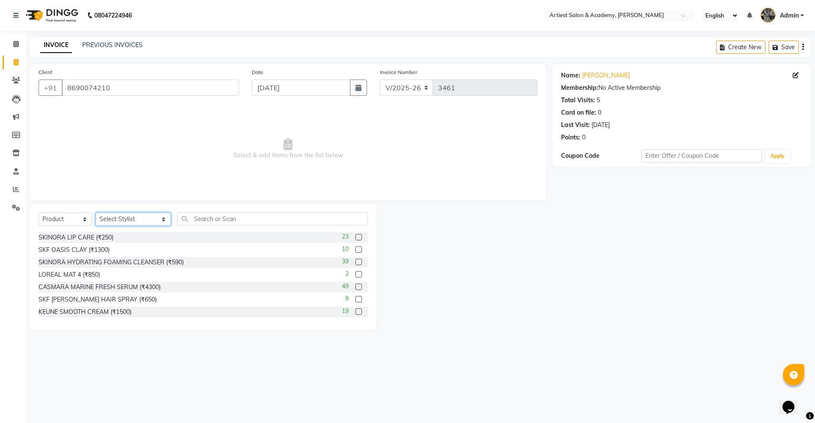
click at [140, 220] on select "Select Stylist [PERSON_NAME] (M) [PERSON_NAME] (F) [PERSON_NAME] [PERSON_NAME] …" at bounding box center [132, 219] width 75 height 13
select select "33213"
click at [95, 213] on select "Select Stylist [PERSON_NAME] (M) [PERSON_NAME] (F) [PERSON_NAME] [PERSON_NAME] …" at bounding box center [132, 219] width 75 height 13
click at [183, 217] on input "text" at bounding box center [272, 218] width 190 height 13
type input "SMOOTH"
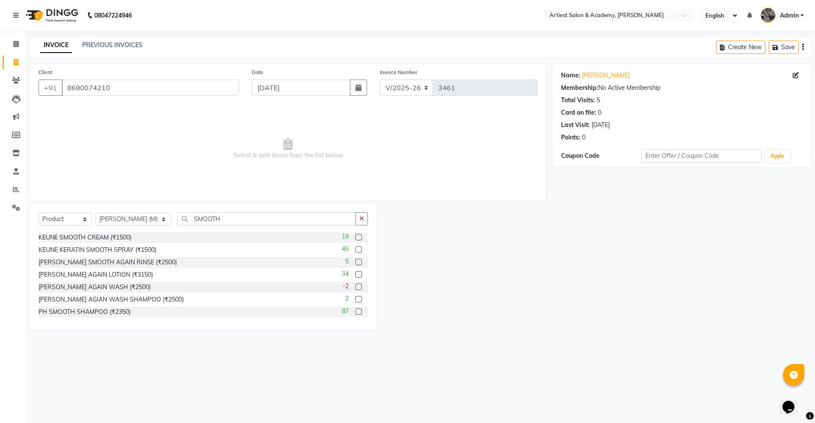
click at [355, 311] on label at bounding box center [358, 312] width 6 height 6
click at [355, 311] on input "checkbox" at bounding box center [358, 313] width 6 height 6
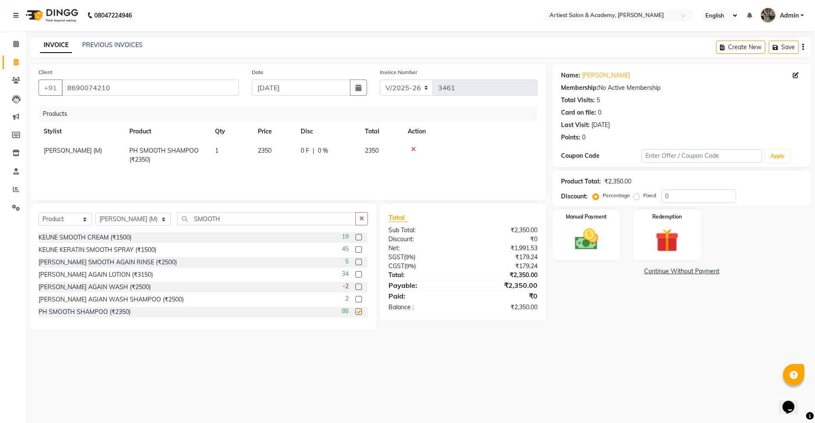
checkbox input "false"
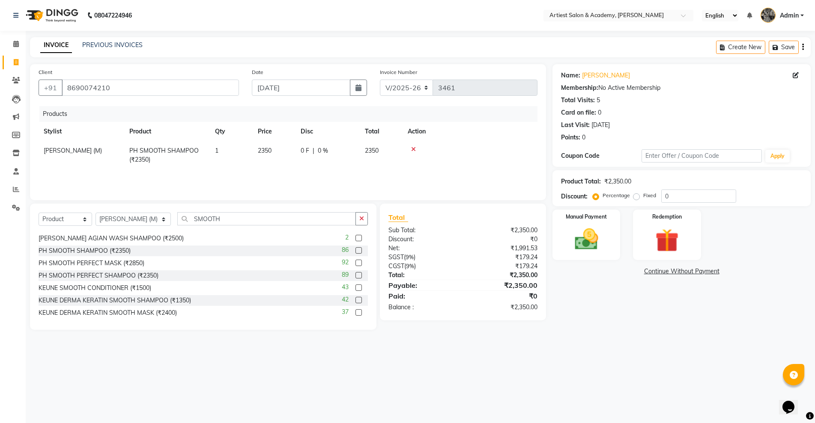
scroll to position [63, 0]
click at [355, 274] on label at bounding box center [358, 274] width 6 height 6
click at [355, 274] on input "checkbox" at bounding box center [358, 274] width 6 height 6
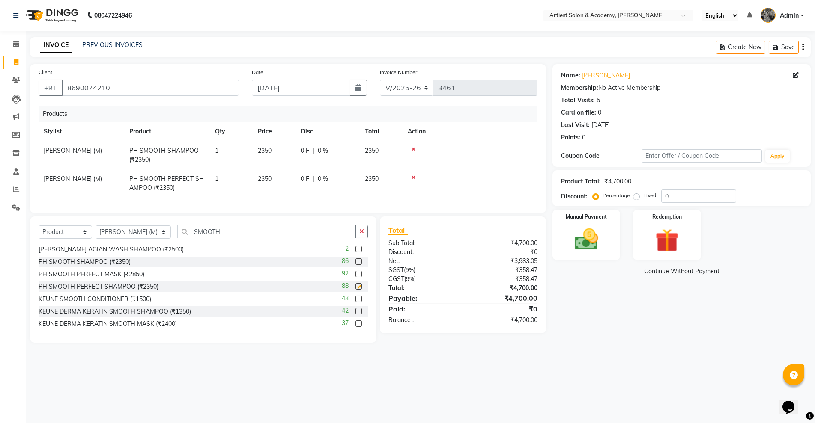
checkbox input "false"
click at [413, 147] on icon at bounding box center [413, 149] width 5 height 6
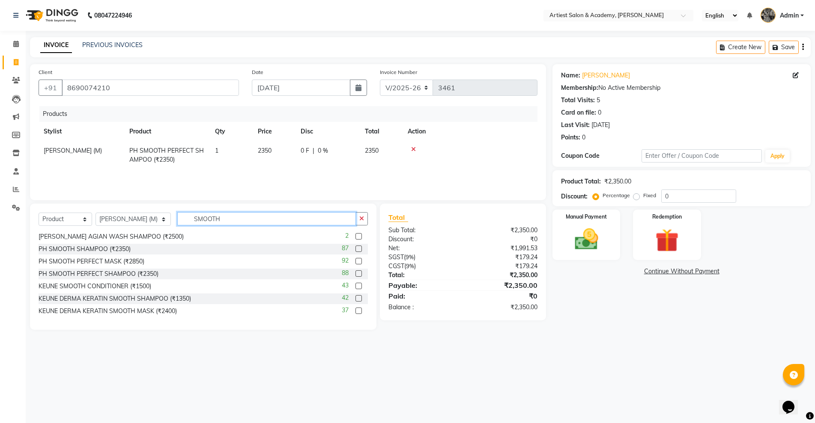
click at [208, 217] on input "SMOOTH" at bounding box center [266, 218] width 178 height 13
type input "S"
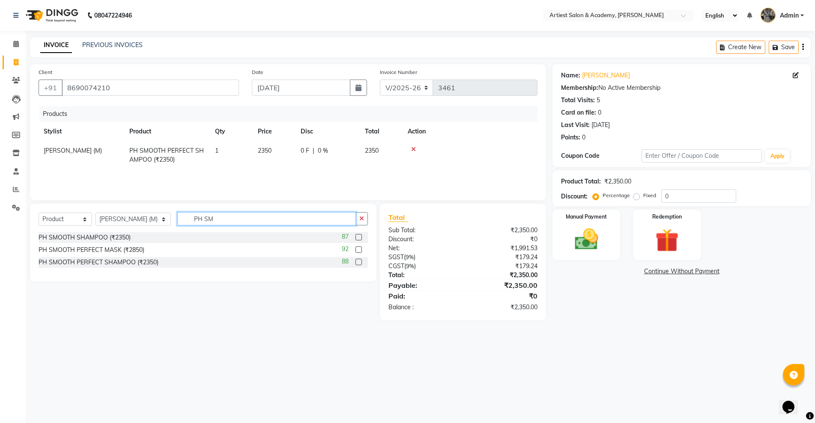
scroll to position [0, 0]
type input "PH C"
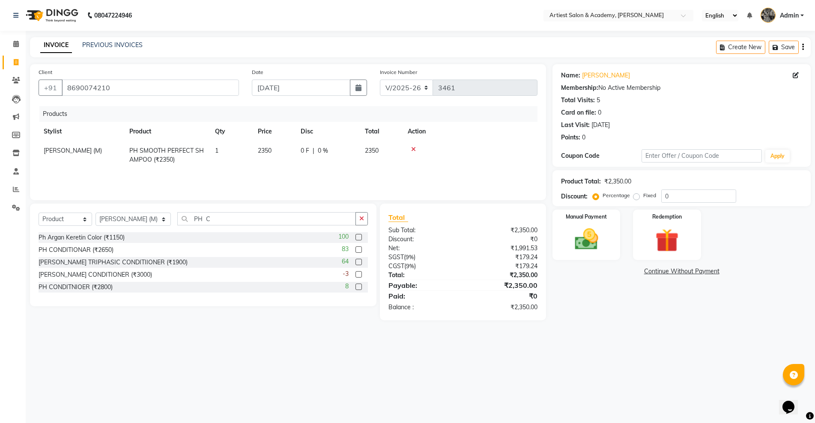
click at [358, 288] on label at bounding box center [358, 287] width 6 height 6
click at [358, 288] on input "checkbox" at bounding box center [358, 288] width 6 height 6
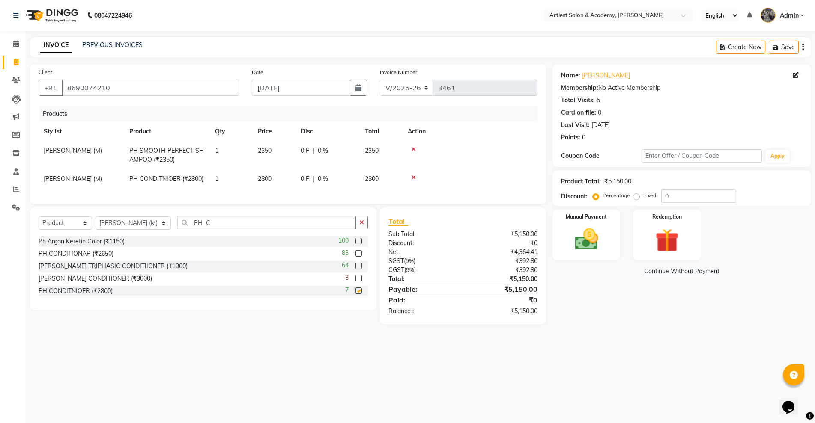
checkbox input "false"
click at [265, 177] on span "2800" at bounding box center [265, 179] width 14 height 8
select select "33213"
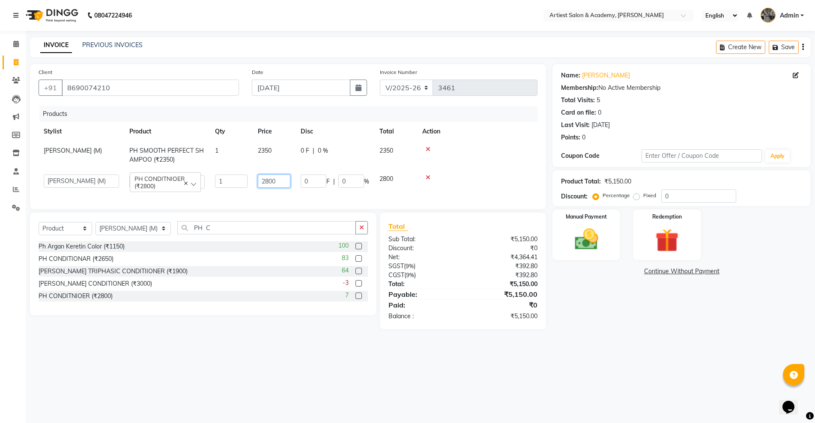
drag, startPoint x: 271, startPoint y: 179, endPoint x: 287, endPoint y: 214, distance: 38.7
click at [271, 180] on input "2800" at bounding box center [274, 181] width 33 height 13
type input "2650"
drag, startPoint x: 649, startPoint y: 345, endPoint x: 644, endPoint y: 342, distance: 5.4
click at [647, 342] on main "INVOICE PREVIOUS INVOICES Create New Save Client [PHONE_NUMBER] Date [DATE] Inv…" at bounding box center [420, 189] width 789 height 305
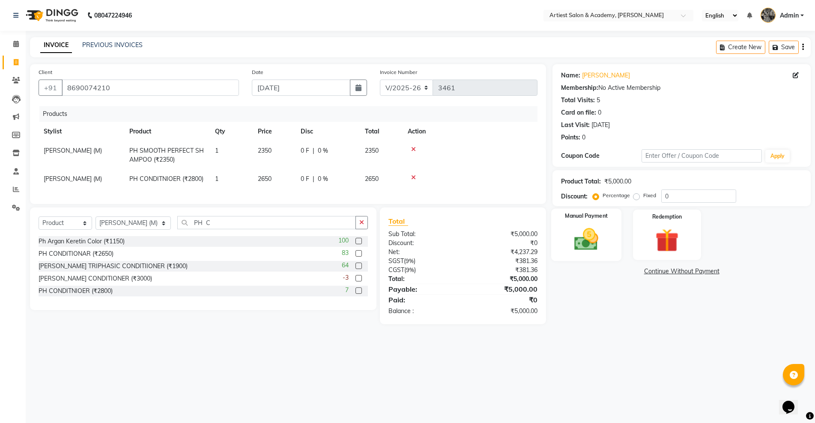
click at [589, 241] on img at bounding box center [585, 240] width 39 height 28
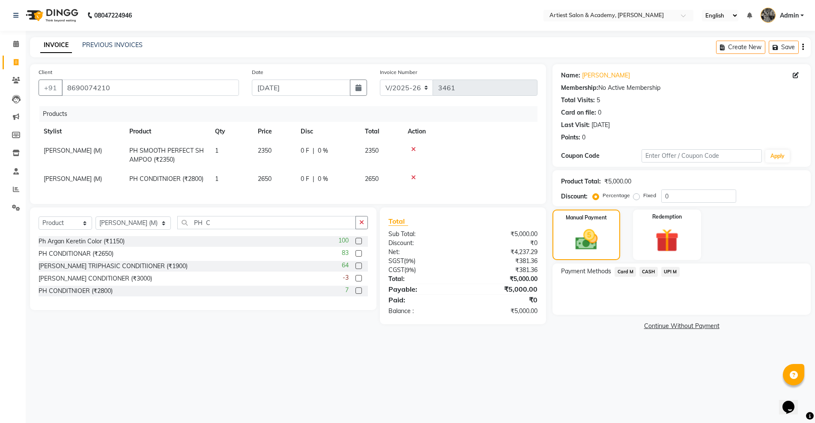
click at [669, 271] on span "UPI M" at bounding box center [670, 272] width 18 height 10
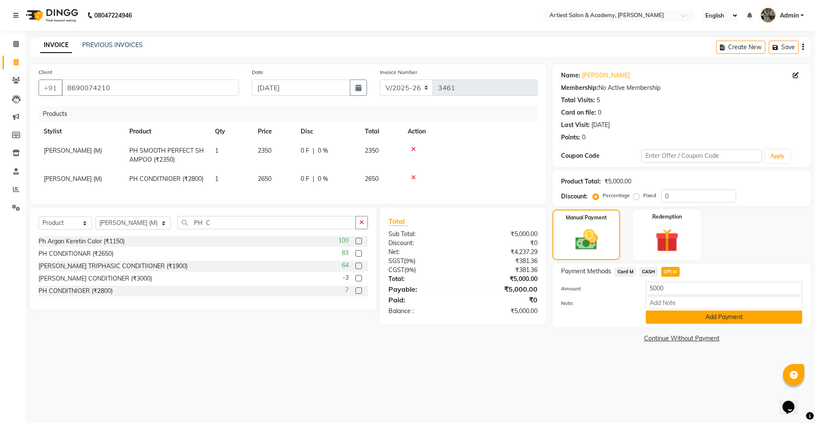
click at [736, 314] on button "Add Payment" at bounding box center [724, 317] width 156 height 13
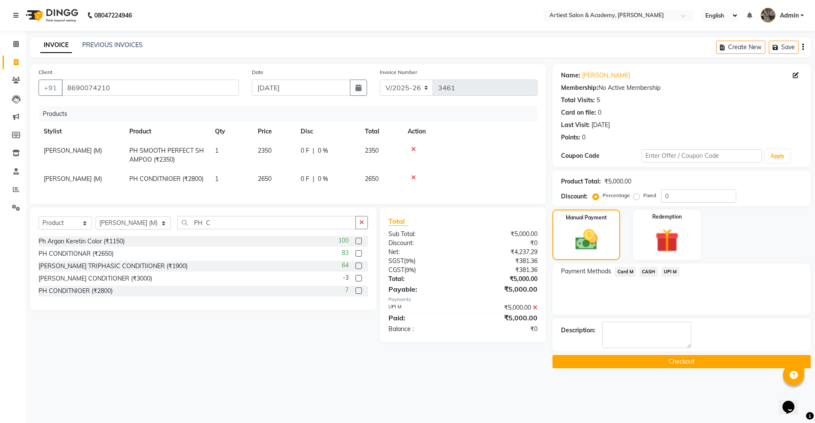
click at [711, 361] on button "Checkout" at bounding box center [681, 361] width 258 height 13
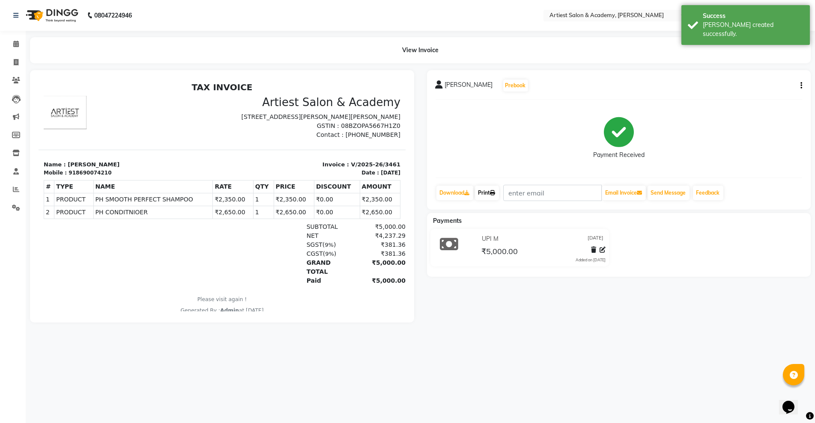
click at [491, 193] on link "Print" at bounding box center [487, 193] width 24 height 15
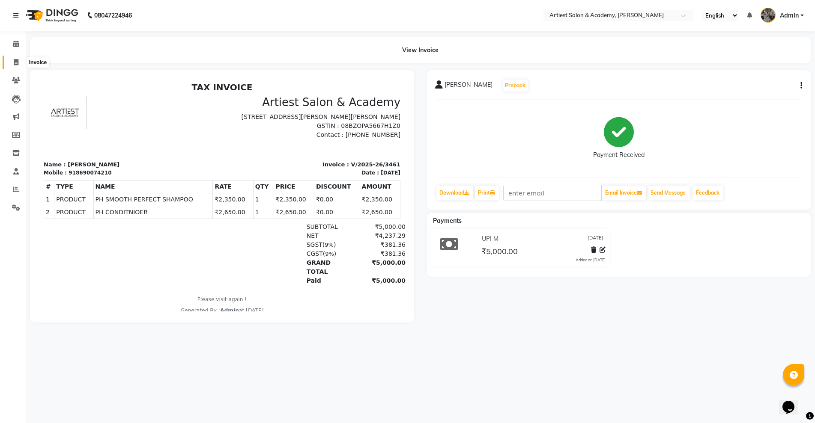
click at [14, 60] on icon at bounding box center [16, 62] width 5 height 6
select select "5123"
select select "service"
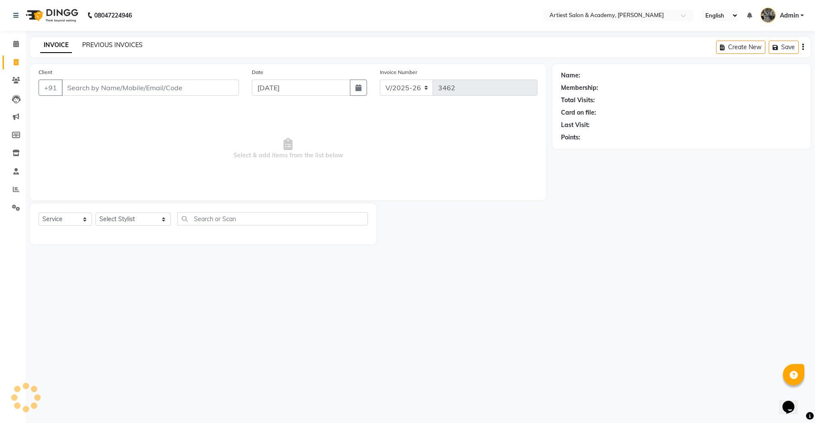
click at [98, 45] on link "PREVIOUS INVOICES" at bounding box center [112, 45] width 60 height 8
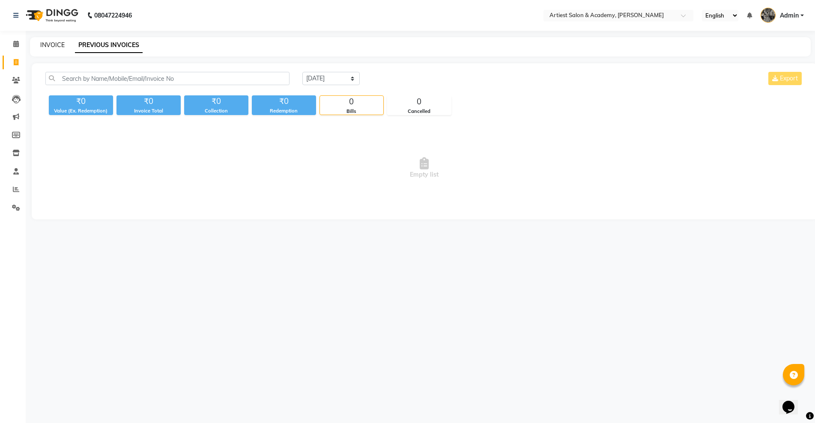
click at [58, 42] on link "INVOICE" at bounding box center [52, 45] width 24 height 8
select select "5123"
select select "service"
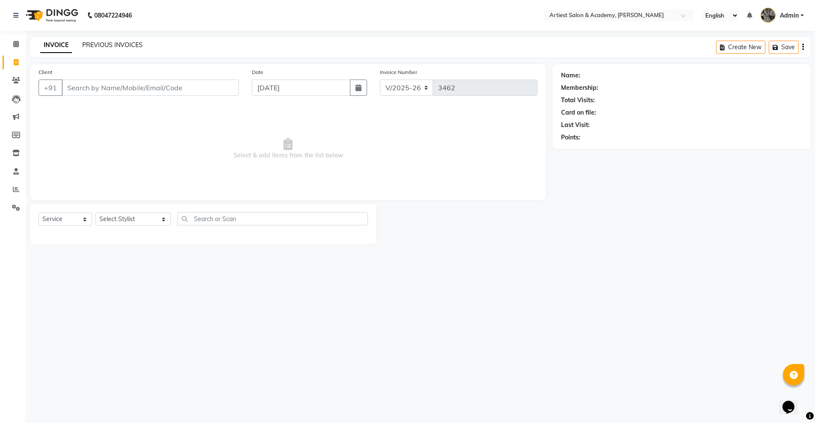
click at [118, 43] on link "PREVIOUS INVOICES" at bounding box center [112, 45] width 60 height 8
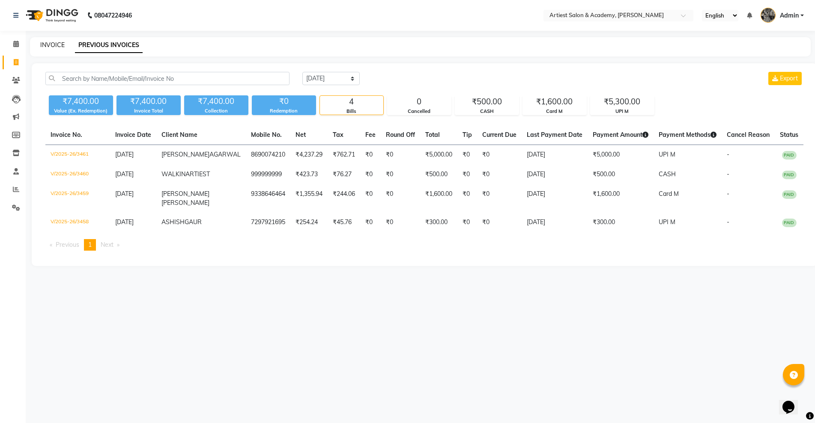
click at [51, 46] on link "INVOICE" at bounding box center [52, 45] width 24 height 8
select select "5123"
select select "service"
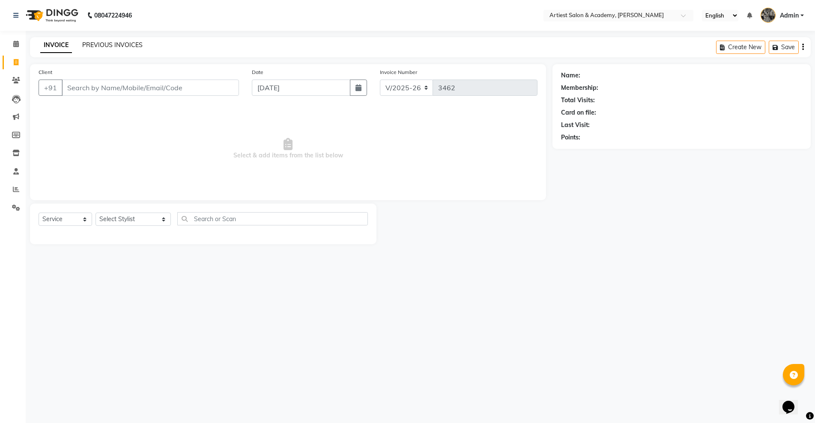
click at [114, 44] on link "PREVIOUS INVOICES" at bounding box center [112, 45] width 60 height 8
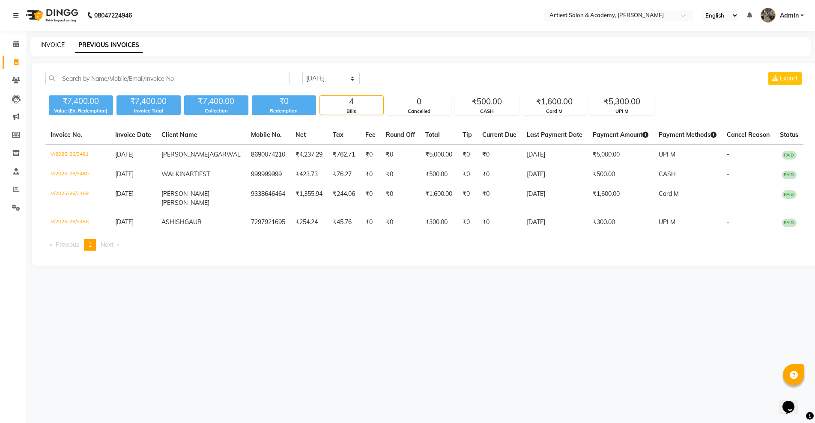
click at [60, 43] on link "INVOICE" at bounding box center [52, 45] width 24 height 8
select select "service"
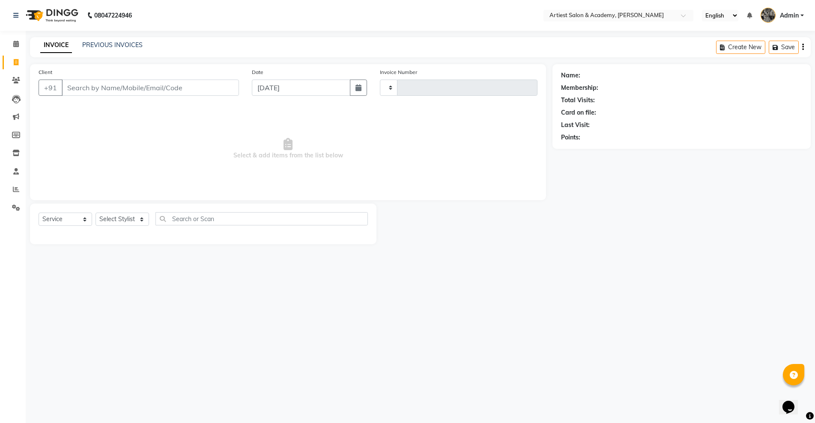
type input "3462"
select select "5123"
click at [101, 90] on input "Client" at bounding box center [150, 88] width 177 height 16
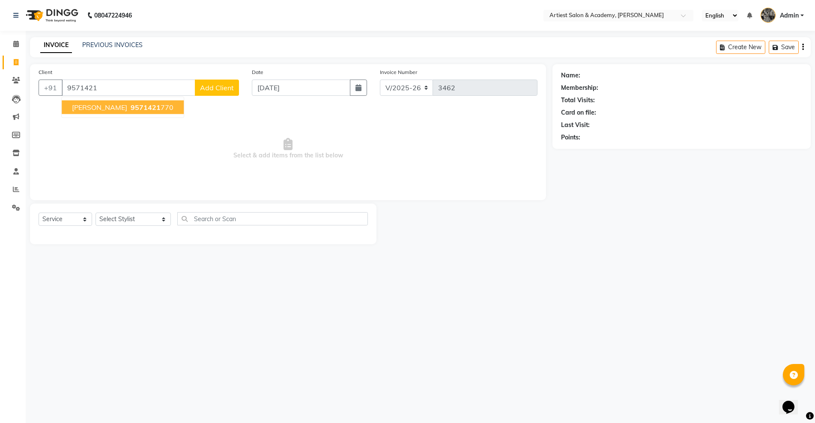
click at [161, 110] on ngb-highlight "9571421 770" at bounding box center [151, 107] width 45 height 9
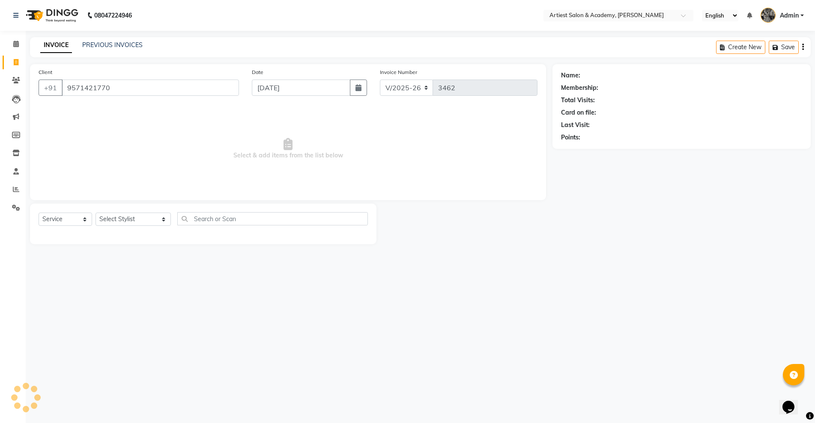
type input "9571421770"
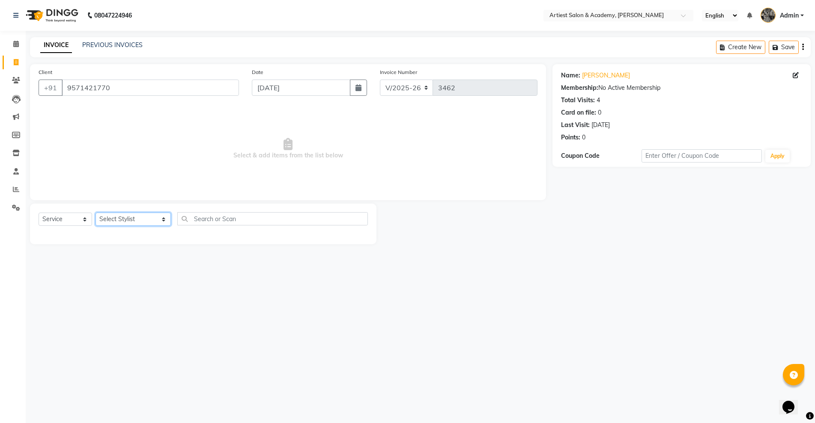
click at [142, 219] on select "Select Stylist [PERSON_NAME] (M) [PERSON_NAME] (F) [PERSON_NAME] [PERSON_NAME] …" at bounding box center [132, 219] width 75 height 13
select select "35982"
click at [95, 213] on select "Select Stylist [PERSON_NAME] (M) [PERSON_NAME] (F) [PERSON_NAME] [PERSON_NAME] …" at bounding box center [132, 219] width 75 height 13
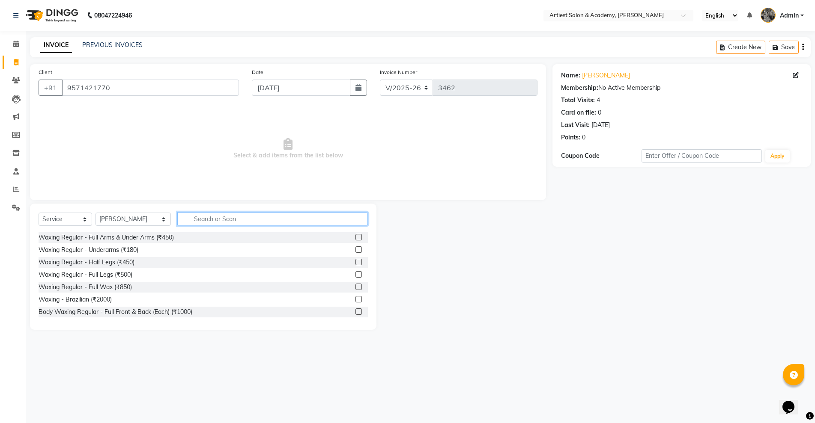
click at [192, 220] on input "text" at bounding box center [272, 218] width 190 height 13
type input "HAIR"
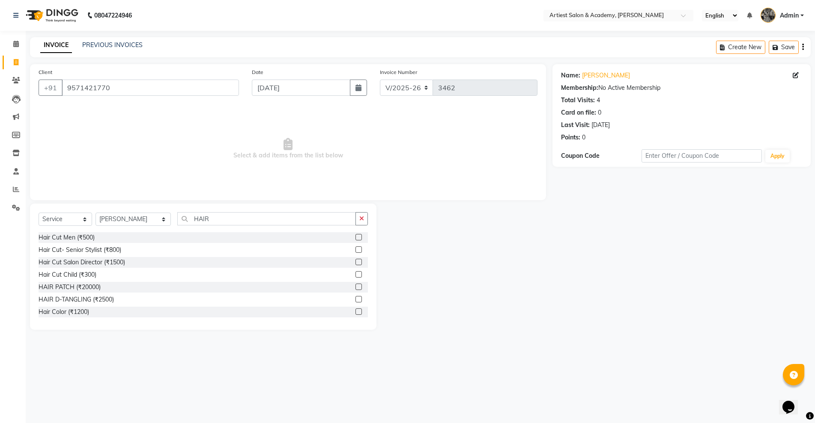
click at [355, 234] on label at bounding box center [358, 237] width 6 height 6
click at [355, 235] on input "checkbox" at bounding box center [358, 238] width 6 height 6
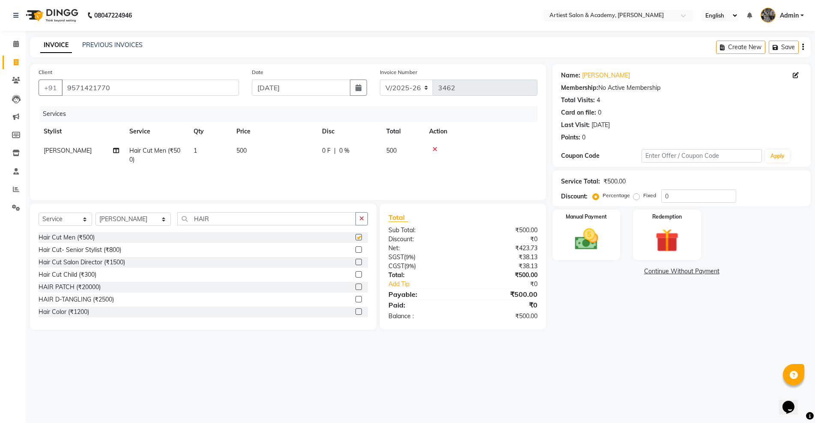
checkbox input "false"
click at [597, 246] on img at bounding box center [585, 240] width 39 height 28
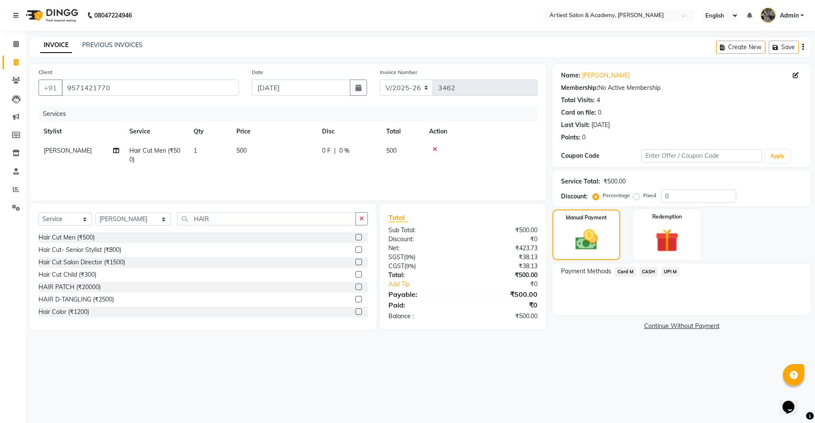
click at [673, 273] on span "UPI M" at bounding box center [670, 272] width 18 height 10
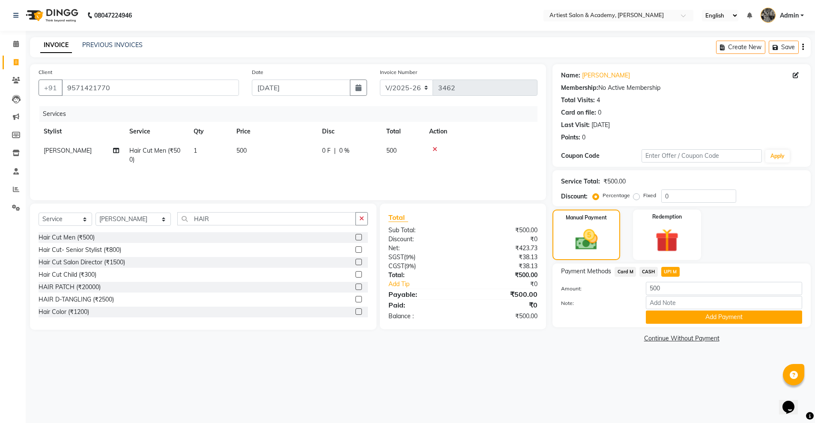
click at [740, 319] on button "Add Payment" at bounding box center [724, 317] width 156 height 13
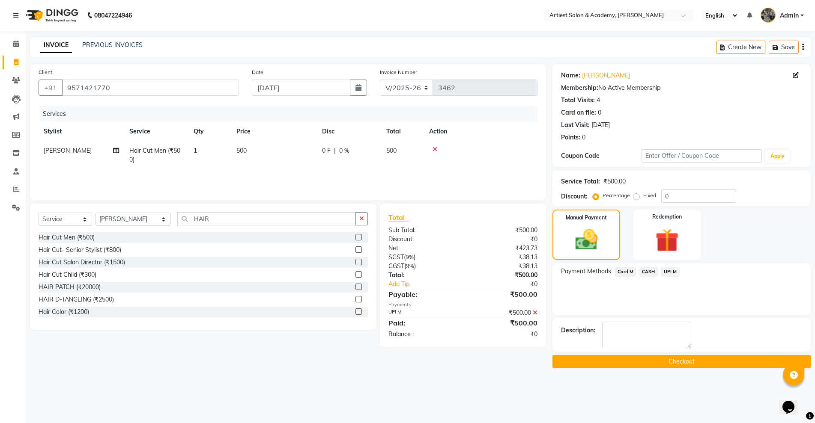
click at [688, 366] on button "Checkout" at bounding box center [681, 361] width 258 height 13
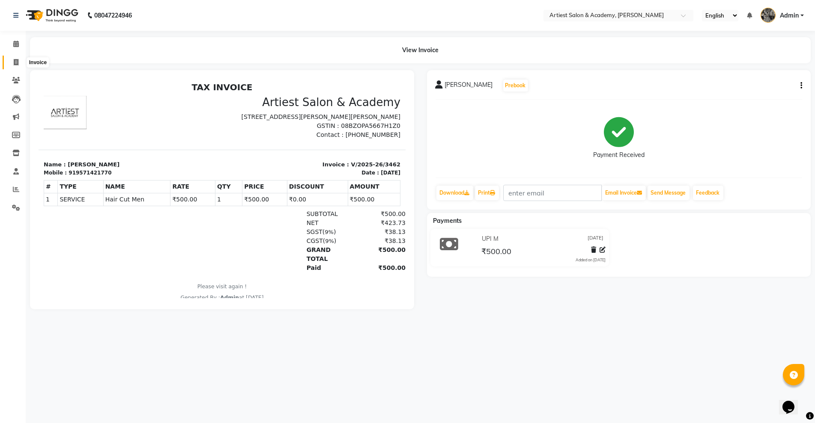
click at [15, 61] on icon at bounding box center [16, 62] width 5 height 6
select select "service"
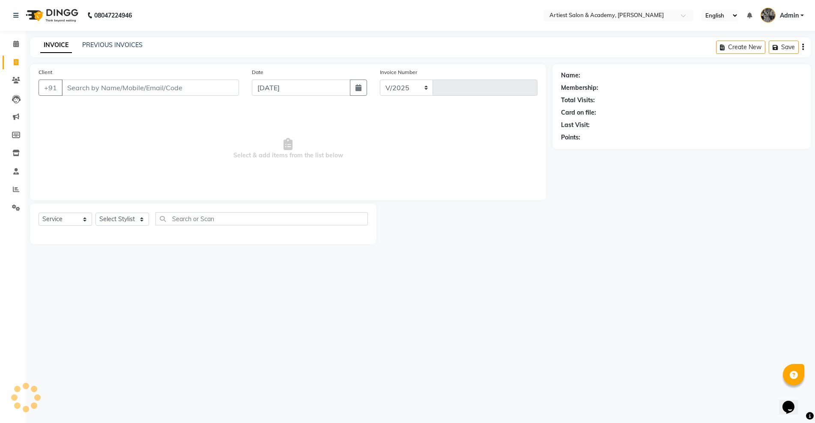
select select "5123"
type input "3463"
click at [116, 44] on link "PREVIOUS INVOICES" at bounding box center [112, 45] width 60 height 8
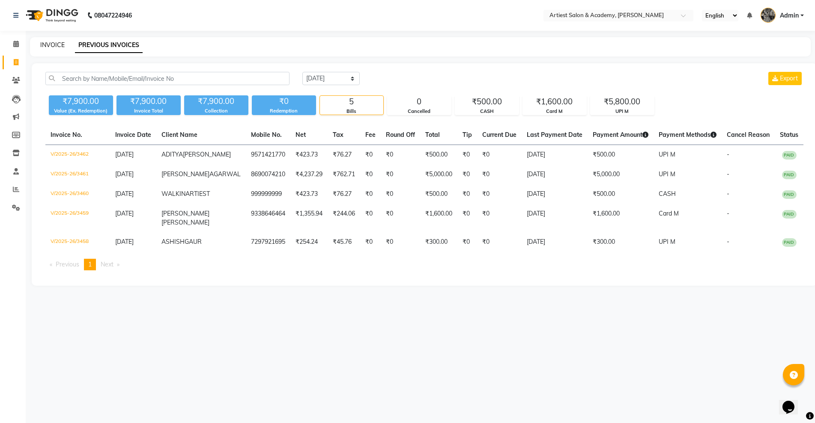
click at [52, 45] on link "INVOICE" at bounding box center [52, 45] width 24 height 8
select select "service"
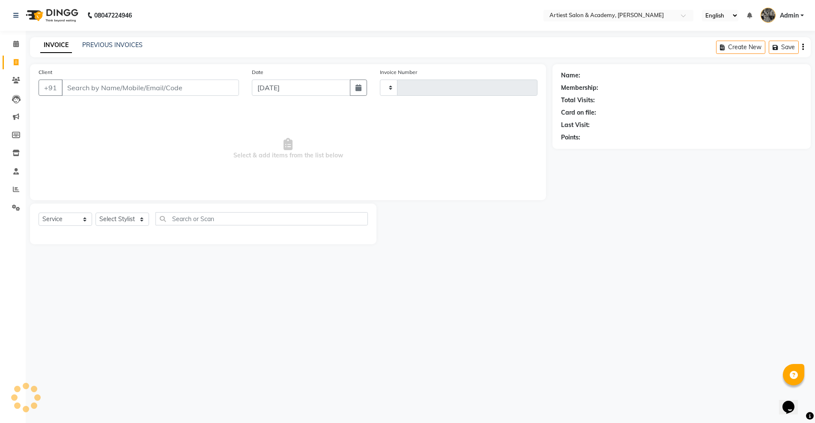
type input "3463"
select select "5123"
click at [97, 43] on link "PREVIOUS INVOICES" at bounding box center [112, 45] width 60 height 8
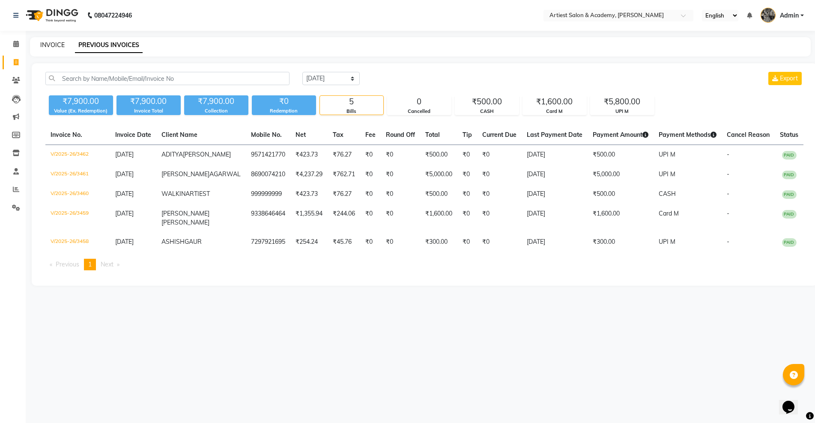
click at [57, 44] on link "INVOICE" at bounding box center [52, 45] width 24 height 8
select select "5123"
select select "service"
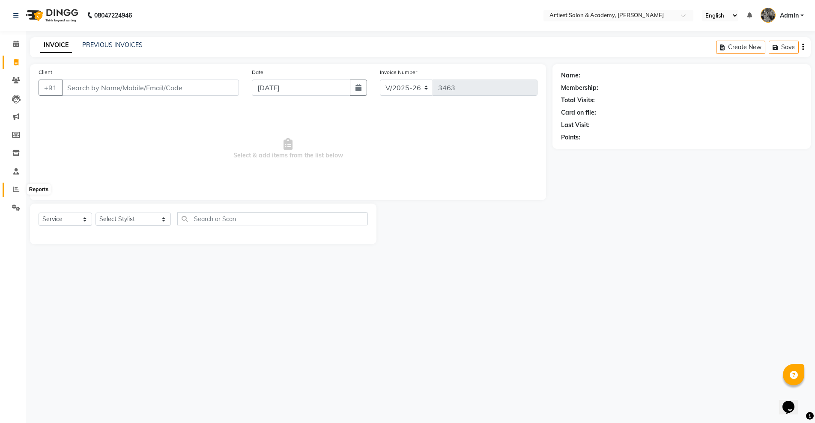
click at [13, 189] on icon at bounding box center [16, 189] width 6 height 6
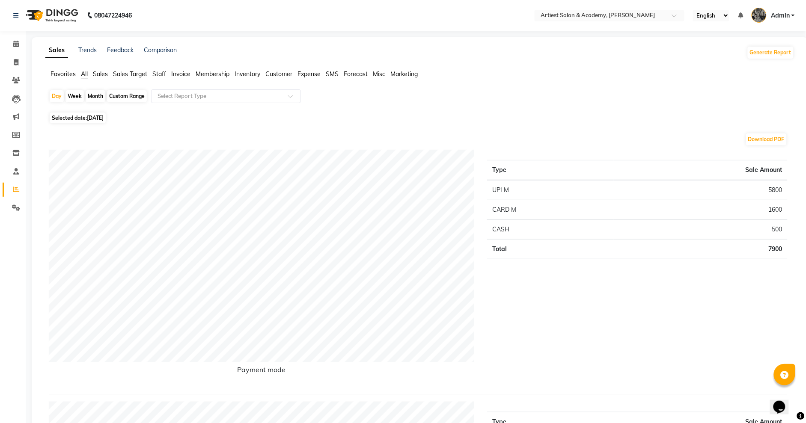
click at [94, 97] on div "Month" at bounding box center [96, 96] width 20 height 12
select select "9"
select select "2025"
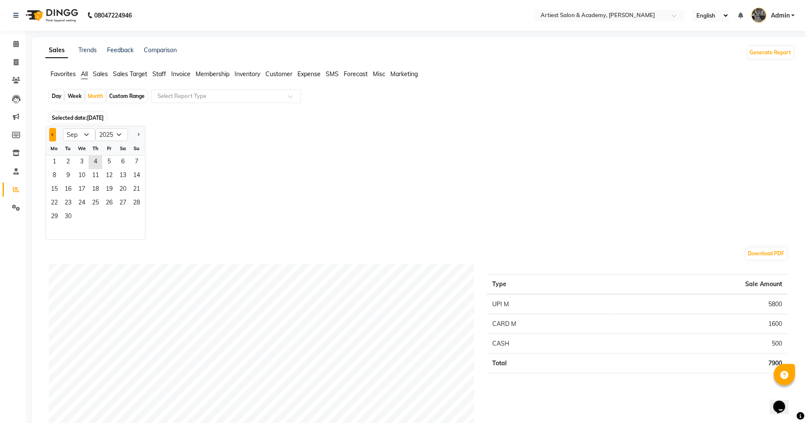
click at [51, 132] on button "Previous month" at bounding box center [52, 135] width 7 height 14
select select "5"
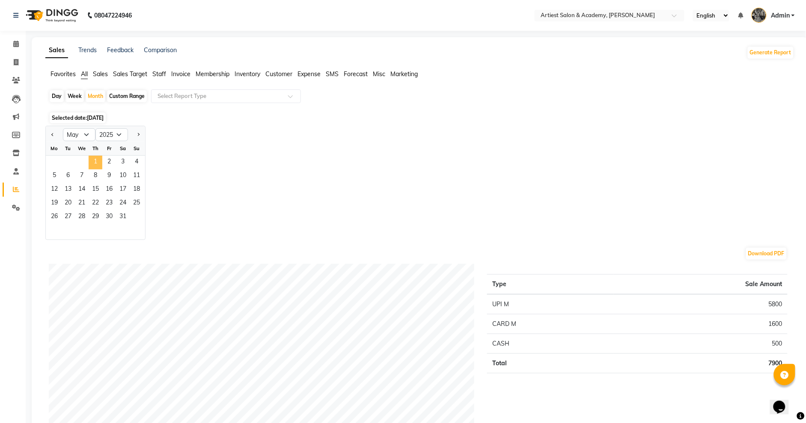
click at [93, 160] on span "1" at bounding box center [96, 163] width 14 height 14
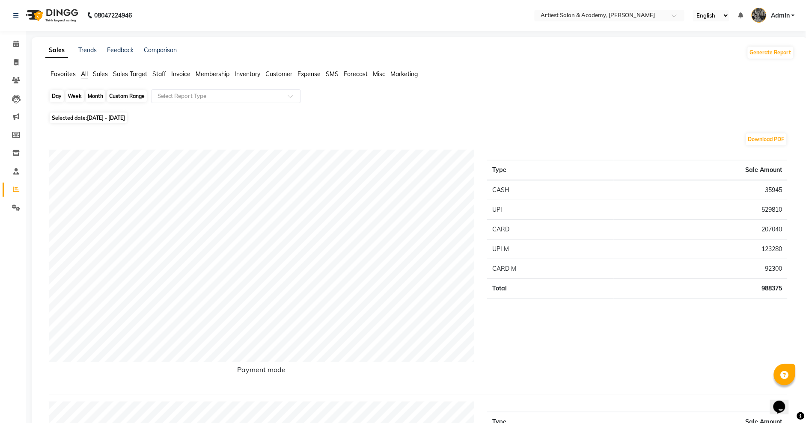
click at [100, 96] on div "Month" at bounding box center [96, 96] width 20 height 12
select select "5"
select select "2025"
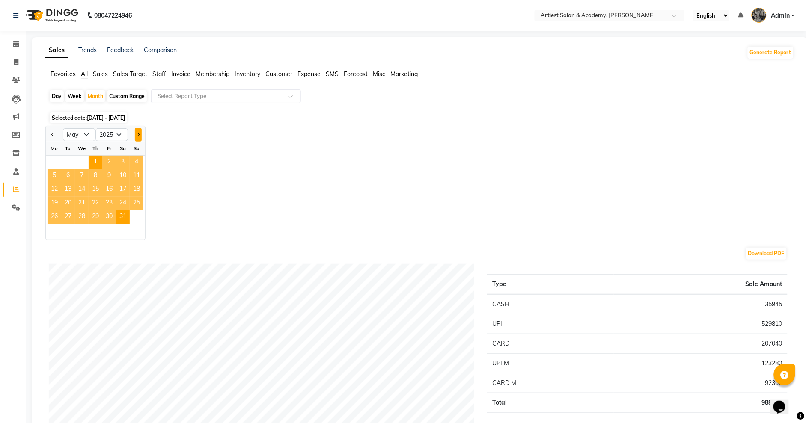
click at [138, 132] on button "Next month" at bounding box center [138, 135] width 7 height 14
select select "6"
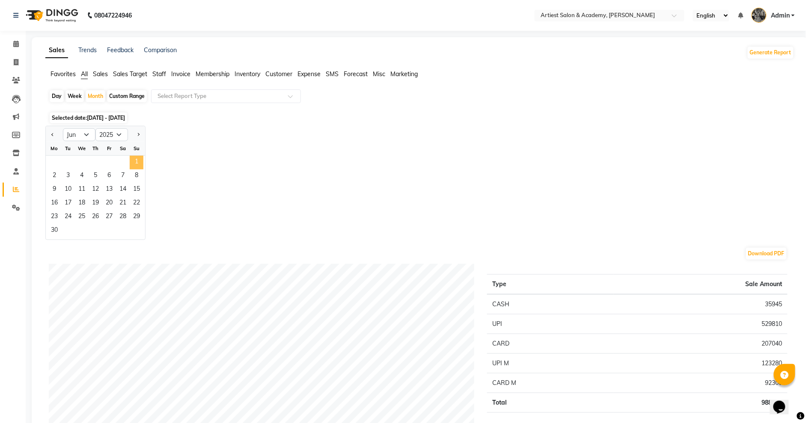
click at [135, 161] on span "1" at bounding box center [137, 163] width 14 height 14
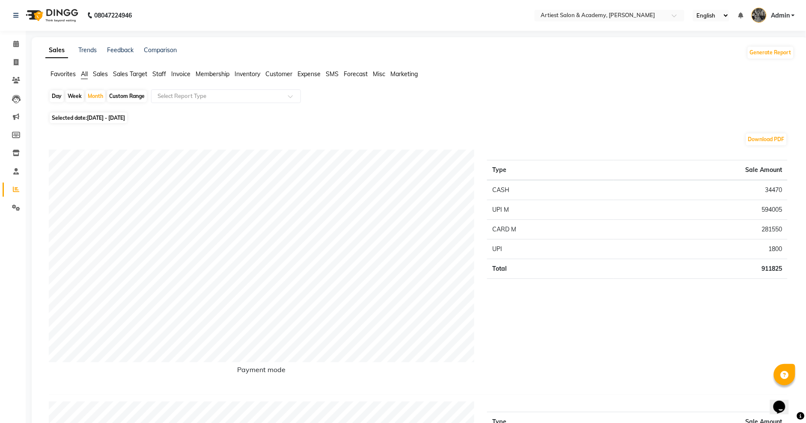
click at [125, 118] on span "[DATE] - [DATE]" at bounding box center [106, 118] width 38 height 6
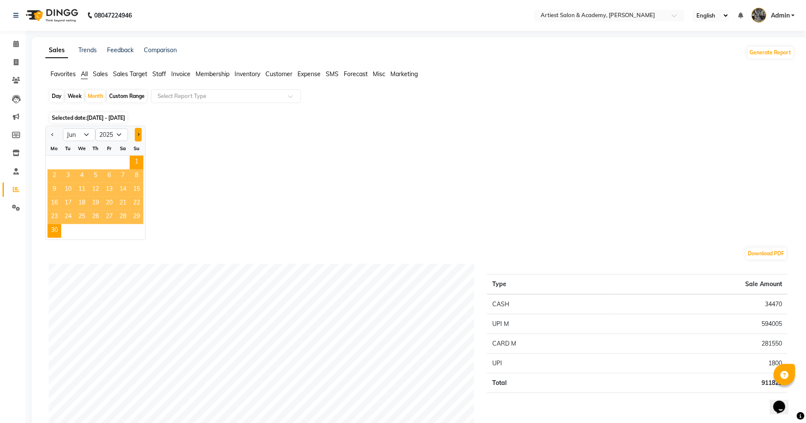
click at [137, 133] on button "Next month" at bounding box center [138, 135] width 7 height 14
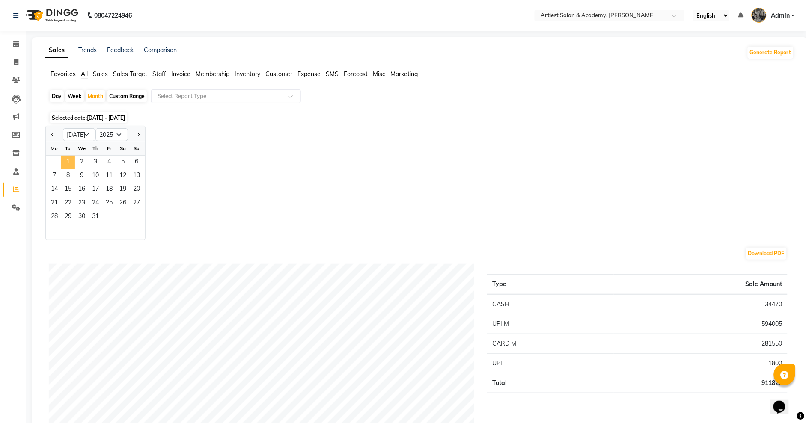
click at [68, 161] on span "1" at bounding box center [68, 163] width 14 height 14
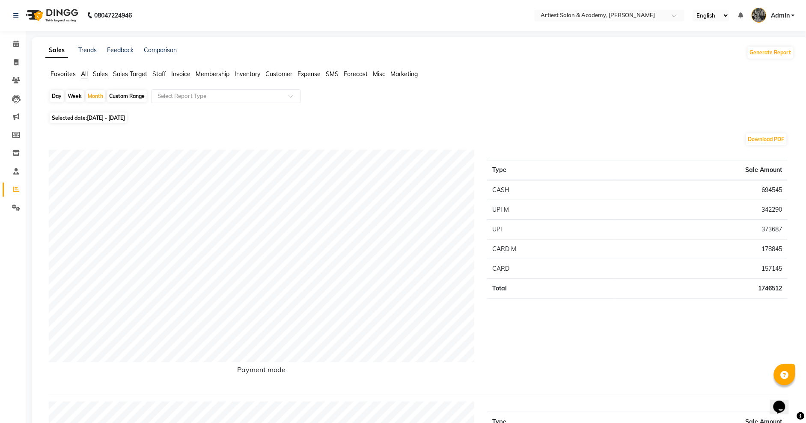
click at [116, 122] on span "Selected date: [DATE] - [DATE]" at bounding box center [88, 118] width 77 height 11
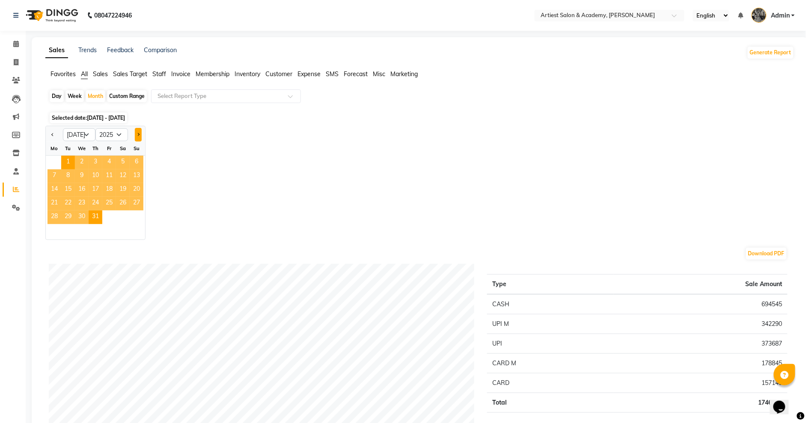
click at [139, 133] on span "Next month" at bounding box center [138, 134] width 3 height 3
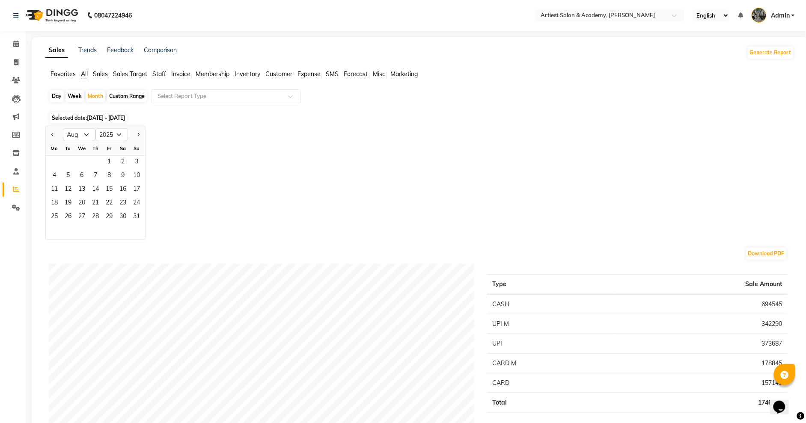
click at [109, 154] on div "Fr" at bounding box center [109, 149] width 14 height 14
click at [111, 161] on span "1" at bounding box center [109, 163] width 14 height 14
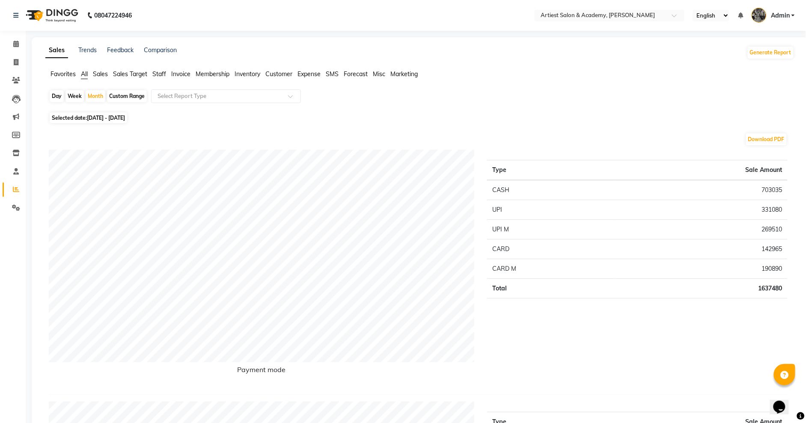
click at [12, 183] on link "Reports" at bounding box center [13, 190] width 21 height 14
click at [13, 186] on icon at bounding box center [16, 189] width 6 height 6
click at [15, 188] on icon at bounding box center [16, 189] width 6 height 6
click at [15, 62] on icon at bounding box center [16, 62] width 5 height 6
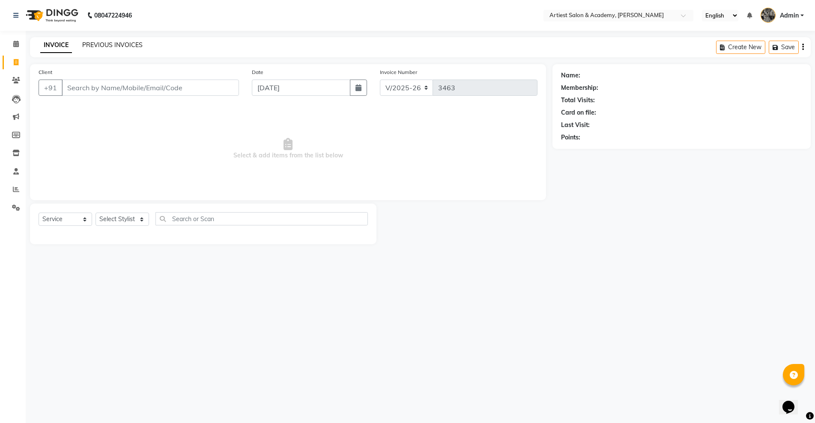
click at [116, 48] on link "PREVIOUS INVOICES" at bounding box center [112, 45] width 60 height 8
